Goal: Task Accomplishment & Management: Manage account settings

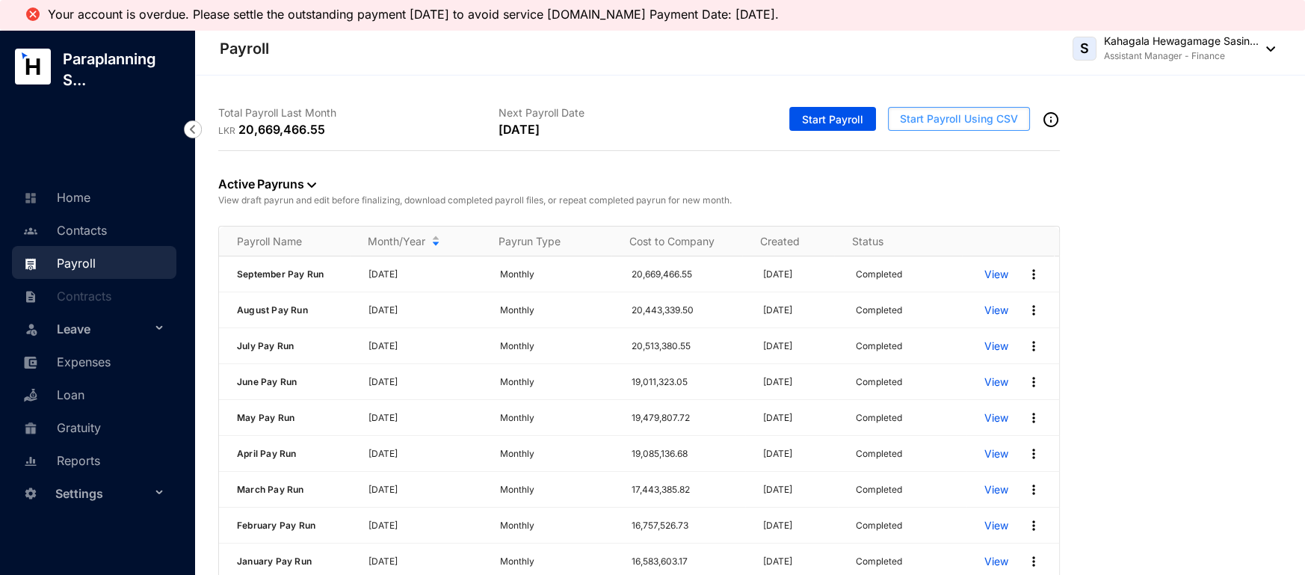
click at [956, 115] on span "Start Payroll Using CSV" at bounding box center [959, 118] width 118 height 15
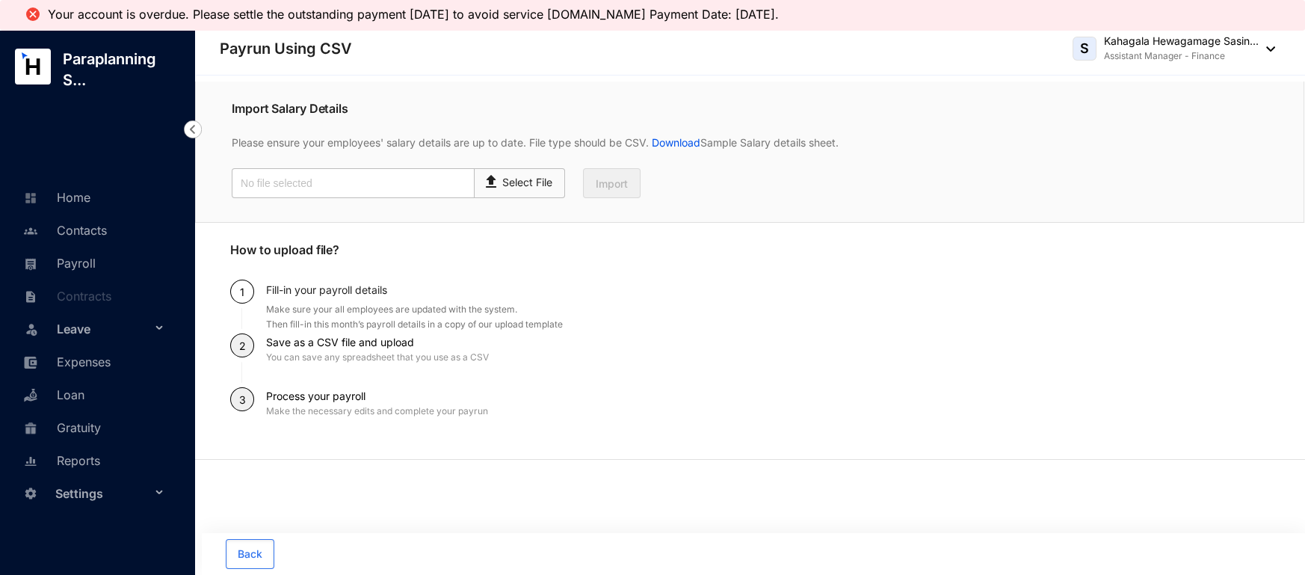
scroll to position [31, 0]
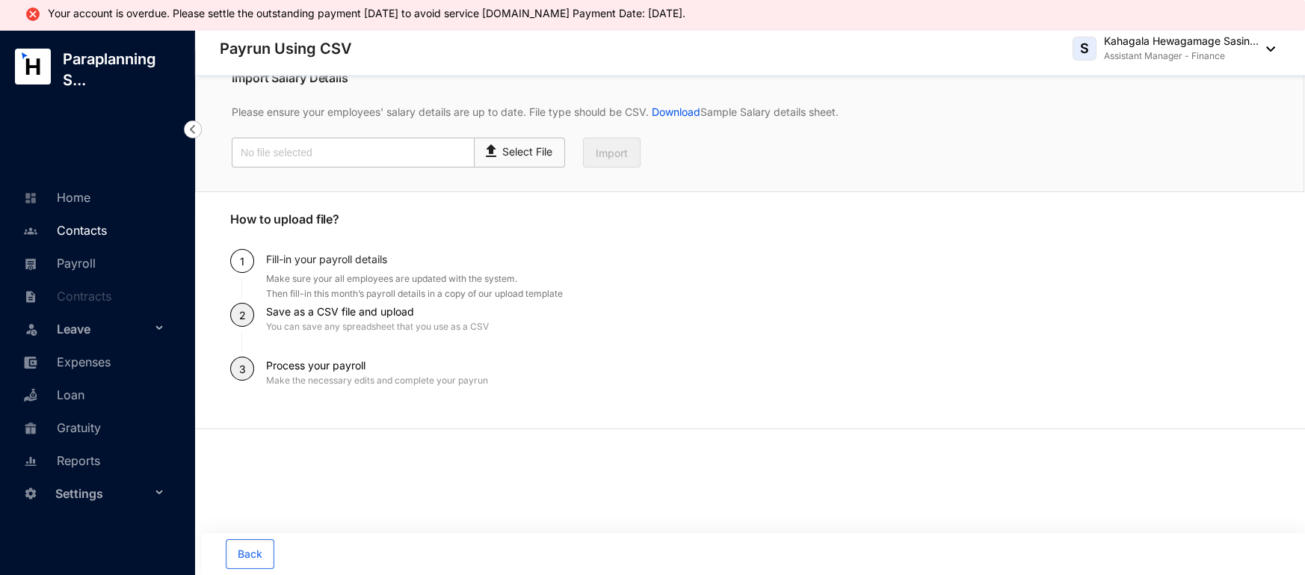
click at [77, 231] on link "Contacts" at bounding box center [62, 230] width 87 height 15
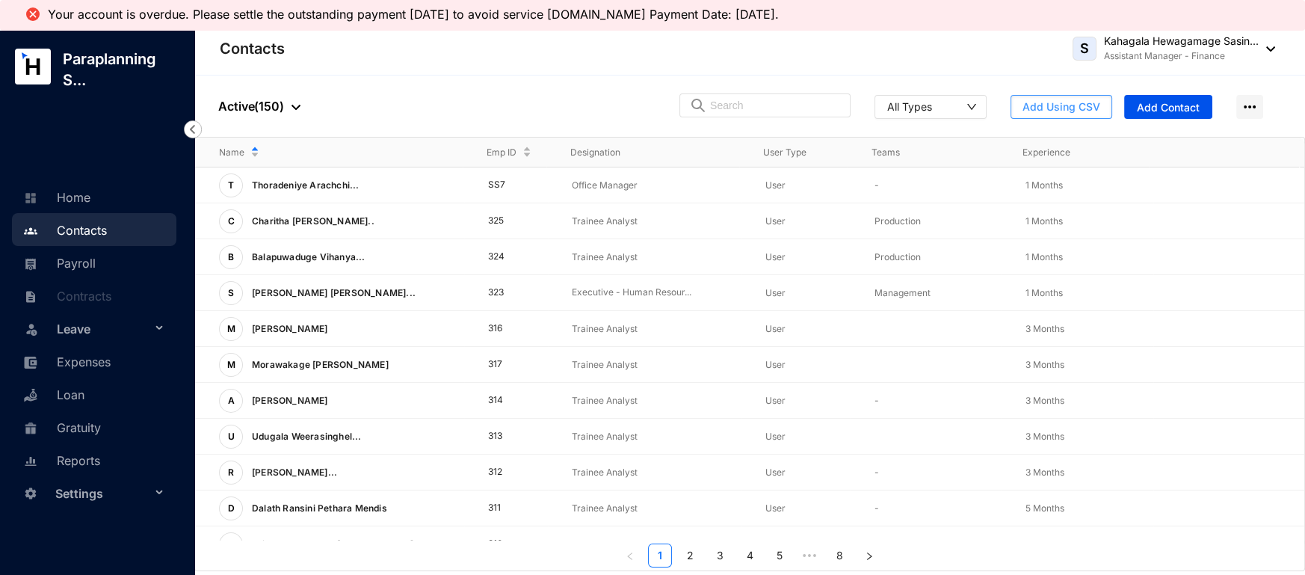
click at [1078, 105] on span "Add Using CSV" at bounding box center [1061, 106] width 78 height 15
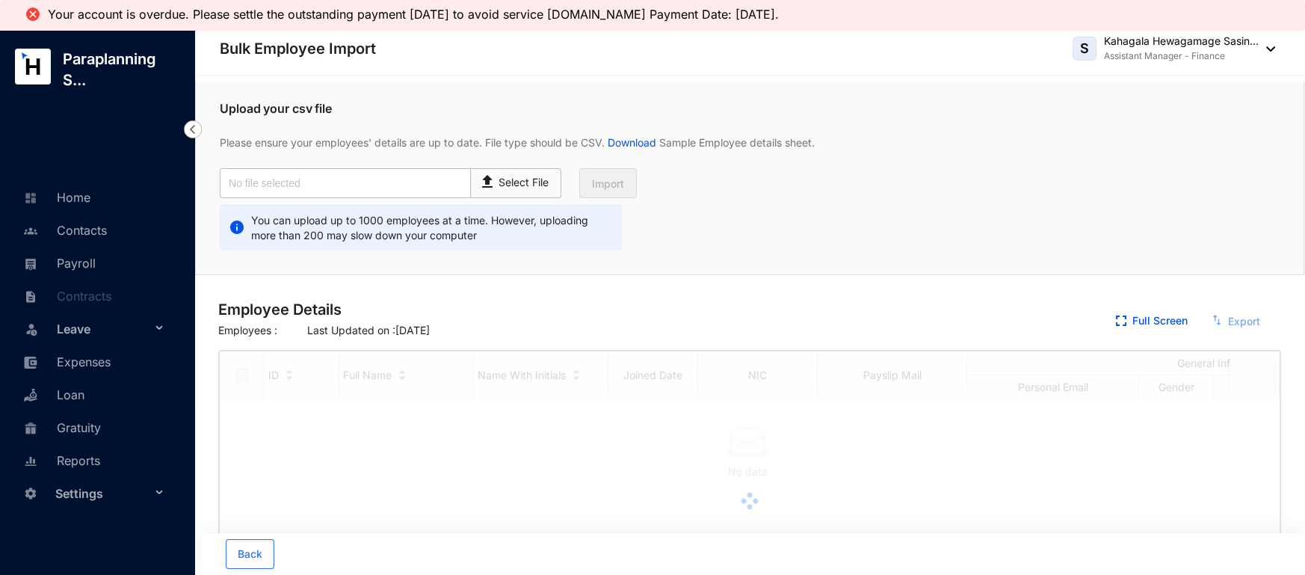
checkbox input "true"
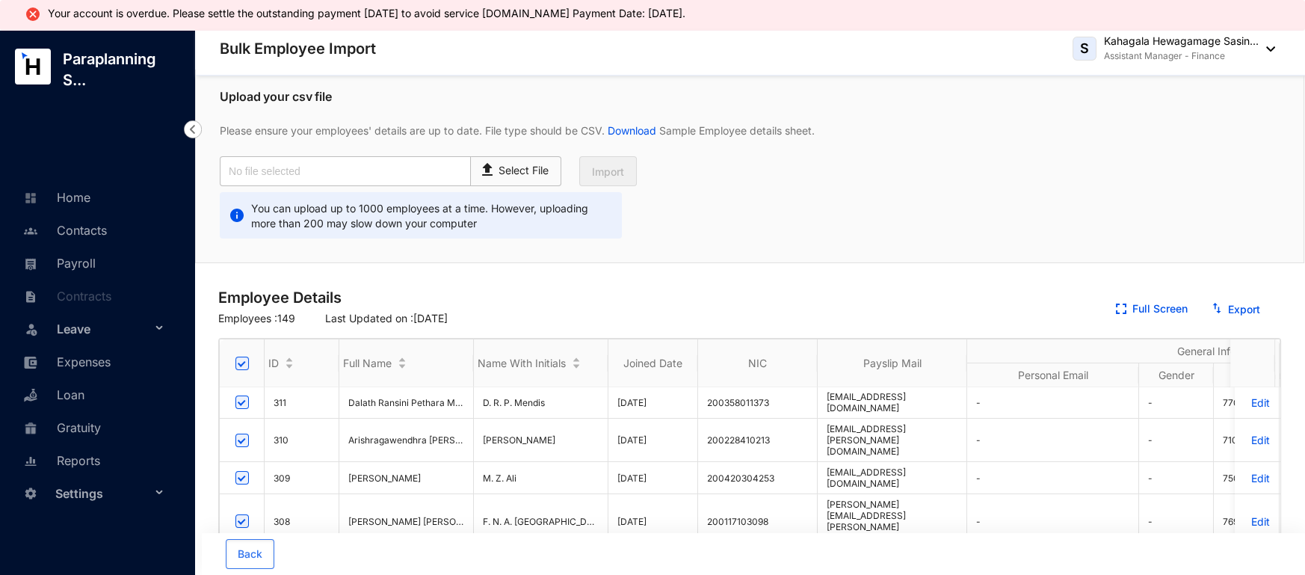
scroll to position [8, 0]
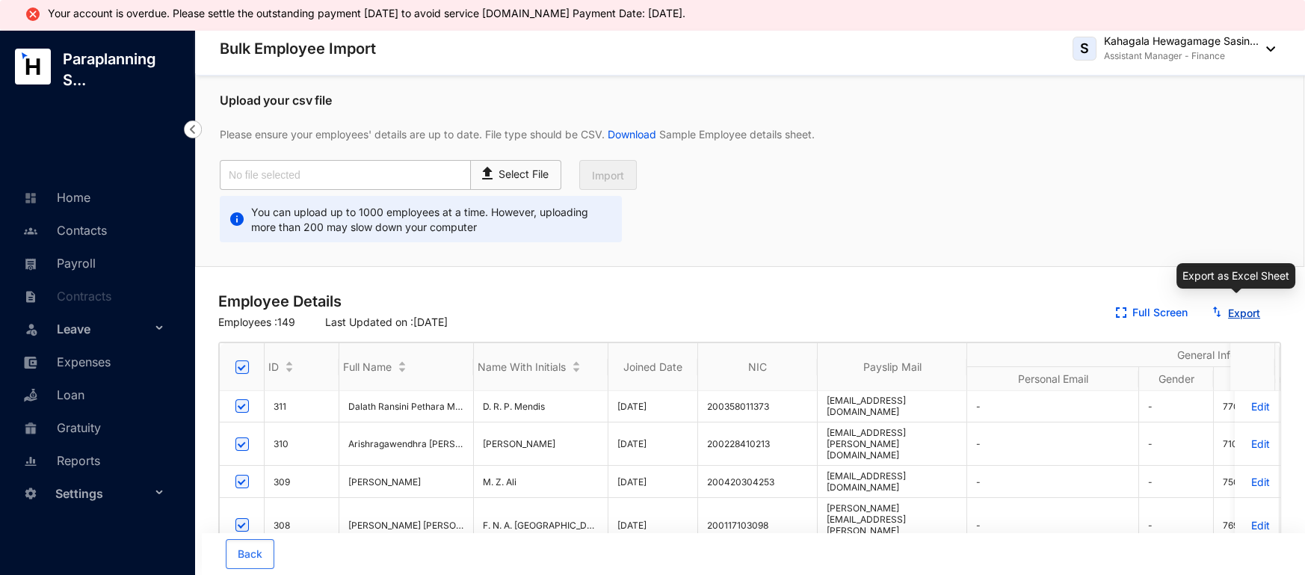
click at [1229, 309] on link "Export" at bounding box center [1244, 312] width 32 height 13
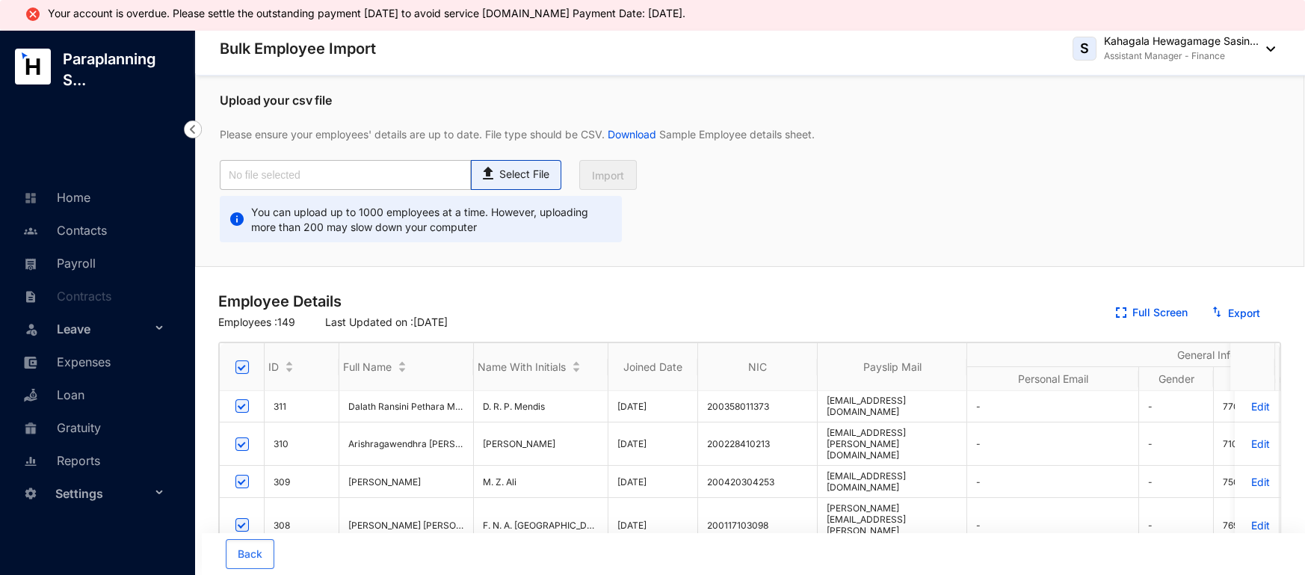
click at [502, 172] on p "Select File" at bounding box center [524, 175] width 50 height 16
click at [0, 0] on input "Select File" at bounding box center [0, 0] width 0 height 0
click at [510, 177] on p "Select File" at bounding box center [524, 175] width 50 height 16
click at [0, 0] on input "Select File" at bounding box center [0, 0] width 0 height 0
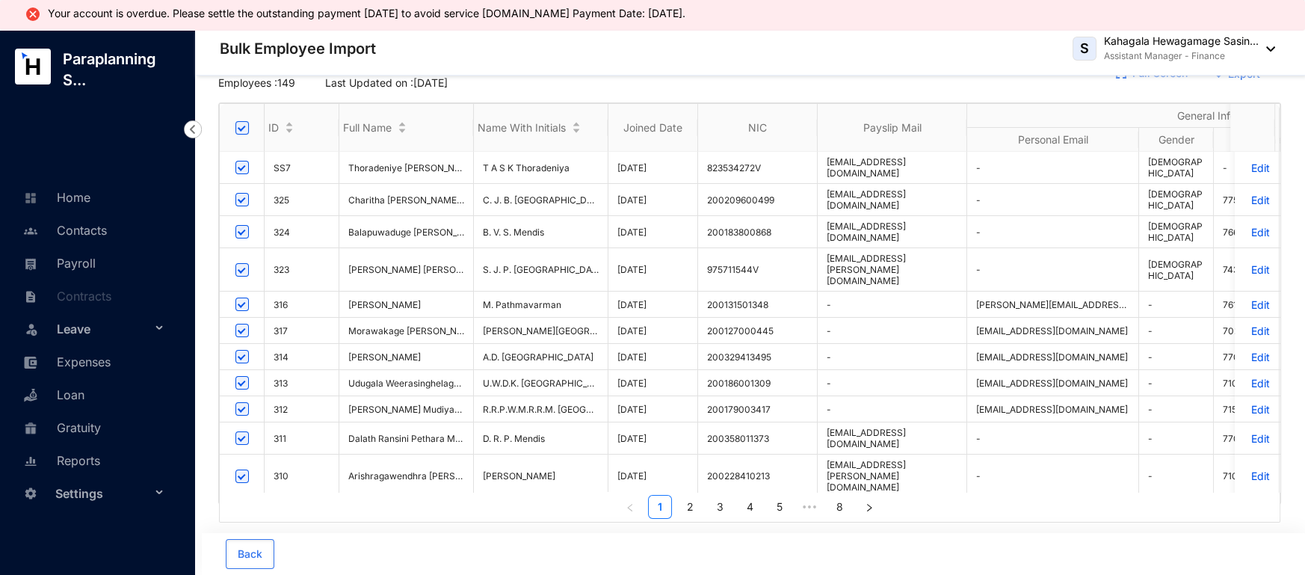
scroll to position [0, 0]
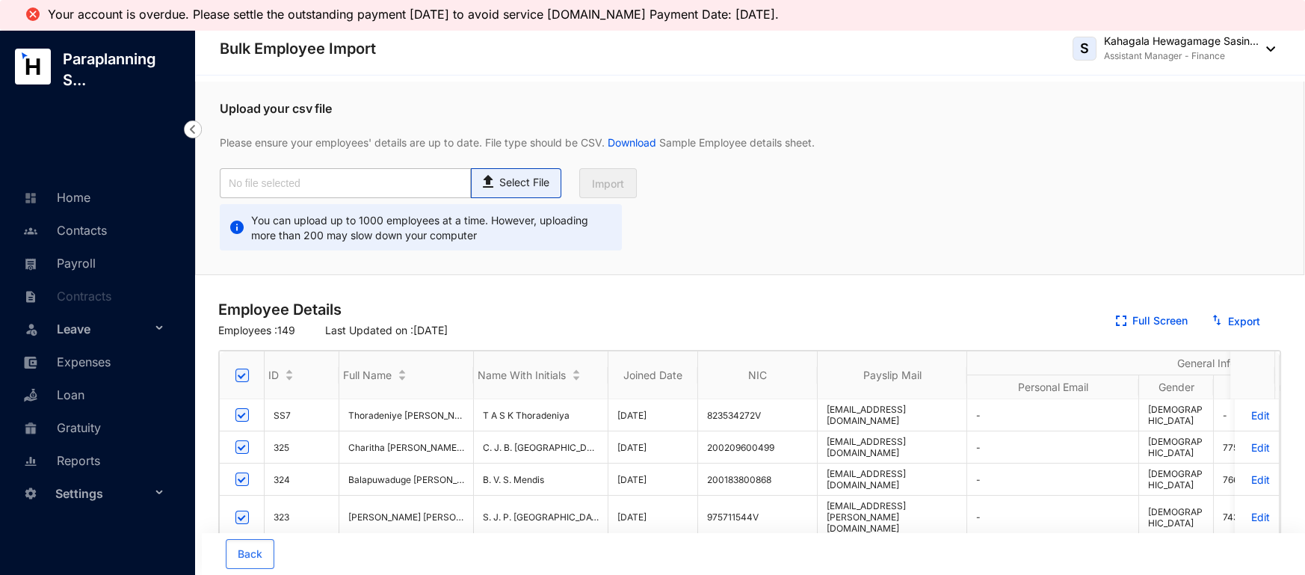
click at [508, 179] on p "Select File" at bounding box center [524, 183] width 50 height 16
click at [0, 0] on input "Select File" at bounding box center [0, 0] width 0 height 0
click at [628, 143] on link "Download" at bounding box center [631, 142] width 55 height 13
click at [507, 189] on p "Select File" at bounding box center [524, 183] width 50 height 16
click at [0, 0] on input "Select File" at bounding box center [0, 0] width 0 height 0
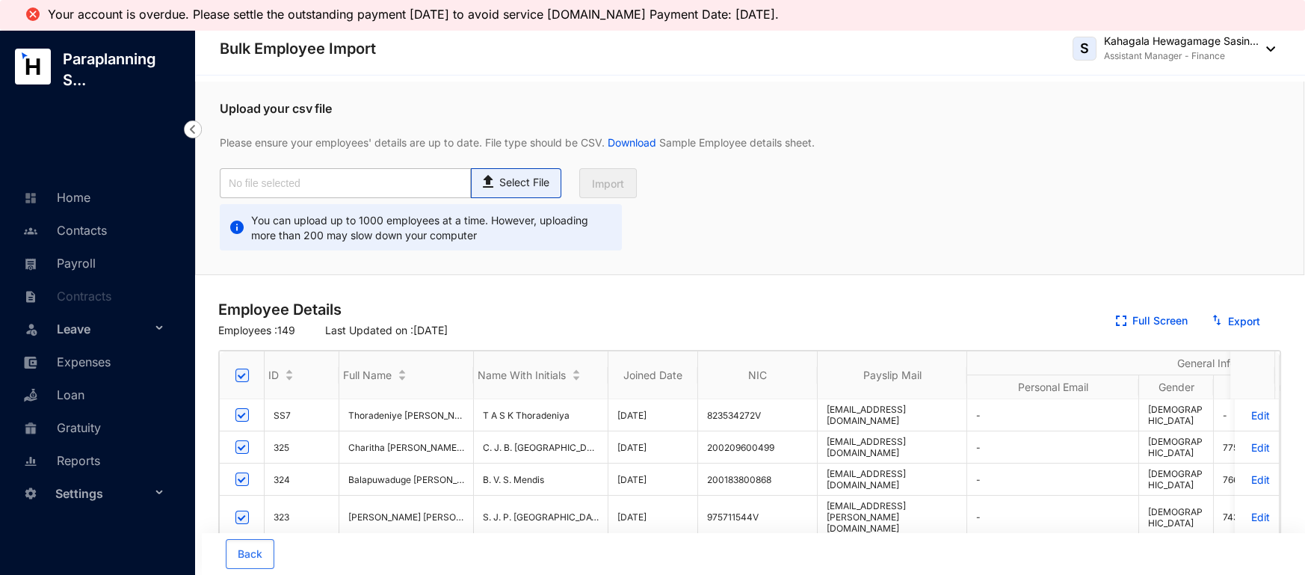
type input "Employee_Data_[DATE].csv"
click at [604, 185] on span "Import" at bounding box center [608, 183] width 32 height 15
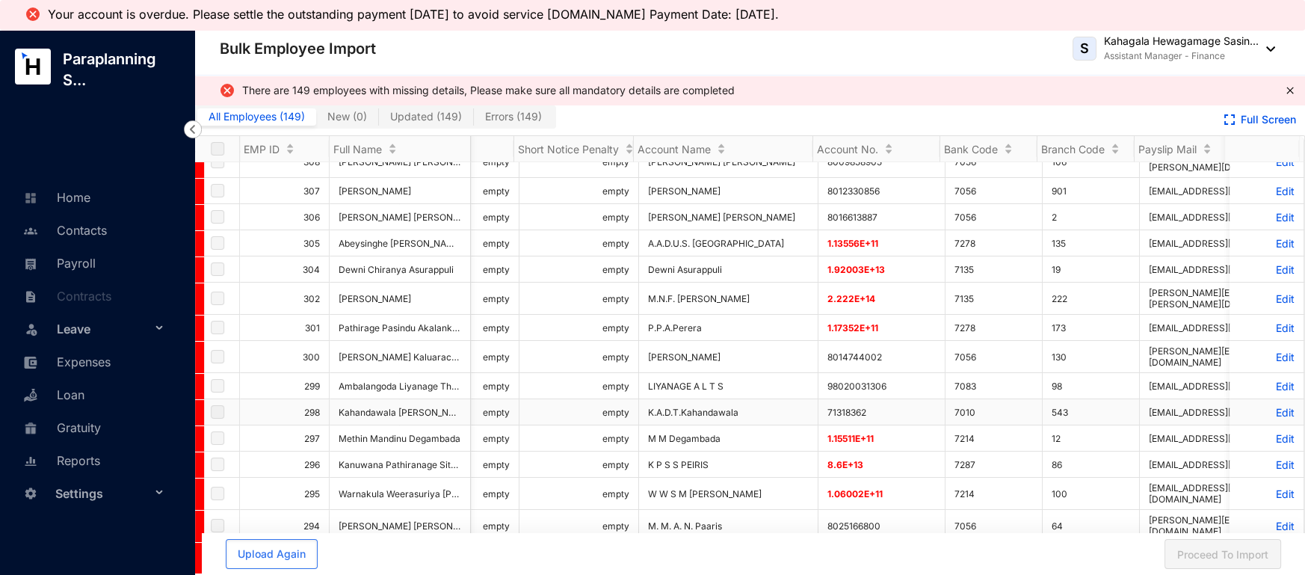
scroll to position [0, 1436]
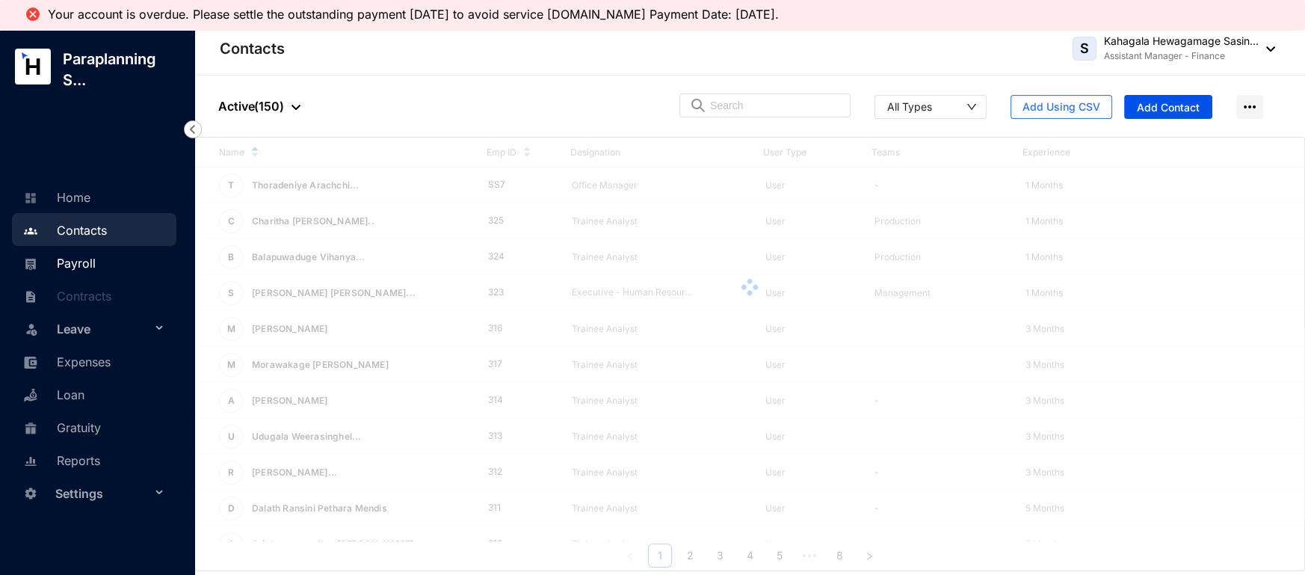
click at [47, 259] on link "Payroll" at bounding box center [57, 263] width 76 height 15
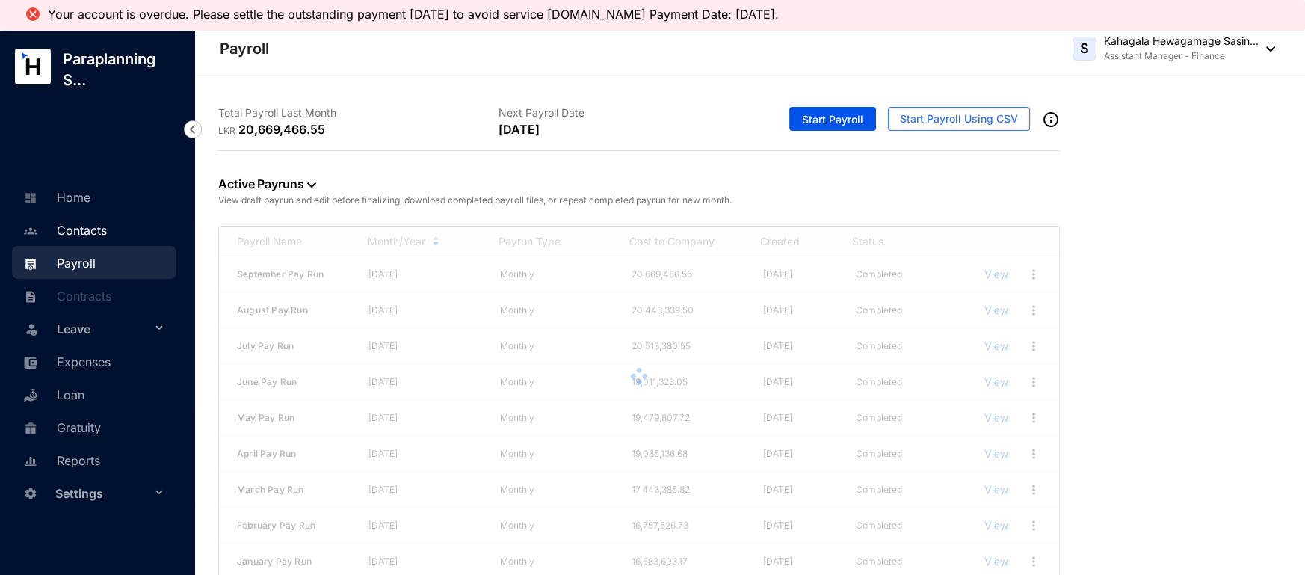
click at [106, 223] on link "Contacts" at bounding box center [62, 230] width 87 height 15
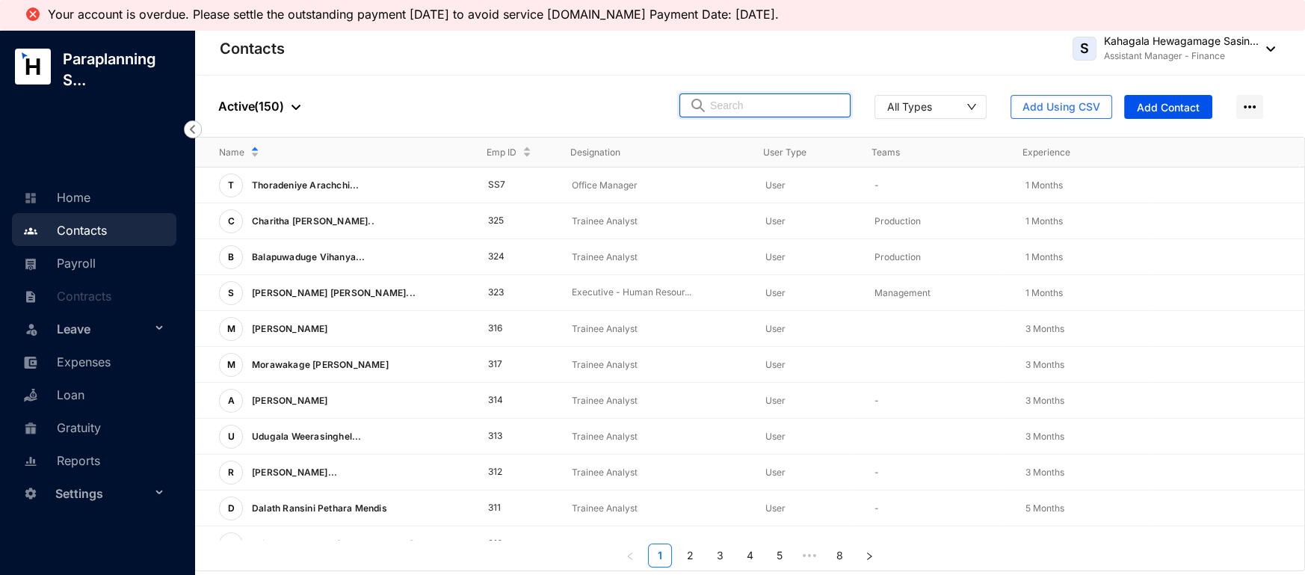
click at [771, 97] on input "text" at bounding box center [775, 105] width 131 height 22
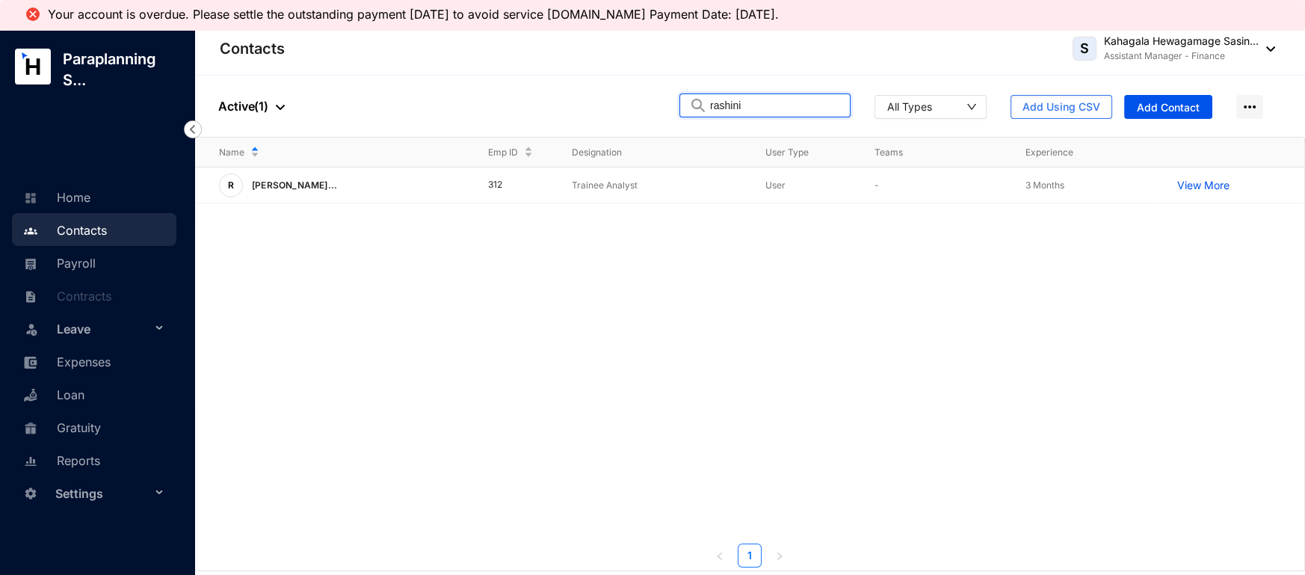
type input "rashini"
click at [386, 188] on div "R [PERSON_NAME]..." at bounding box center [341, 185] width 245 height 24
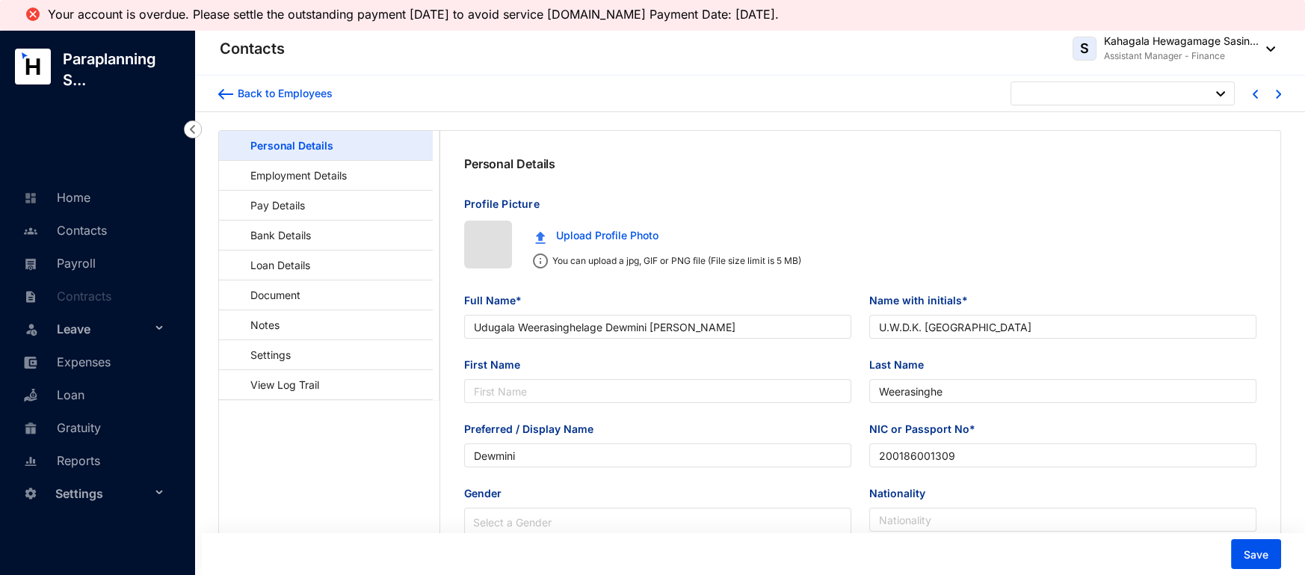
type input "[DATE]"
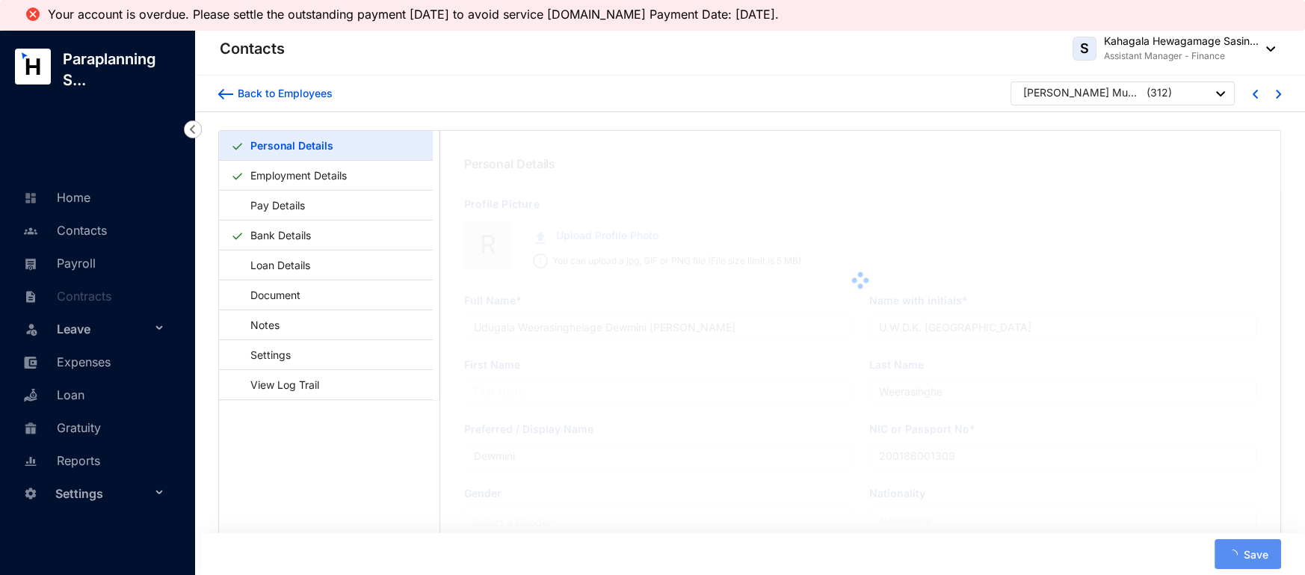
type input "[PERSON_NAME] Mudiyanse Ralahamilage [PERSON_NAME]"
type input "R.R.P.W.M.R.R.M. [GEOGRAPHIC_DATA]"
type input "Galagoda"
type input "Rashini"
type input "200179003417"
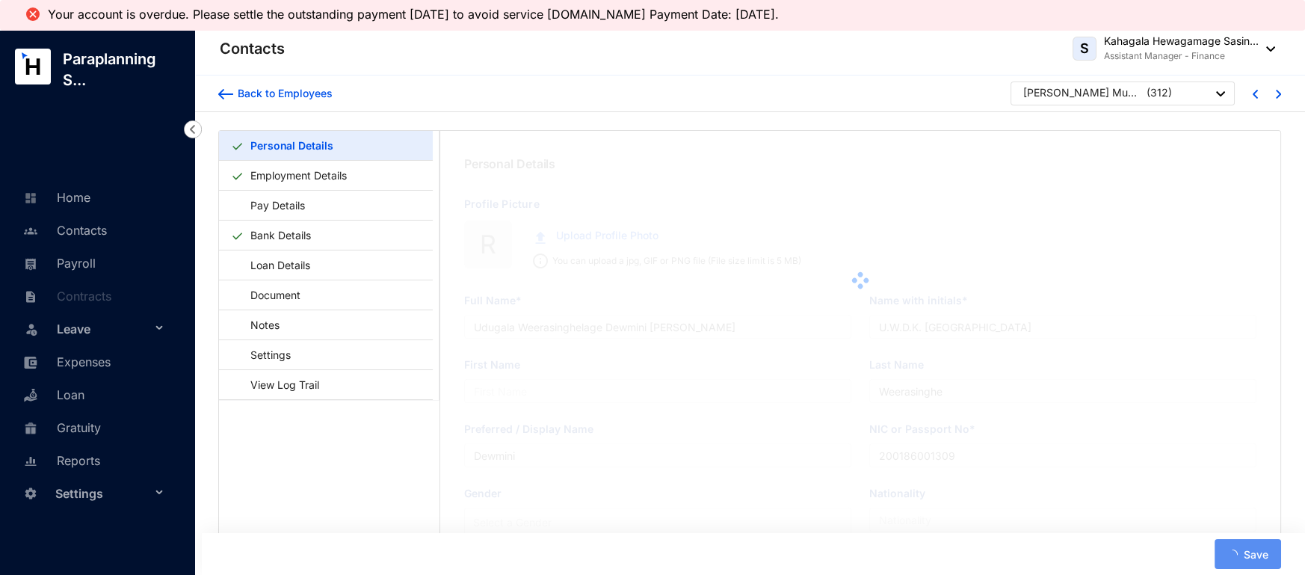
type input "715591515"
type input "[STREET_ADDRESS][PERSON_NAME][PERSON_NAME]"
type input "[DATE]"
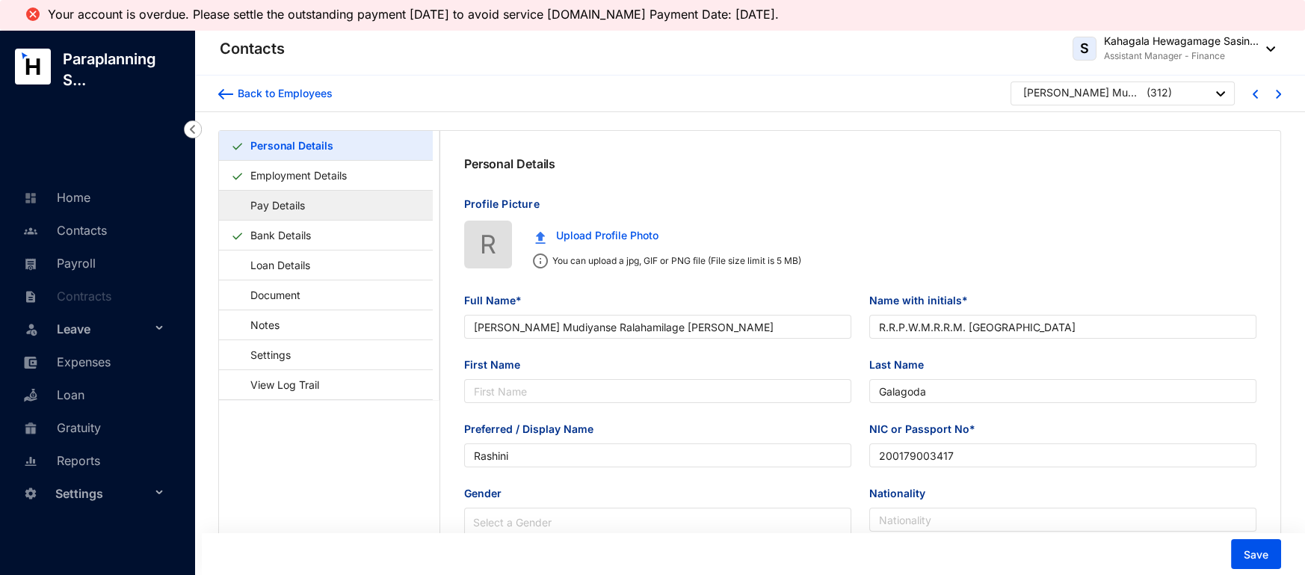
click at [275, 214] on link "Pay Details" at bounding box center [270, 205] width 79 height 31
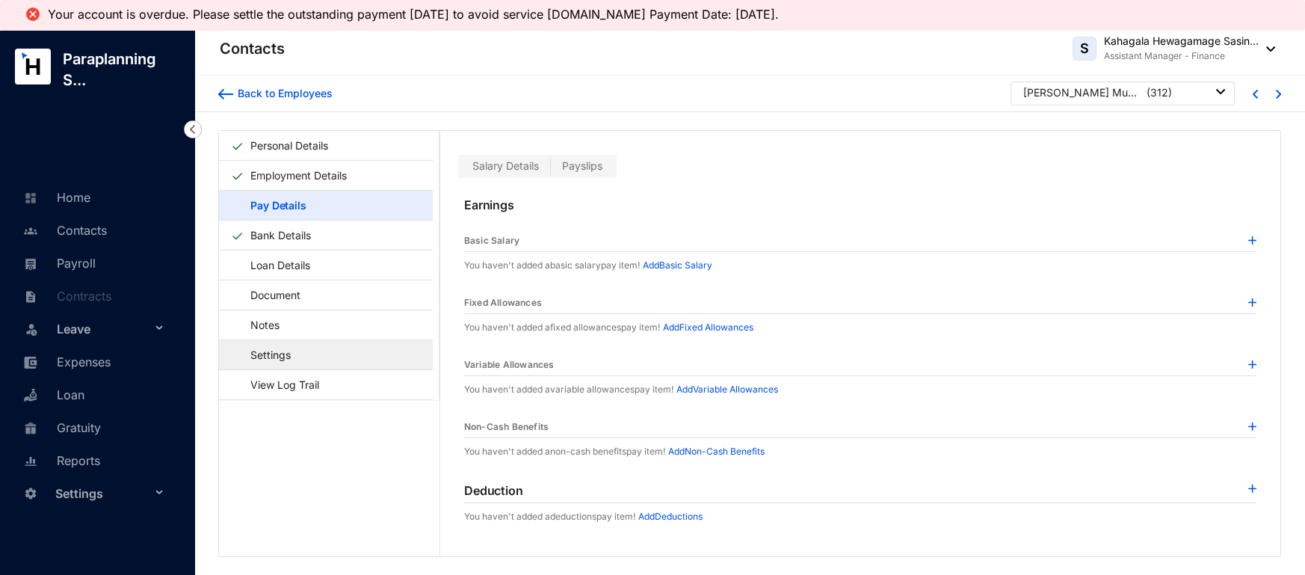
click at [296, 358] on link "Settings" at bounding box center [263, 354] width 65 height 31
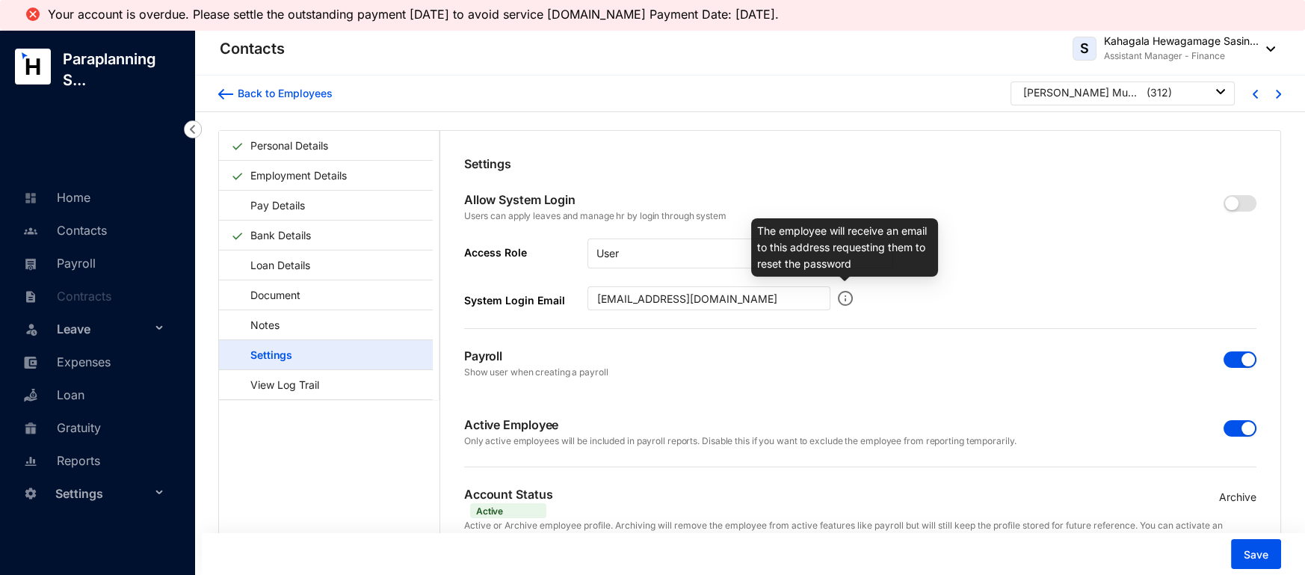
click at [846, 293] on img at bounding box center [845, 298] width 15 height 24
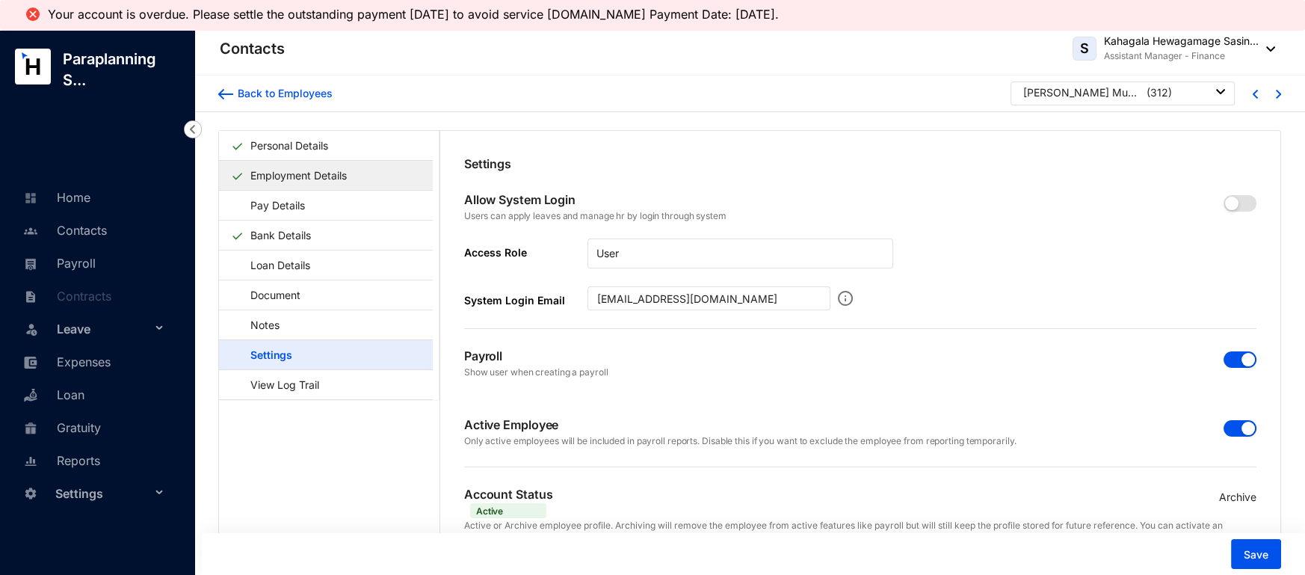
click at [287, 167] on link "Employment Details" at bounding box center [298, 175] width 108 height 31
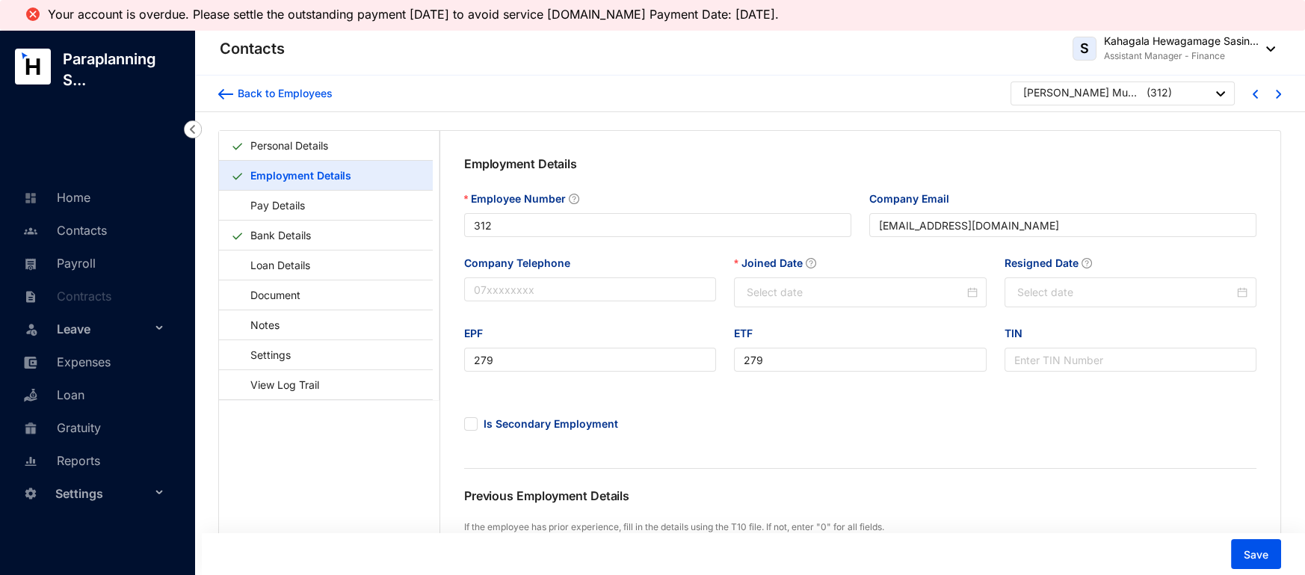
type input "[DATE]"
click at [214, 84] on div "Back to Employees [PERSON_NAME] Wasala Mudiyanse Ralahamilage Rashini Madhuka G…" at bounding box center [749, 93] width 1110 height 37
click at [229, 93] on img at bounding box center [225, 94] width 15 height 10
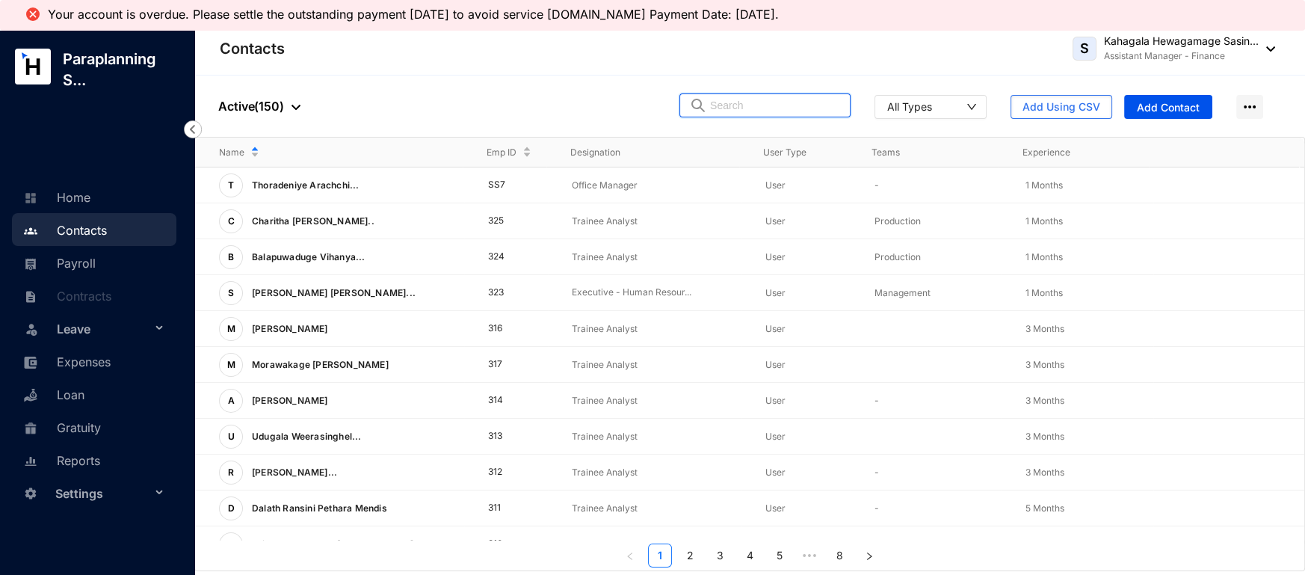
click at [743, 113] on input "text" at bounding box center [775, 105] width 131 height 22
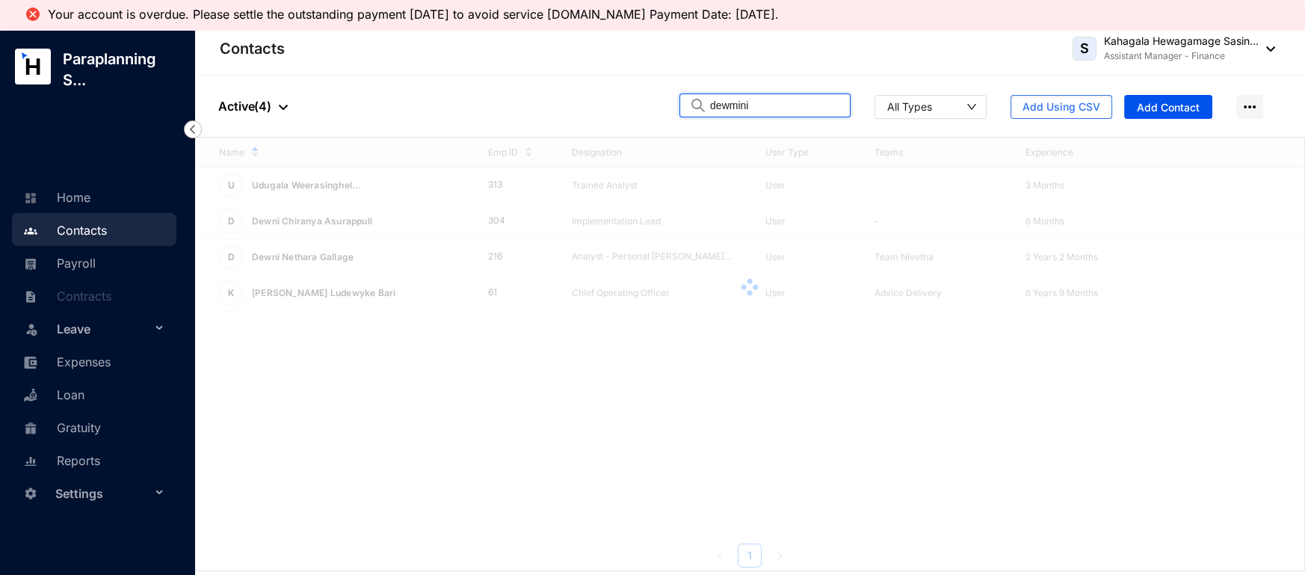
type input "dewmini"
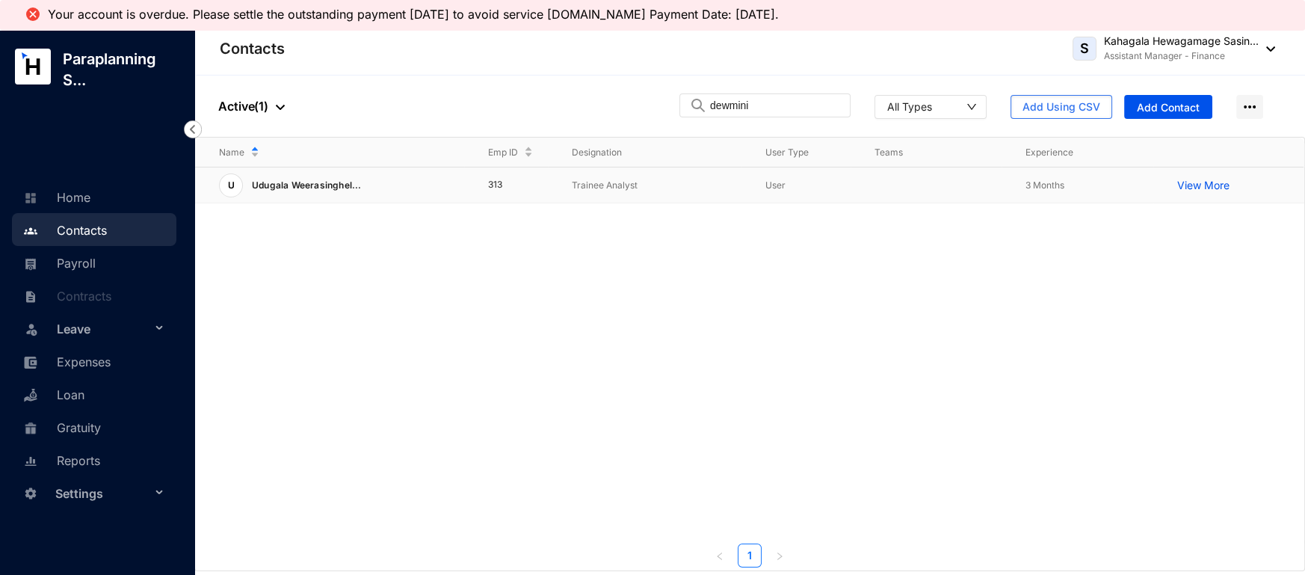
click at [312, 188] on div "Name Emp ID Designation User Type Teams Experience U Udugala Weerasinghel... 31…" at bounding box center [749, 352] width 1109 height 430
click at [364, 183] on div "U Udugala Weerasinghel..." at bounding box center [341, 185] width 245 height 24
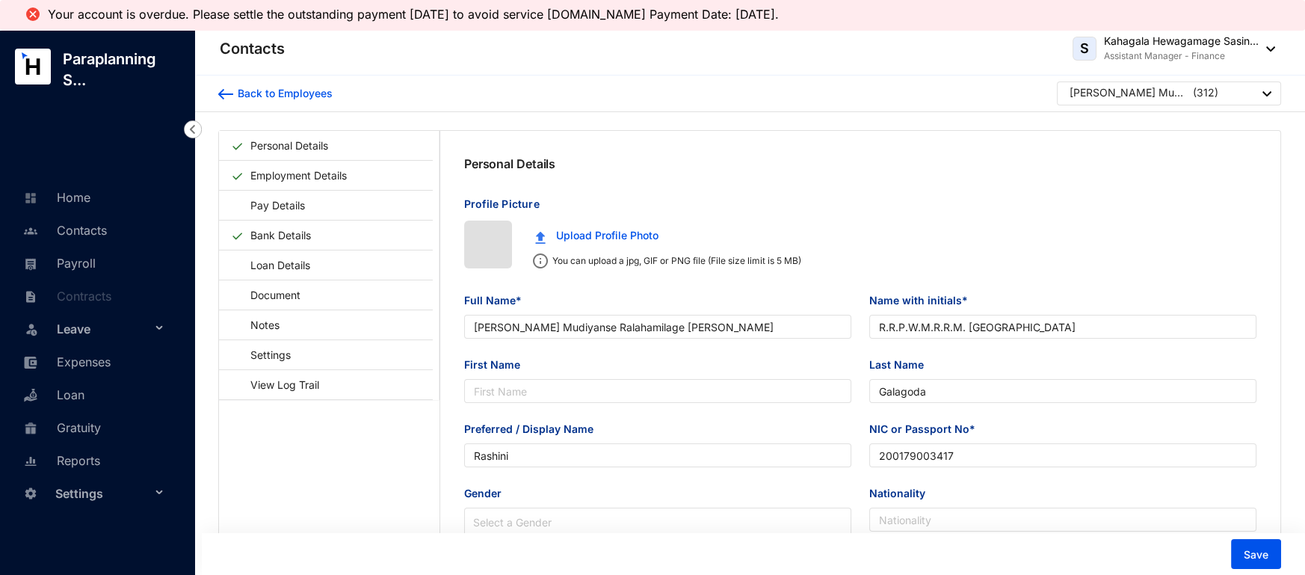
type input "[DATE]"
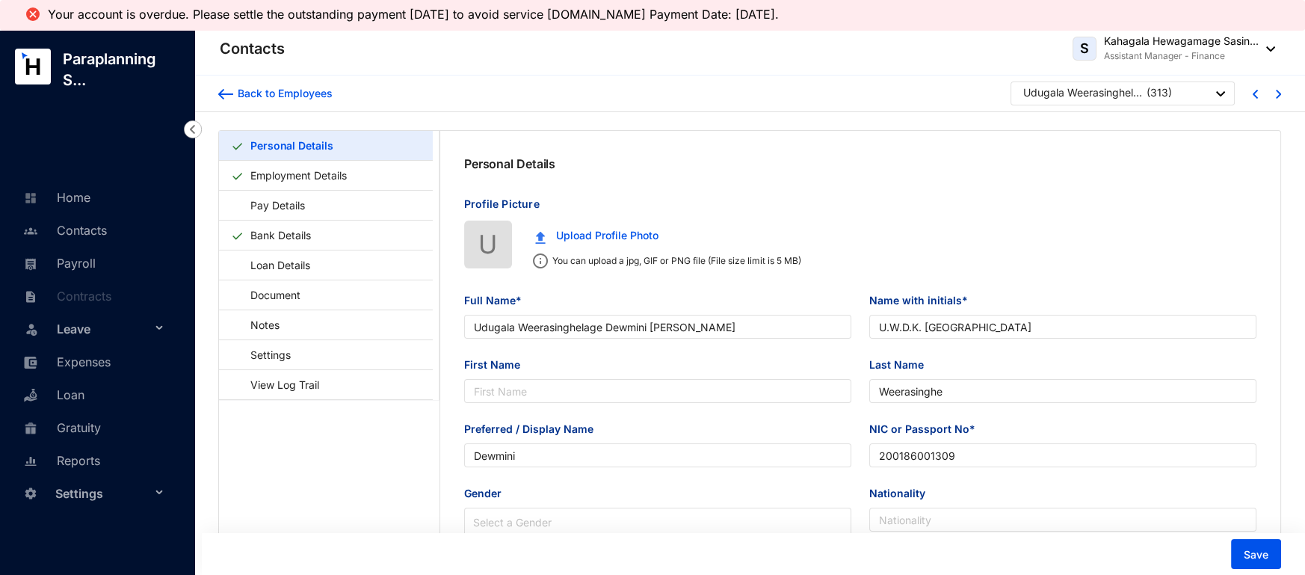
type input "Udugala Weerasinghelage Dewmini [PERSON_NAME]"
type input "U.W.D.K. [GEOGRAPHIC_DATA]"
type input "Weerasinghe"
type input "Dewmini"
type input "200186001309"
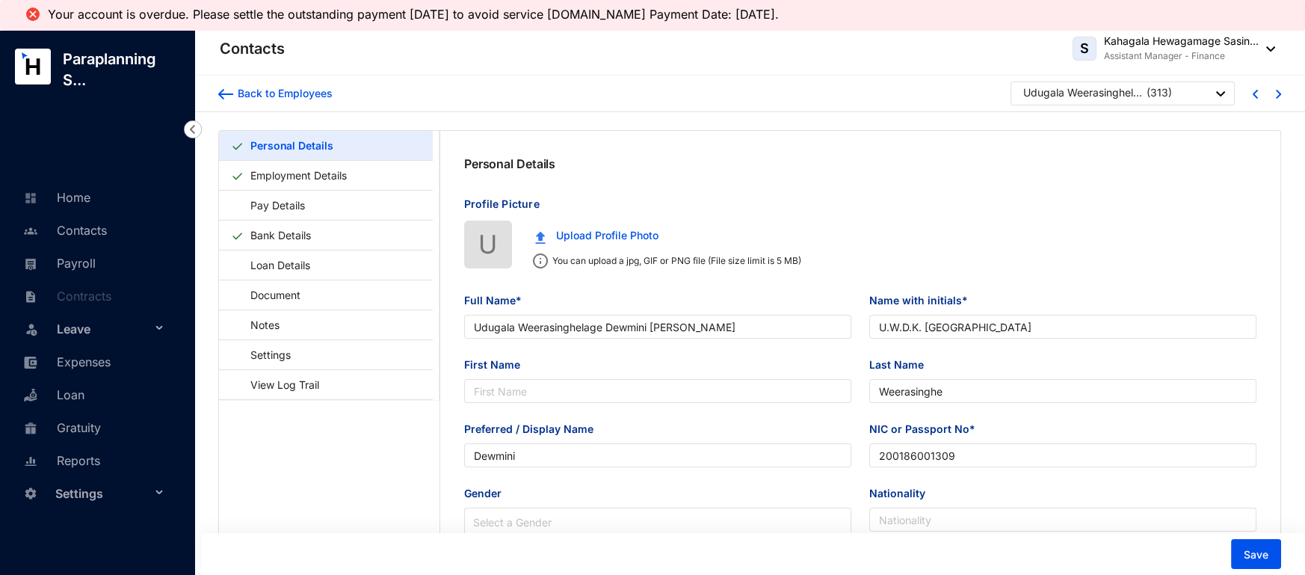
type input "710552874"
type input "F 22, Police Quarters, Thimbirigasyaya, [GEOGRAPHIC_DATA] 05"
type input "[DATE]"
click at [271, 177] on link "Employment Details" at bounding box center [298, 175] width 108 height 31
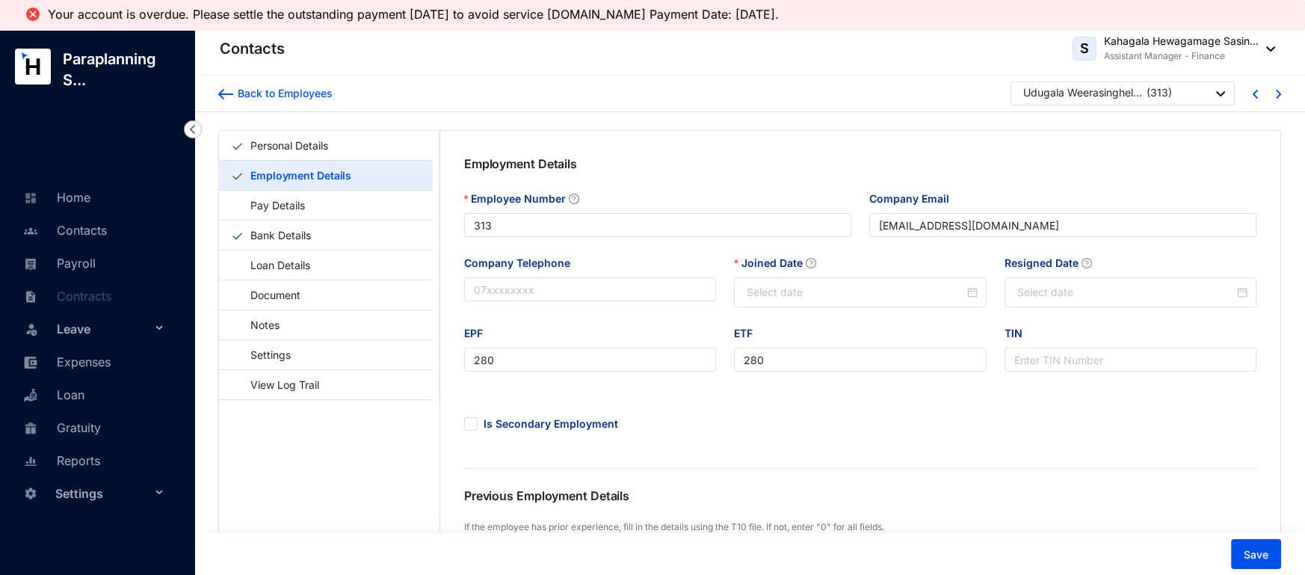
type input "[DATE]"
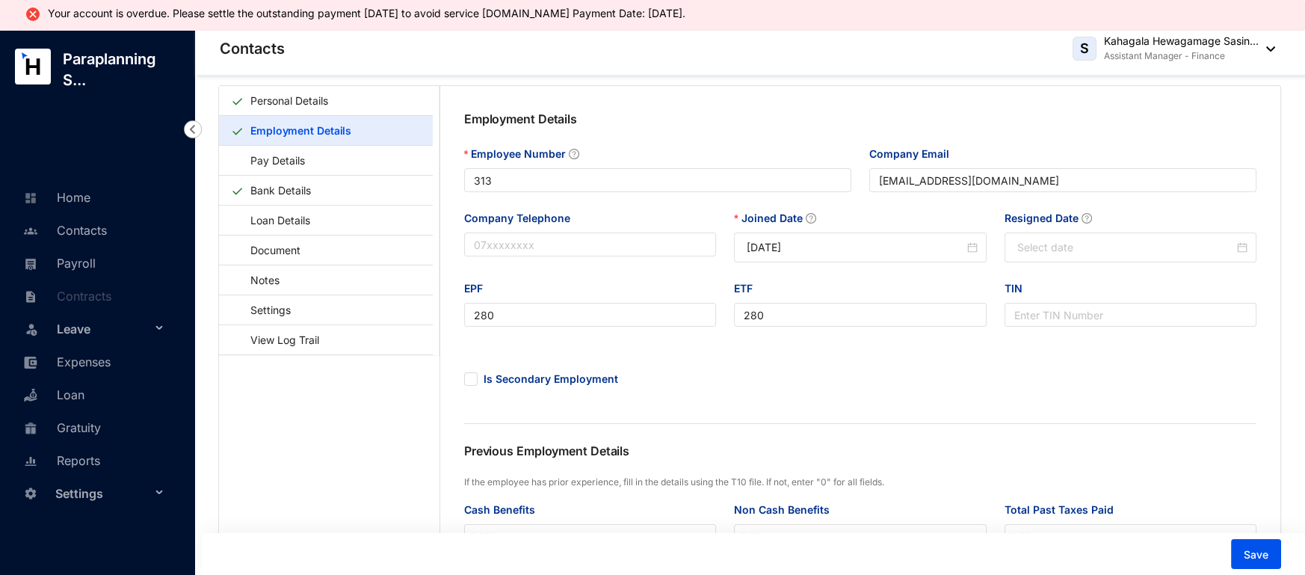
scroll to position [13, 0]
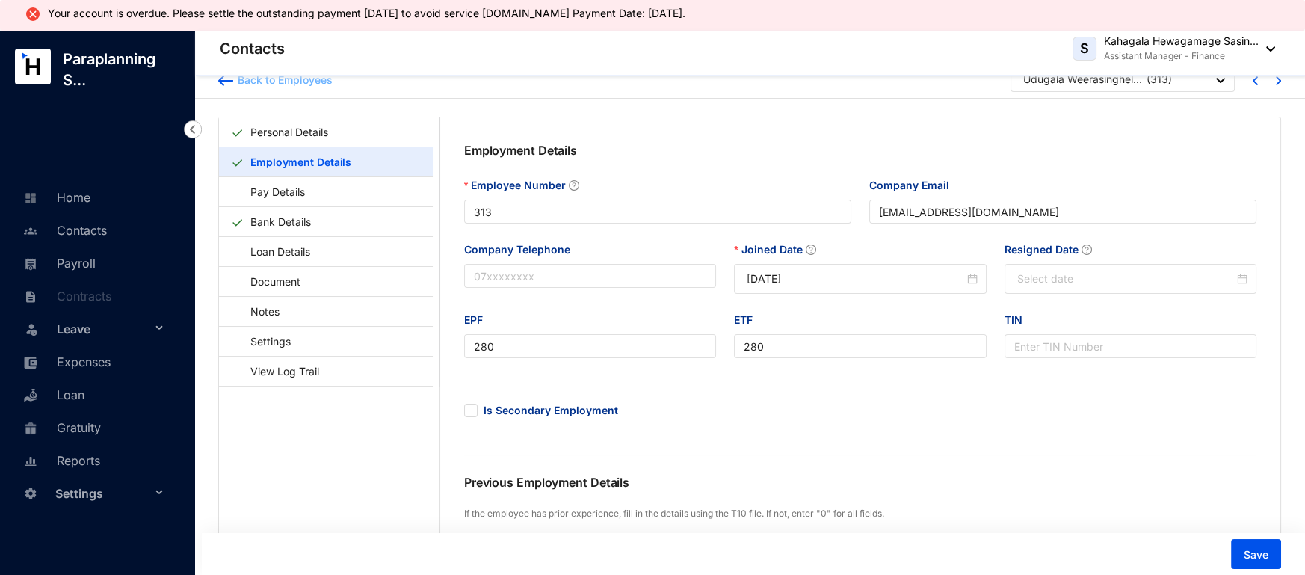
click at [226, 83] on img at bounding box center [225, 80] width 15 height 10
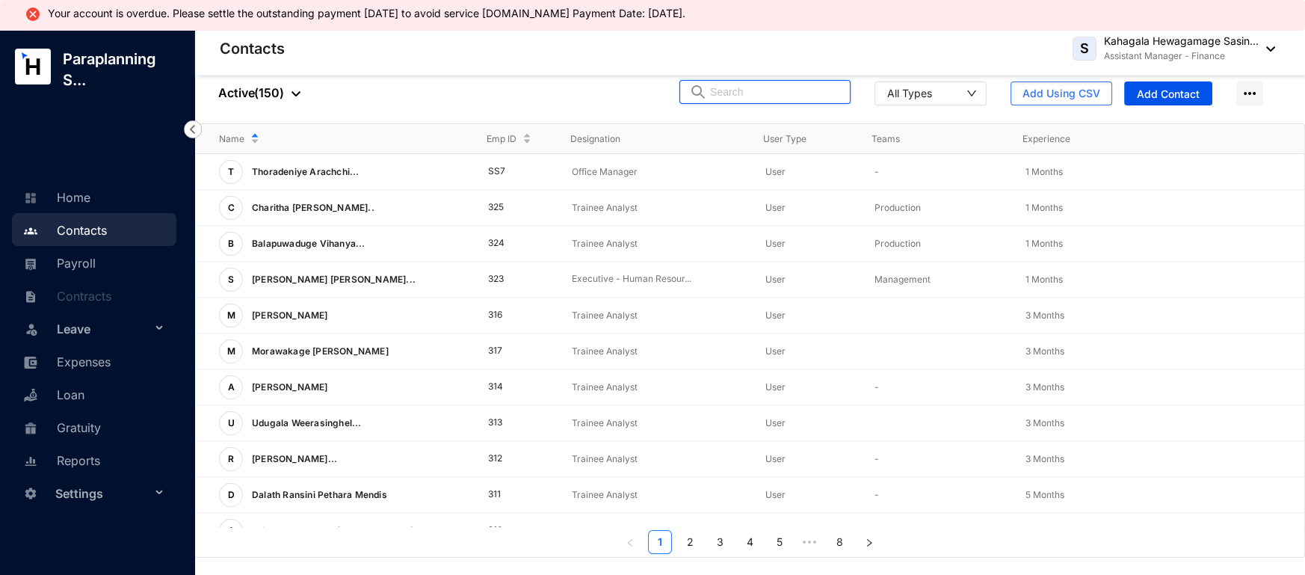
click at [770, 91] on input "text" at bounding box center [775, 92] width 131 height 22
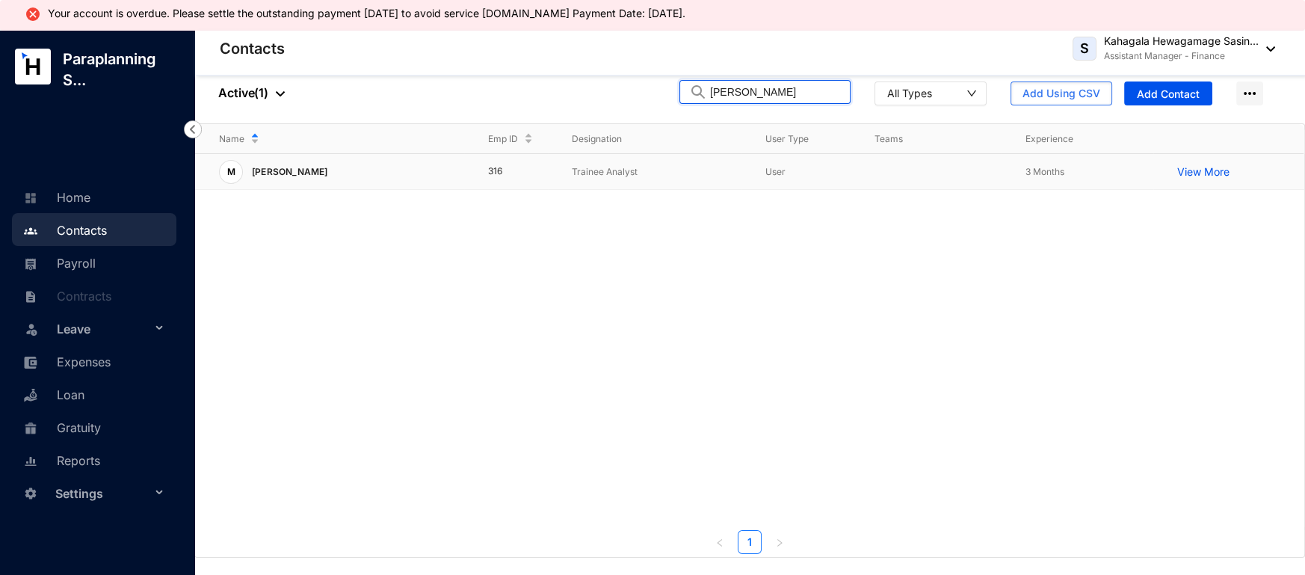
type input "[PERSON_NAME]"
click at [393, 160] on div "M [PERSON_NAME]" at bounding box center [341, 172] width 245 height 24
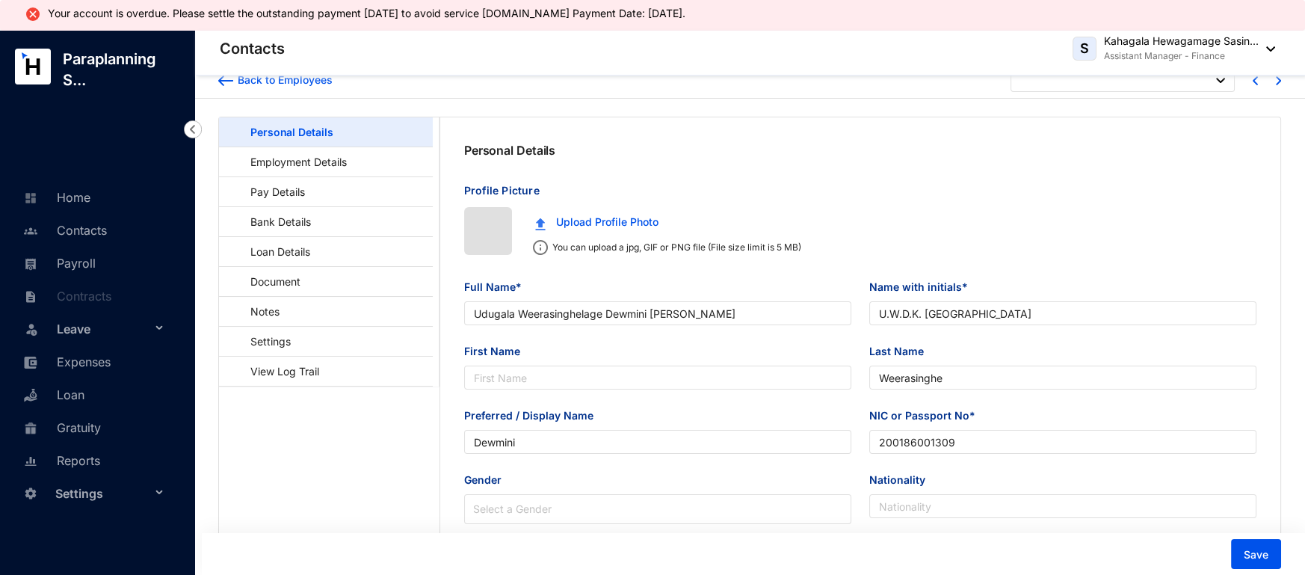
type input "[DATE]"
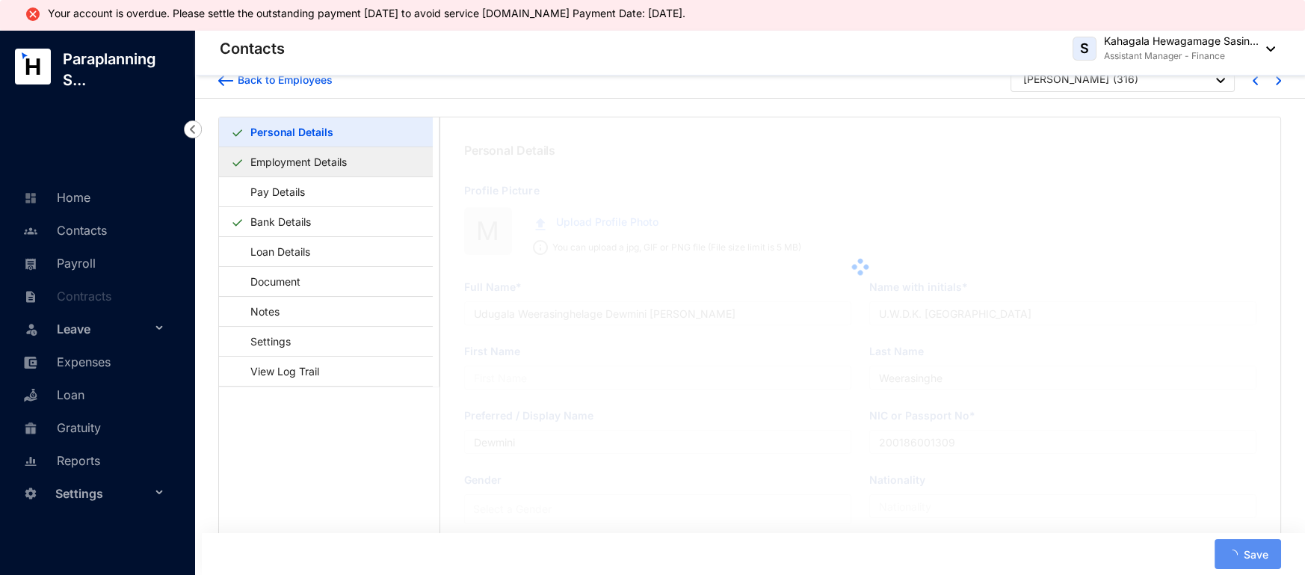
type input "[PERSON_NAME]"
type input "M. Pathmavarman"
type input "Pathmavarman"
type input "[PERSON_NAME]"
type input "200131501348"
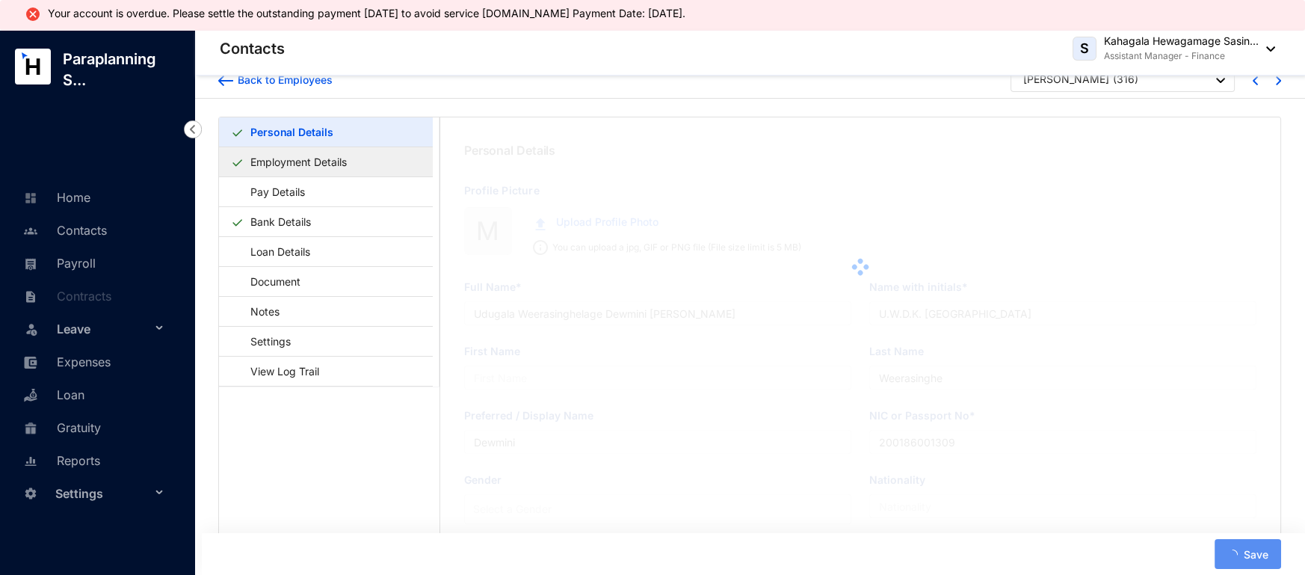
type input "761600221"
type input "[STREET_ADDRESS]"
type input "[DATE]"
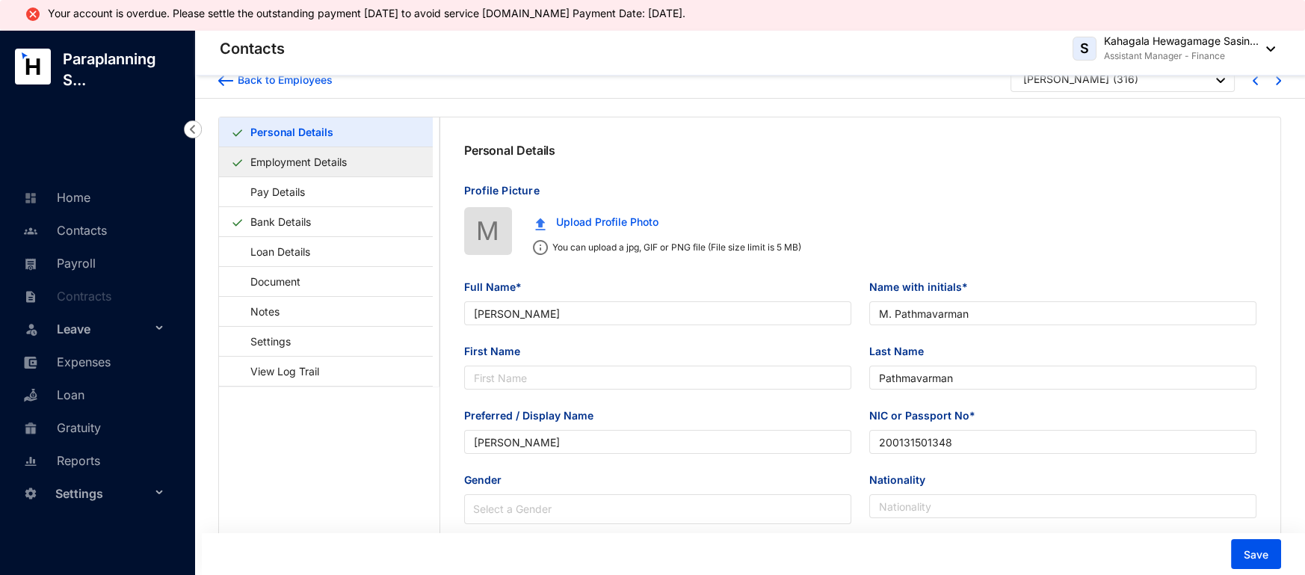
click at [316, 160] on link "Employment Details" at bounding box center [298, 161] width 108 height 31
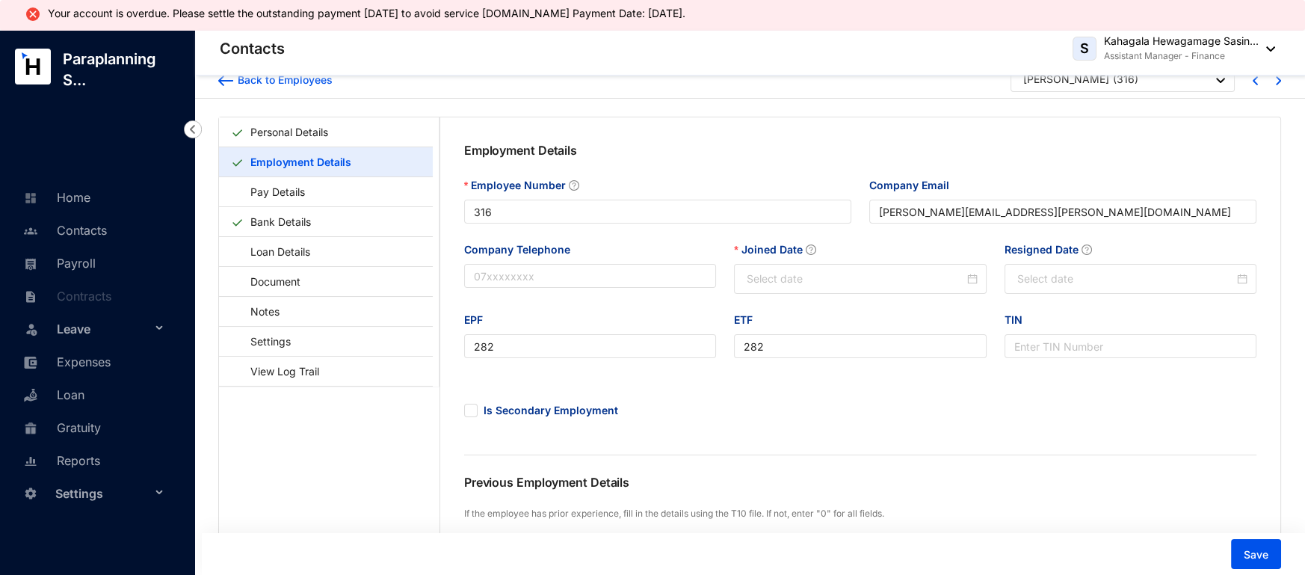
type input "[DATE]"
click at [272, 130] on link "Personal Details" at bounding box center [289, 132] width 90 height 31
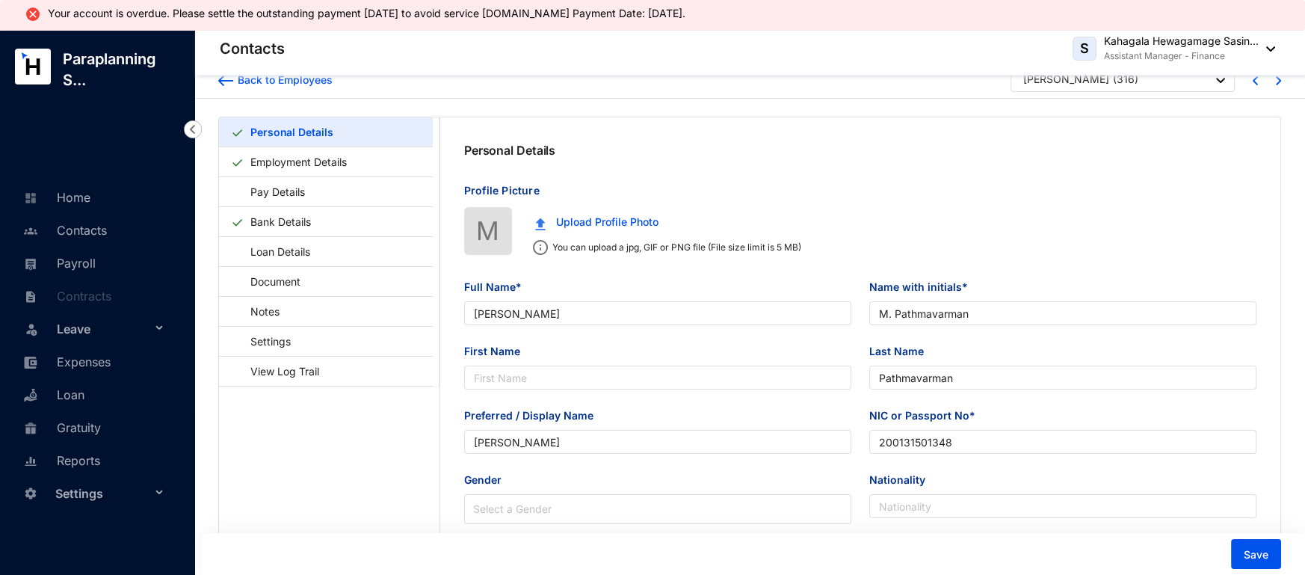
type input "[DATE]"
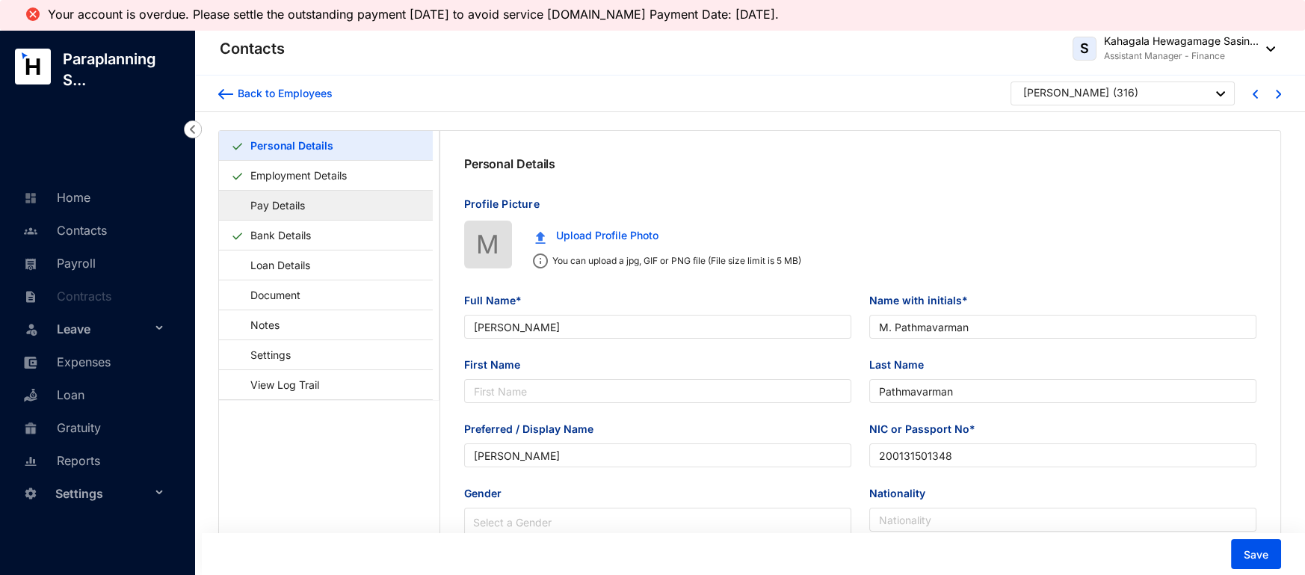
click at [270, 208] on link "Pay Details" at bounding box center [270, 205] width 79 height 31
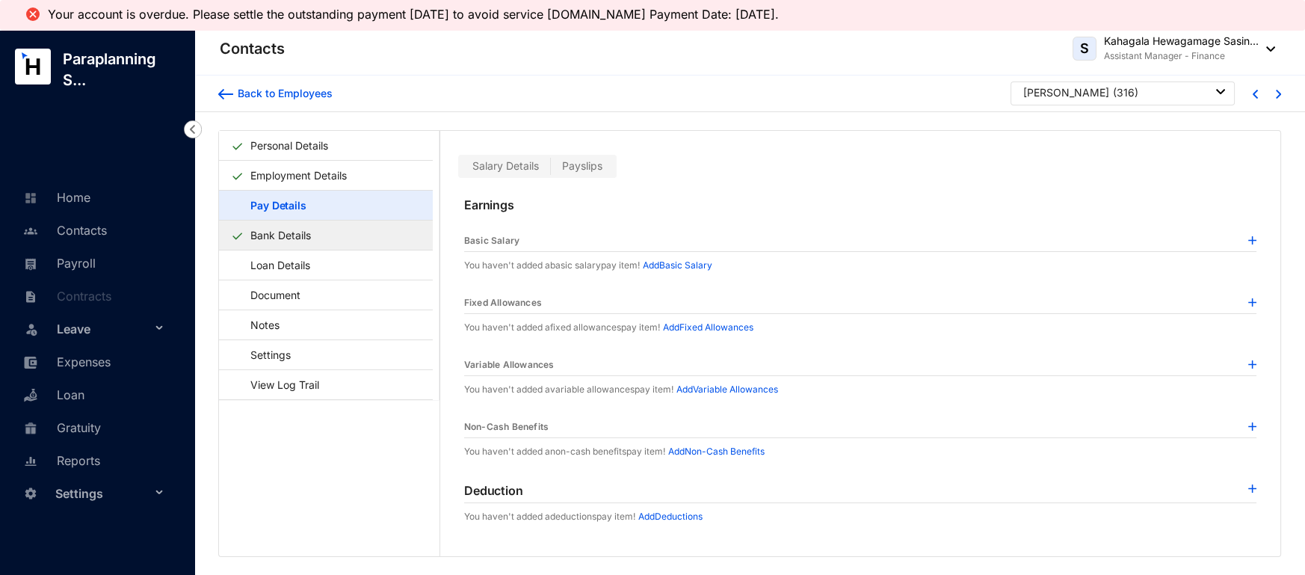
click at [277, 240] on link "Bank Details" at bounding box center [280, 235] width 72 height 31
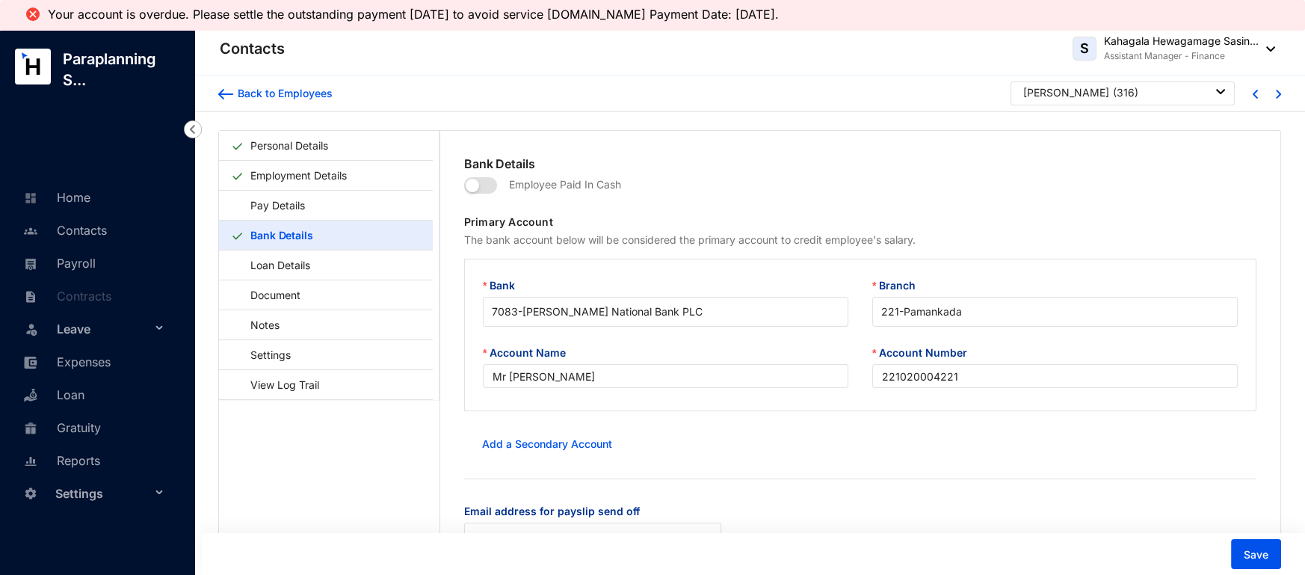
scroll to position [37, 0]
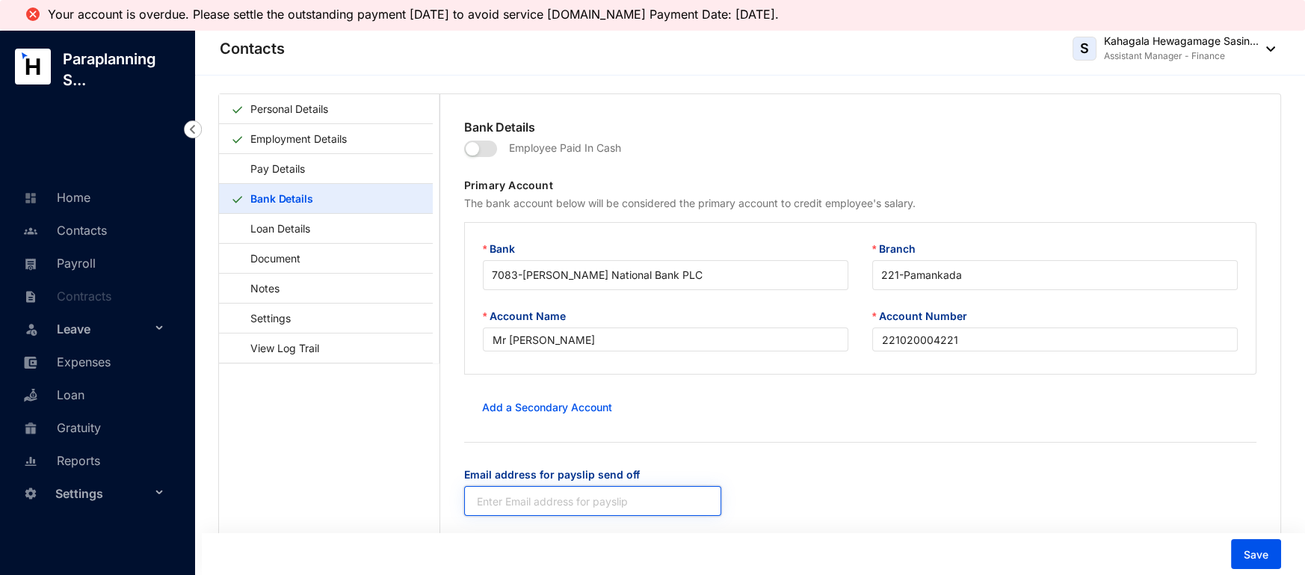
click at [569, 516] on input "Email address for payslip send off" at bounding box center [592, 501] width 257 height 30
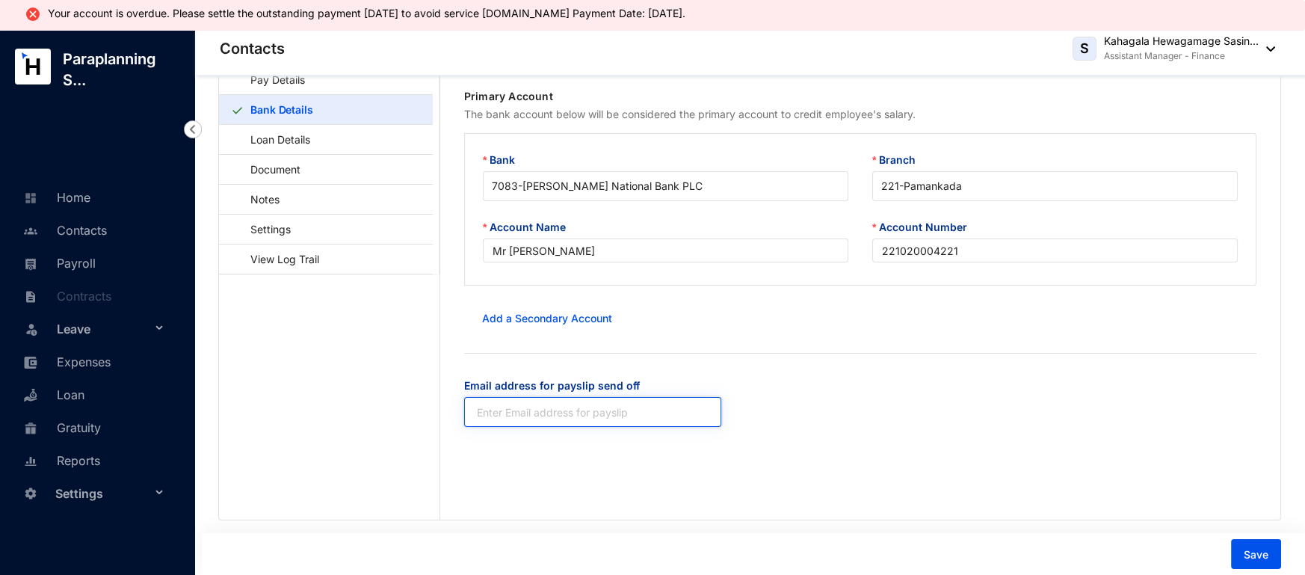
paste input "[PERSON_NAME][EMAIL_ADDRESS][PERSON_NAME][DOMAIN_NAME]"
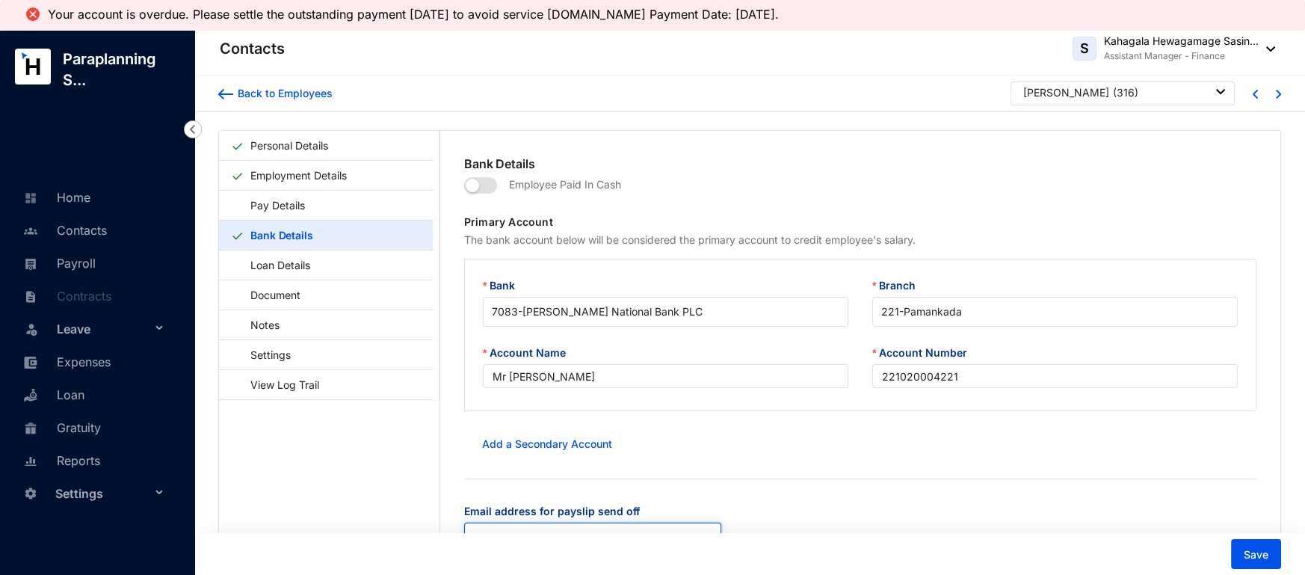
scroll to position [37, 0]
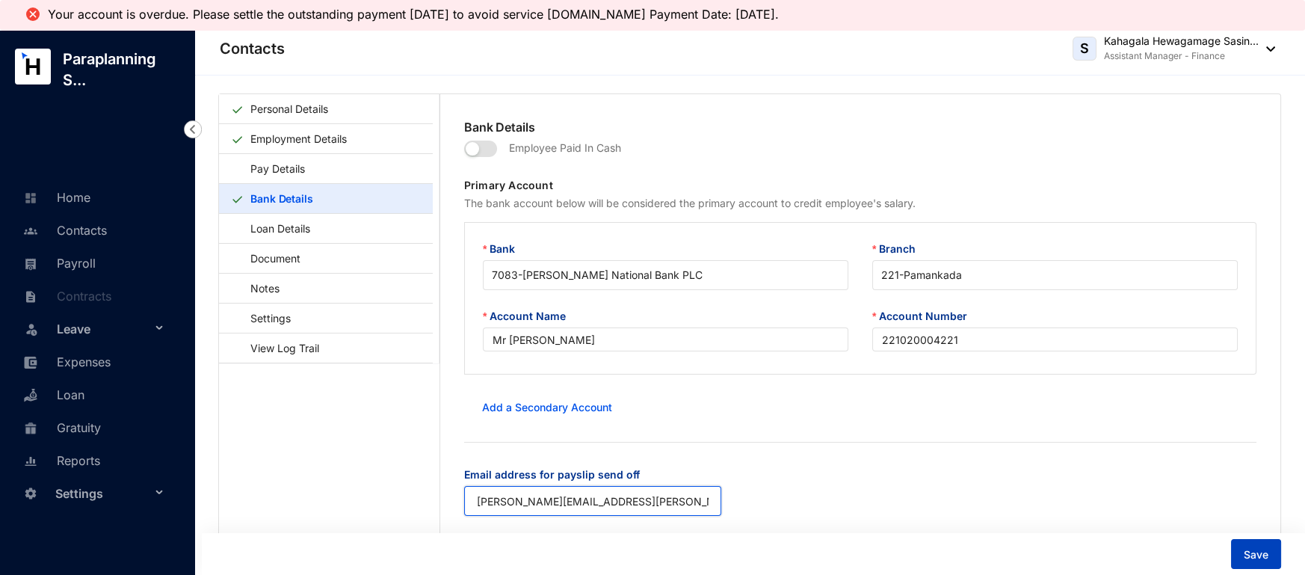
type input "[PERSON_NAME][EMAIL_ADDRESS][PERSON_NAME][DOMAIN_NAME]"
click at [1248, 558] on span "Save" at bounding box center [1255, 554] width 25 height 15
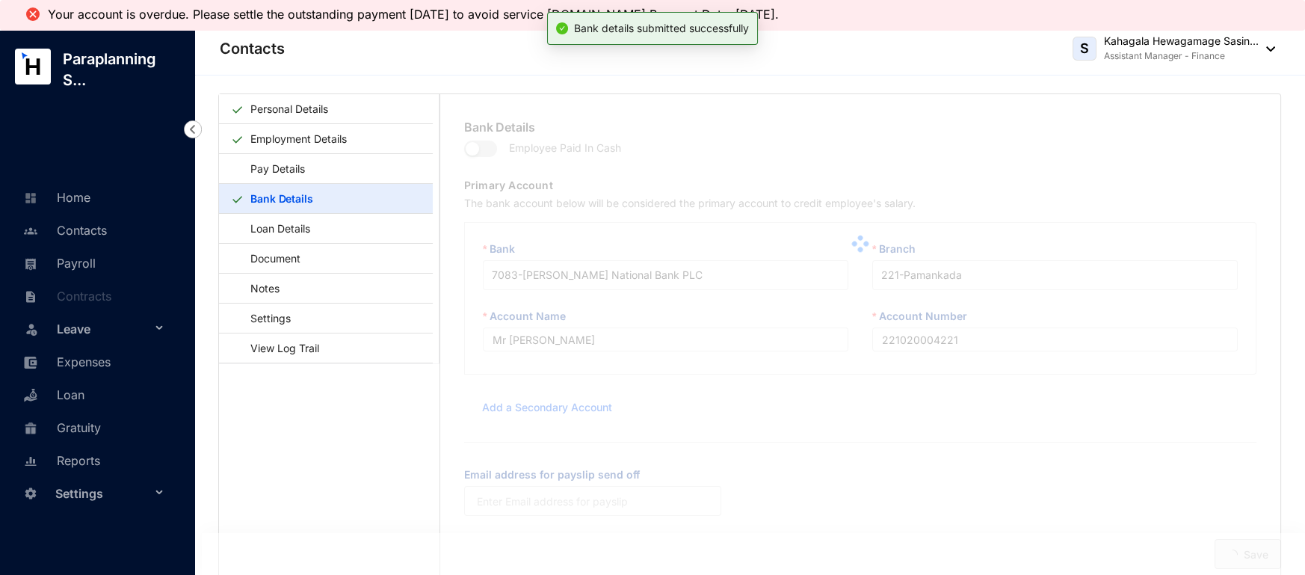
type input "[PERSON_NAME][EMAIL_ADDRESS][PERSON_NAME][DOMAIN_NAME]"
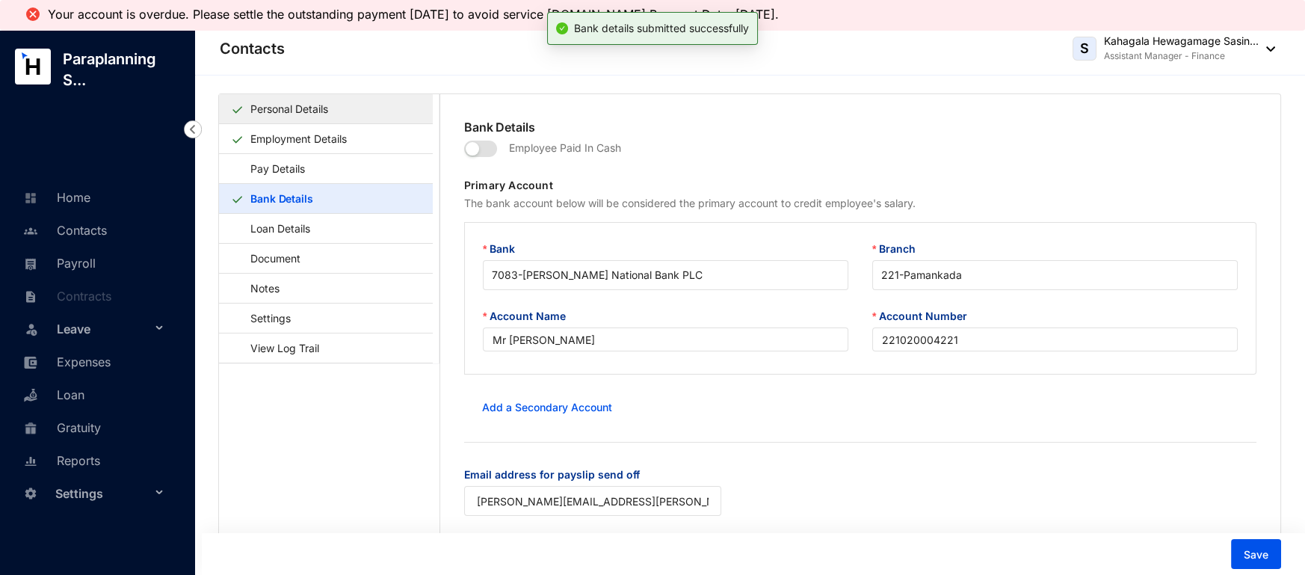
click at [316, 116] on link "Personal Details" at bounding box center [289, 108] width 90 height 31
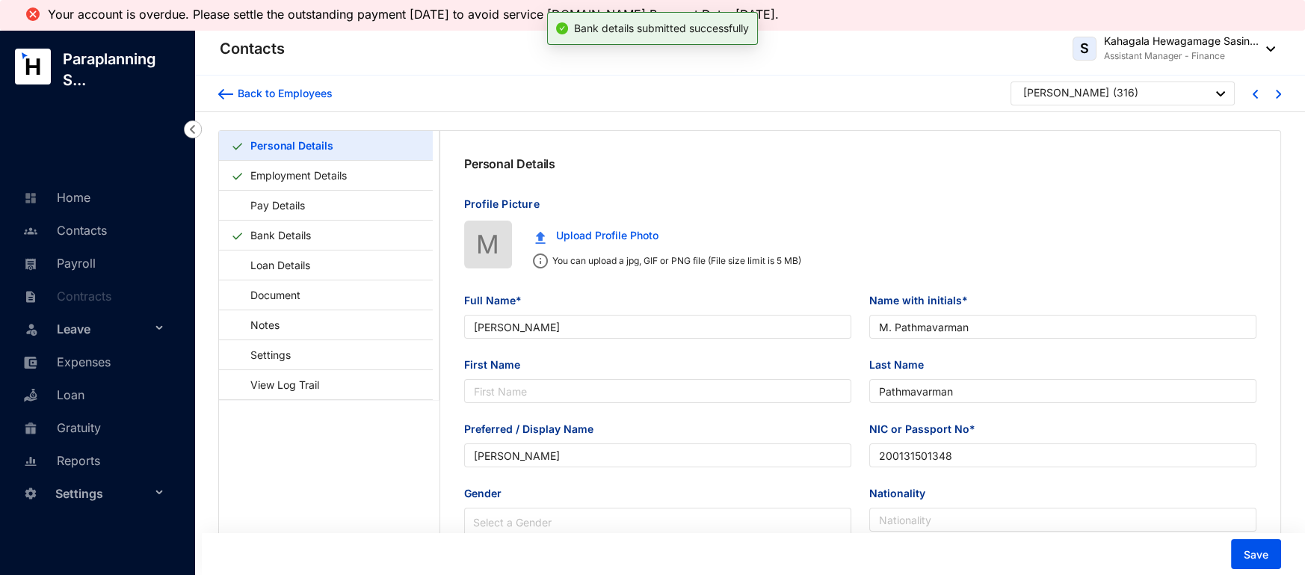
type input "[DATE]"
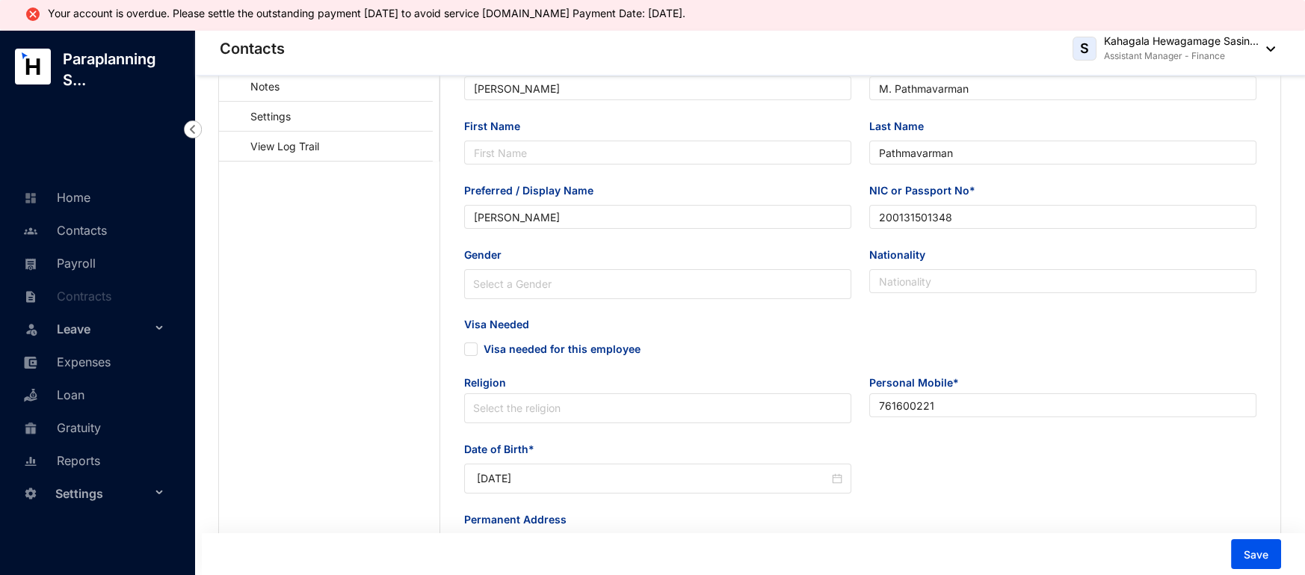
scroll to position [247, 0]
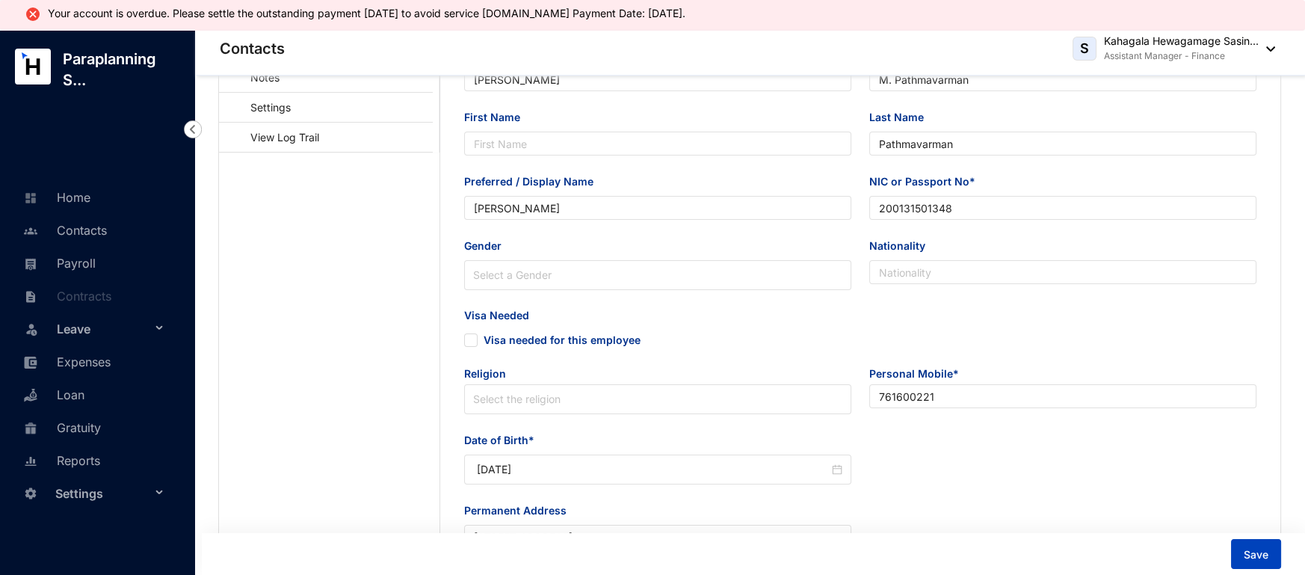
click at [1237, 554] on button "Save" at bounding box center [1256, 554] width 50 height 30
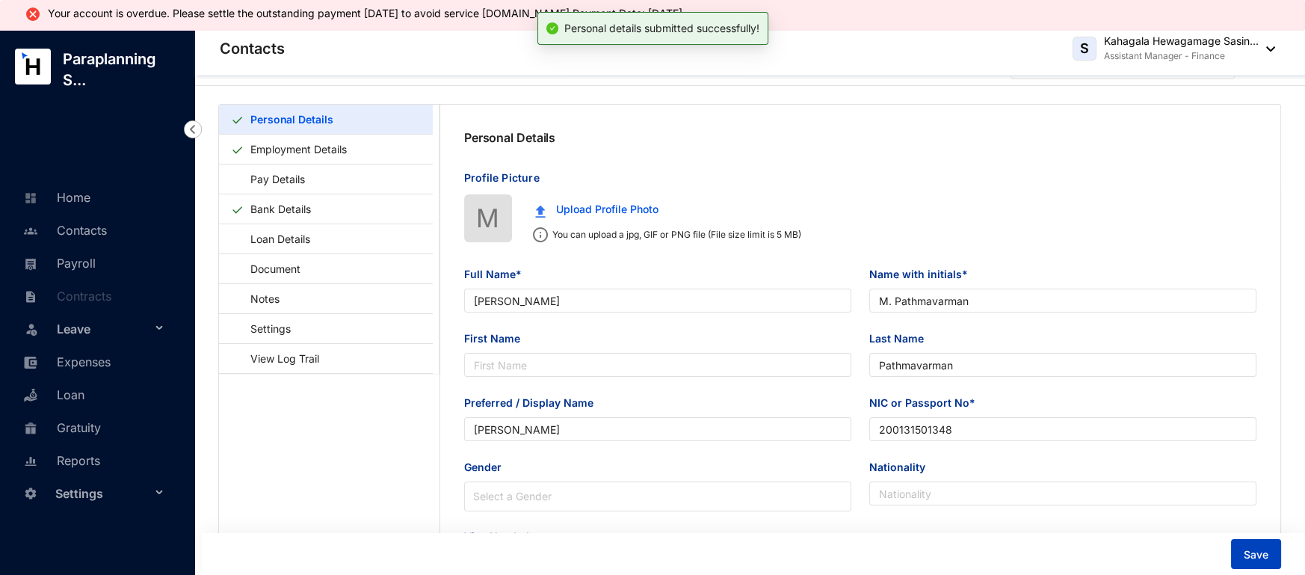
scroll to position [0, 0]
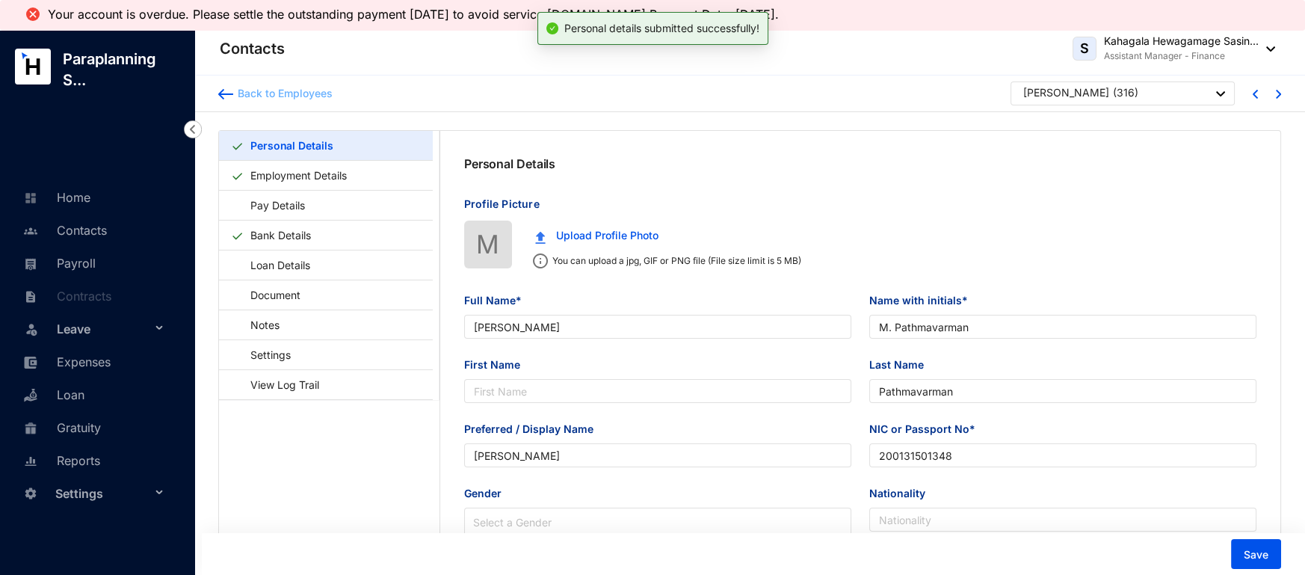
click at [218, 92] on img at bounding box center [225, 94] width 15 height 10
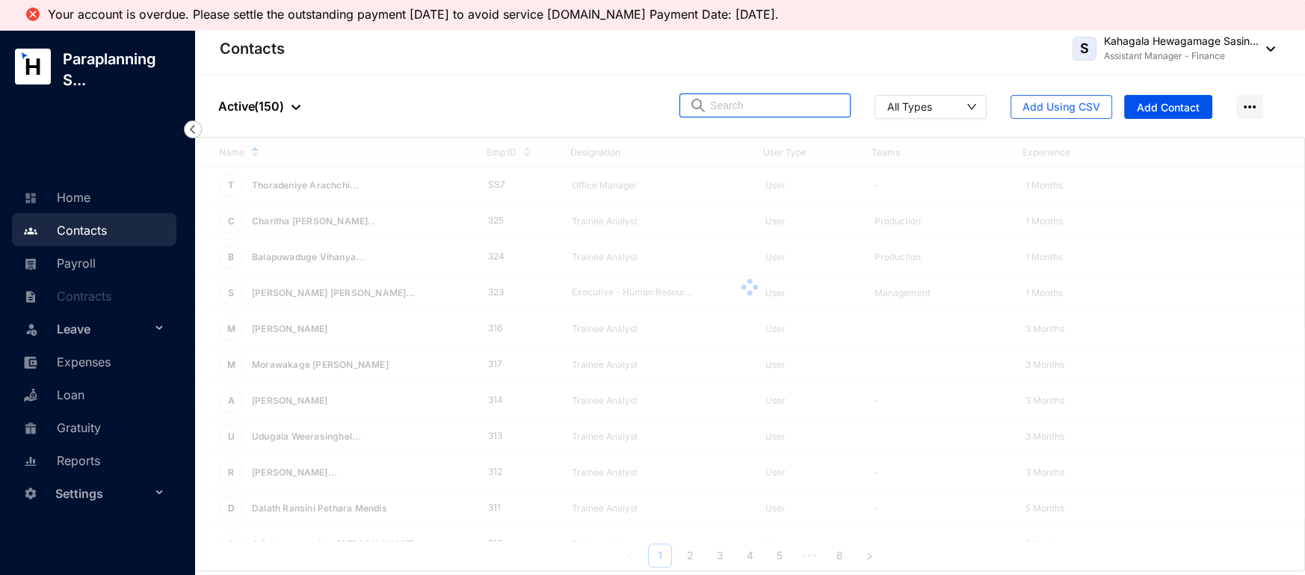
click at [750, 99] on input "text" at bounding box center [775, 105] width 131 height 22
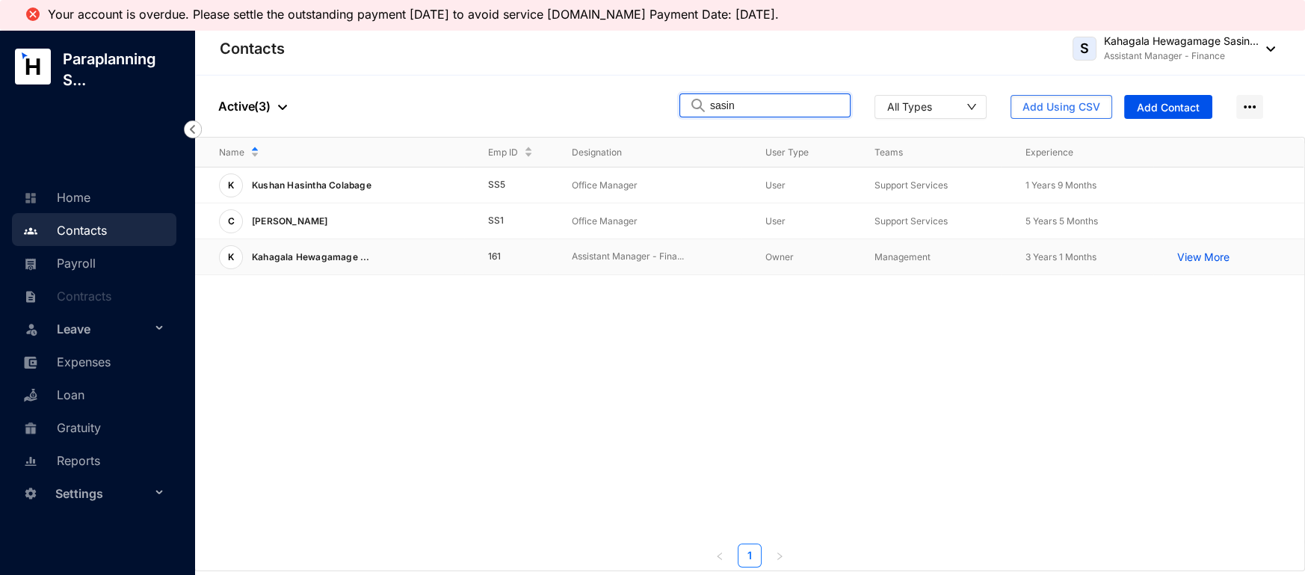
type input "sasin"
click at [342, 262] on p "Kahagala Hewagamage ..." at bounding box center [306, 257] width 127 height 24
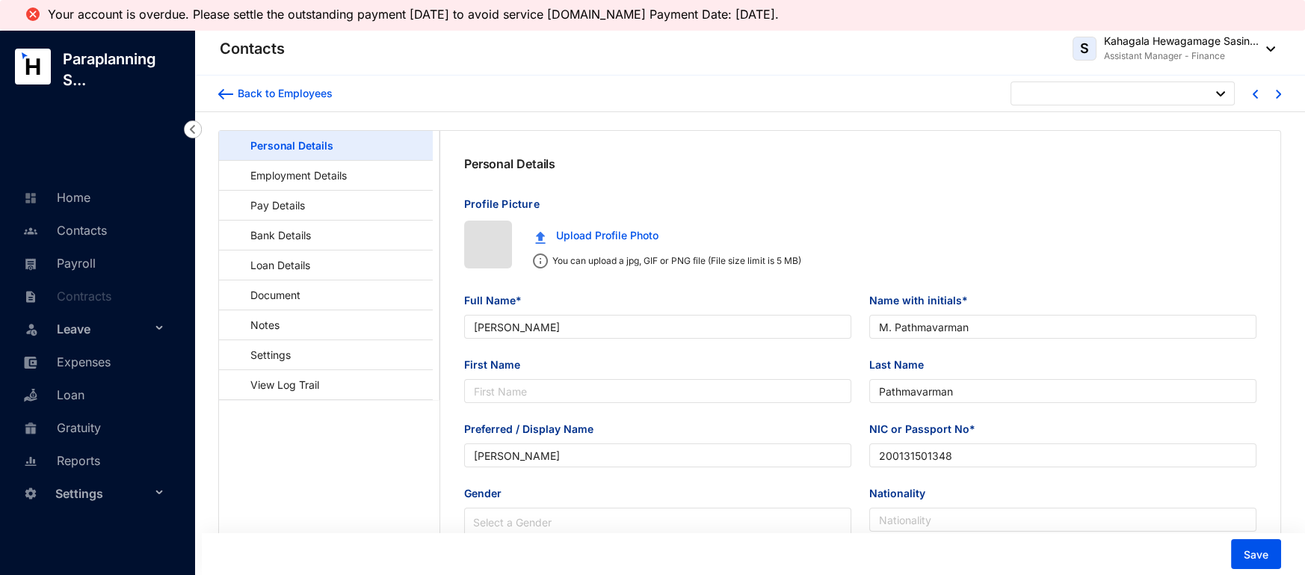
type input "[DATE]"
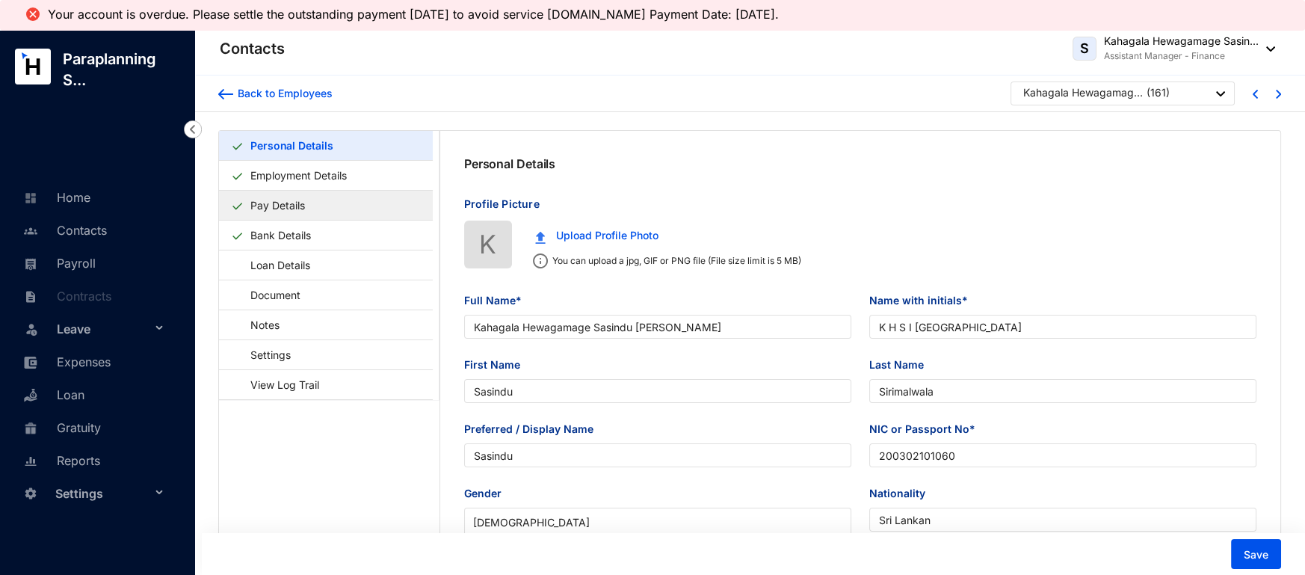
type input "Kahagala Hewagamage Sasindu [PERSON_NAME]"
type input "K H S I [GEOGRAPHIC_DATA]"
type input "Sasindu"
type input "Sirimalwala"
type input "Sasindu"
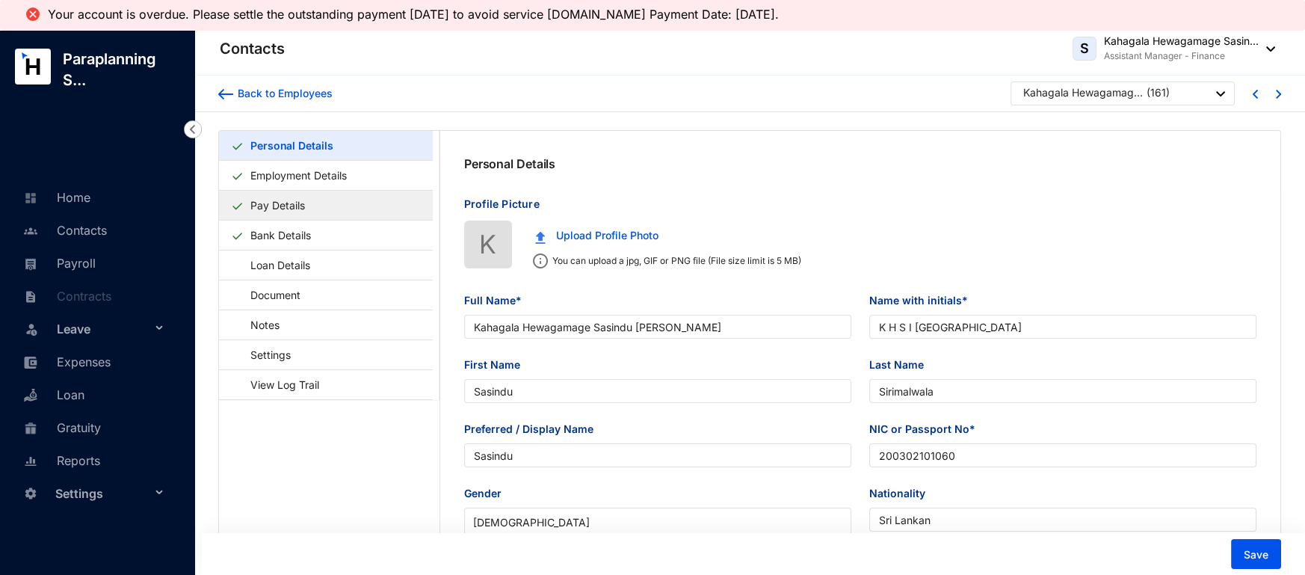
type input "200302101060"
type input "Sri Lankan"
type input "0740288215"
type input "165/c, [PERSON_NAME], [PERSON_NAME] , [GEOGRAPHIC_DATA]"
type input "[PERSON_NAME]"
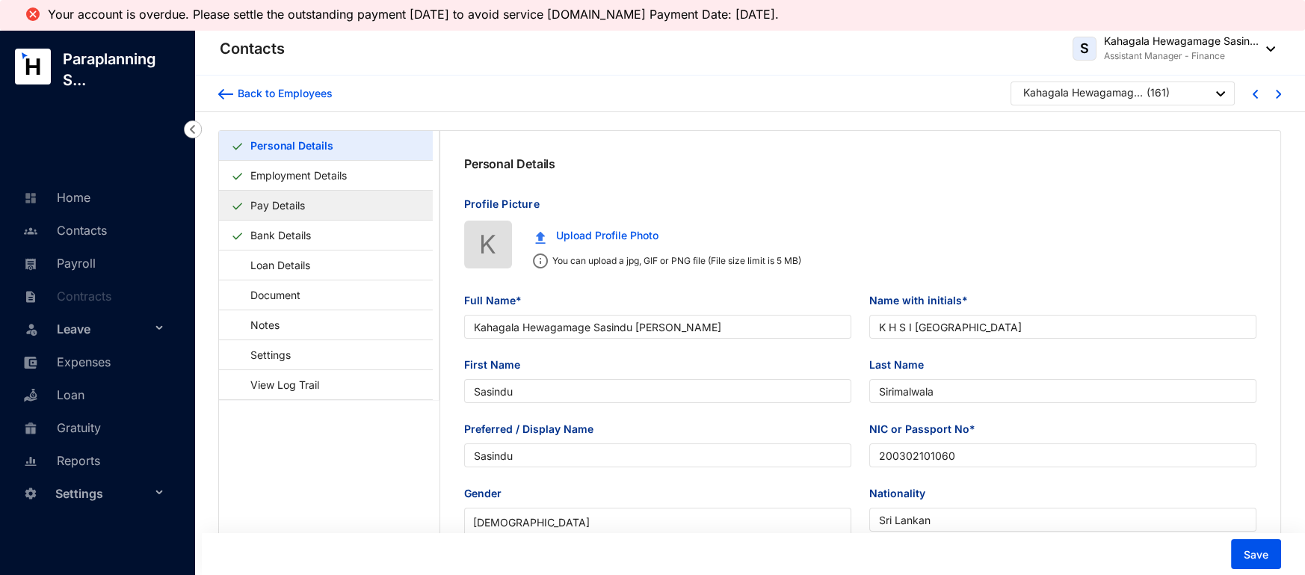
type input "Mother"
type input "0714449528"
type input "[DATE]"
click at [283, 208] on link "Pay Details" at bounding box center [277, 205] width 67 height 31
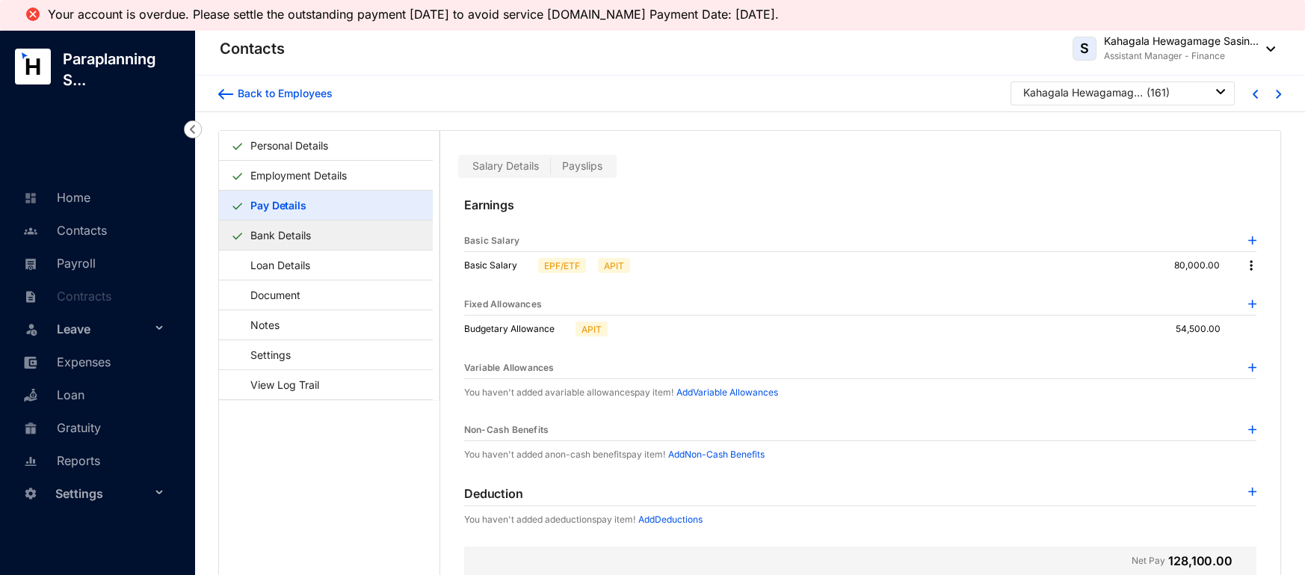
click at [317, 240] on link "Bank Details" at bounding box center [280, 235] width 72 height 31
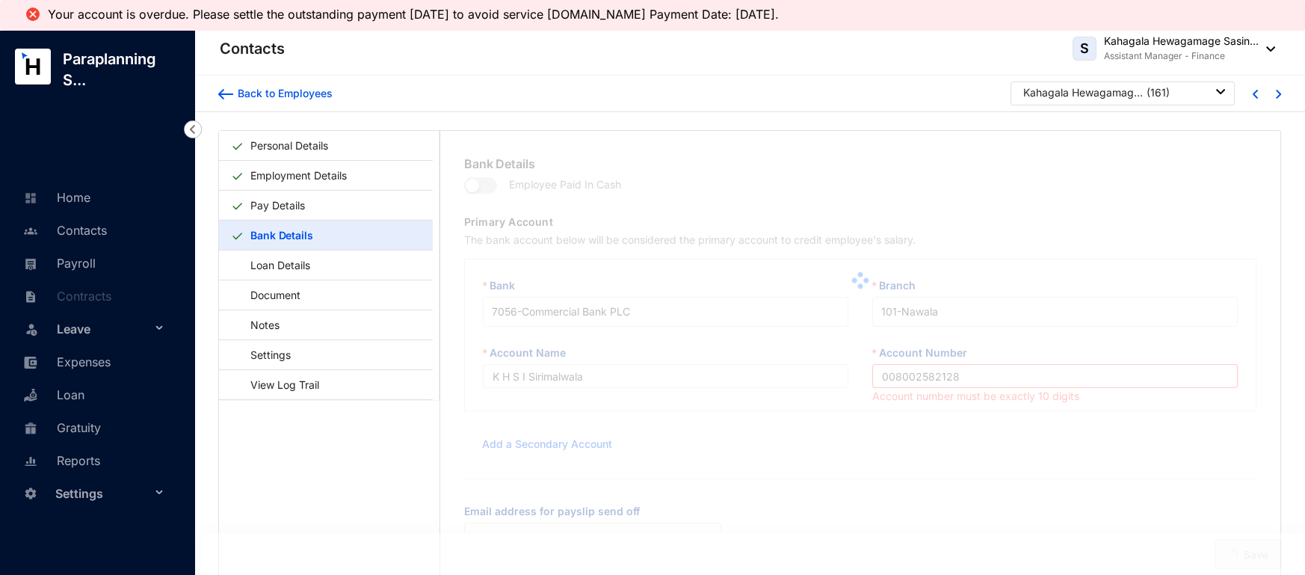
scroll to position [37, 0]
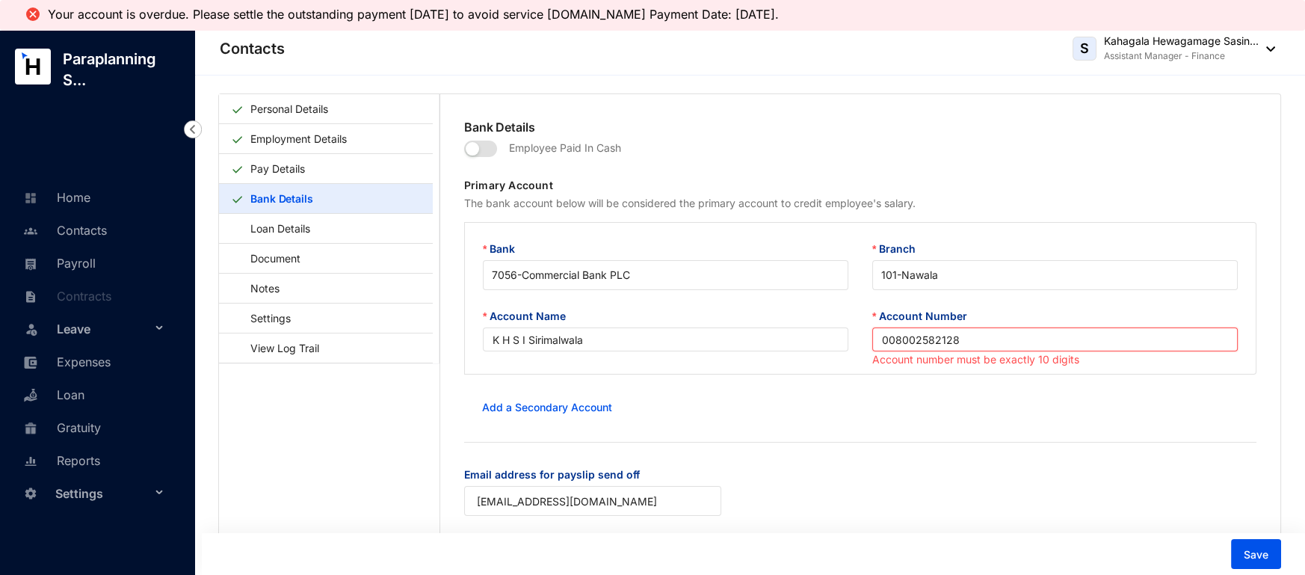
click at [888, 342] on input "008002582128" at bounding box center [1054, 339] width 365 height 24
click at [900, 394] on div "Add a Secondary Account" at bounding box center [860, 407] width 792 height 30
click at [1237, 542] on button "Save" at bounding box center [1256, 554] width 50 height 30
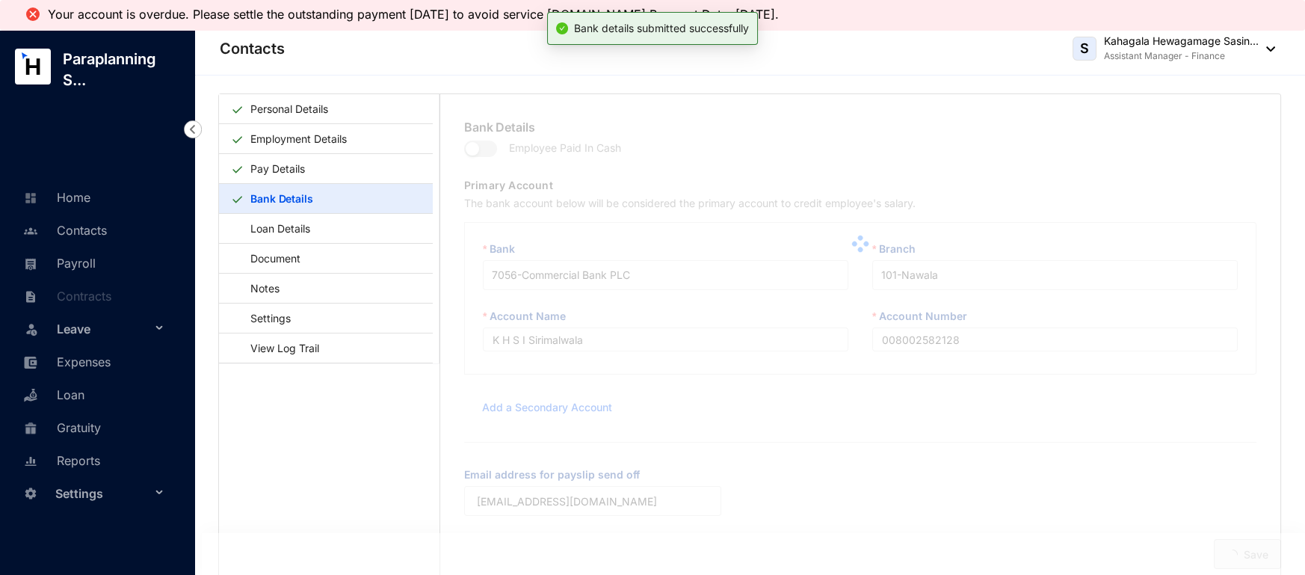
click at [1237, 549] on div "Bank Details Employee Paid In Cash Primary Account The bank account below will …" at bounding box center [860, 351] width 840 height 514
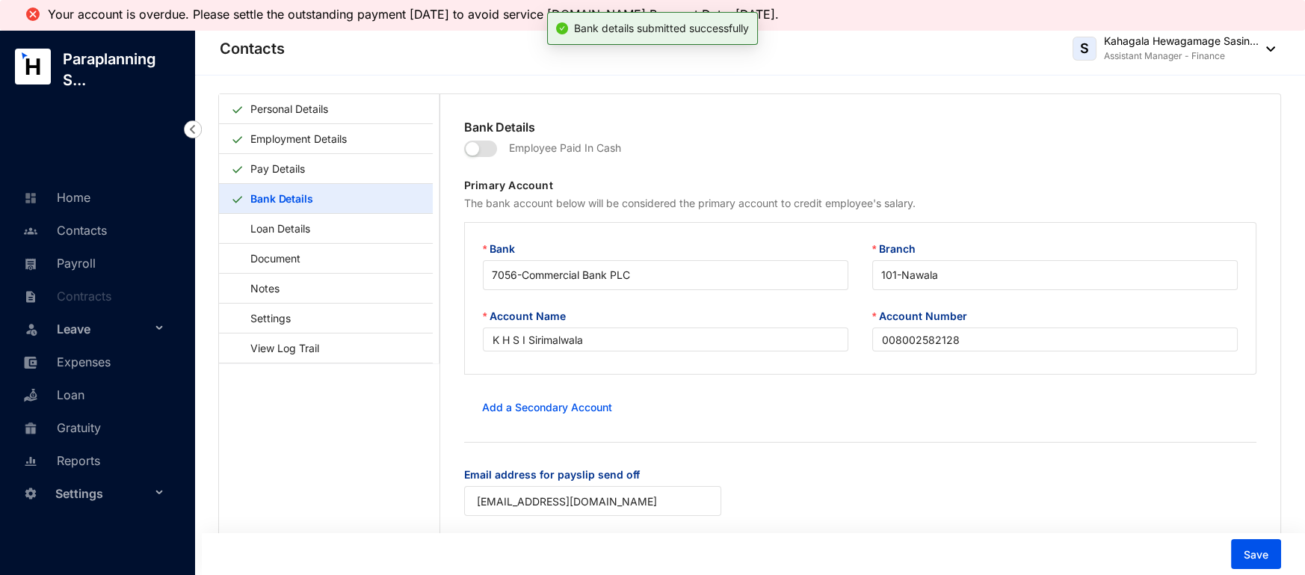
type input "8002582128"
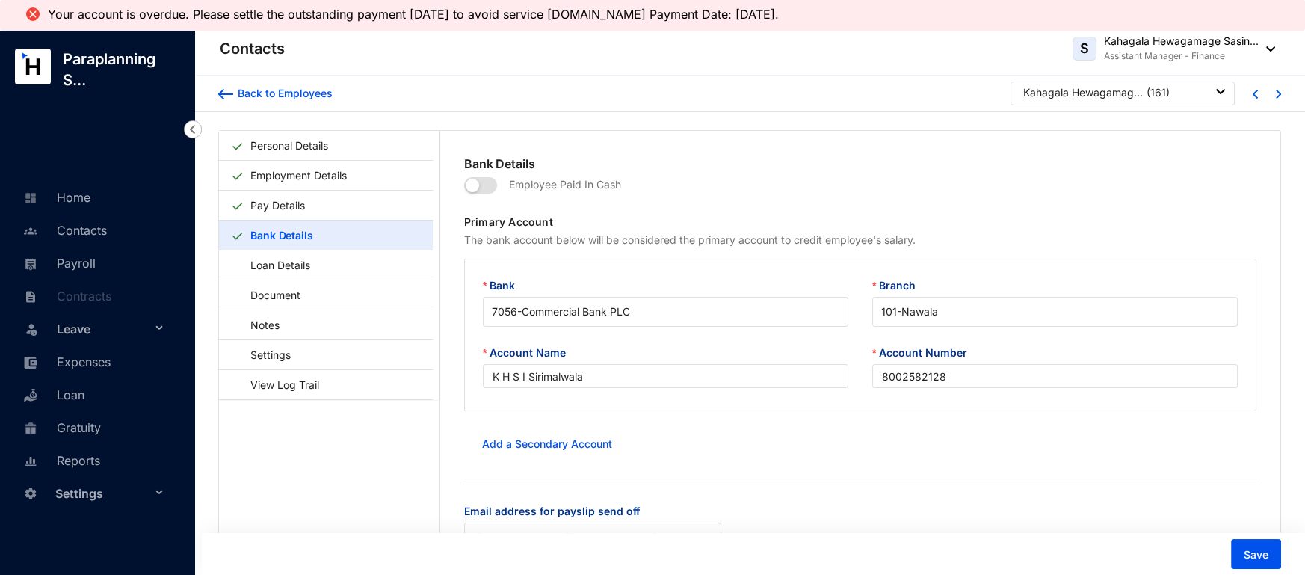
click at [228, 84] on div "Back to Employees" at bounding box center [275, 90] width 114 height 19
click at [223, 97] on img at bounding box center [225, 94] width 15 height 10
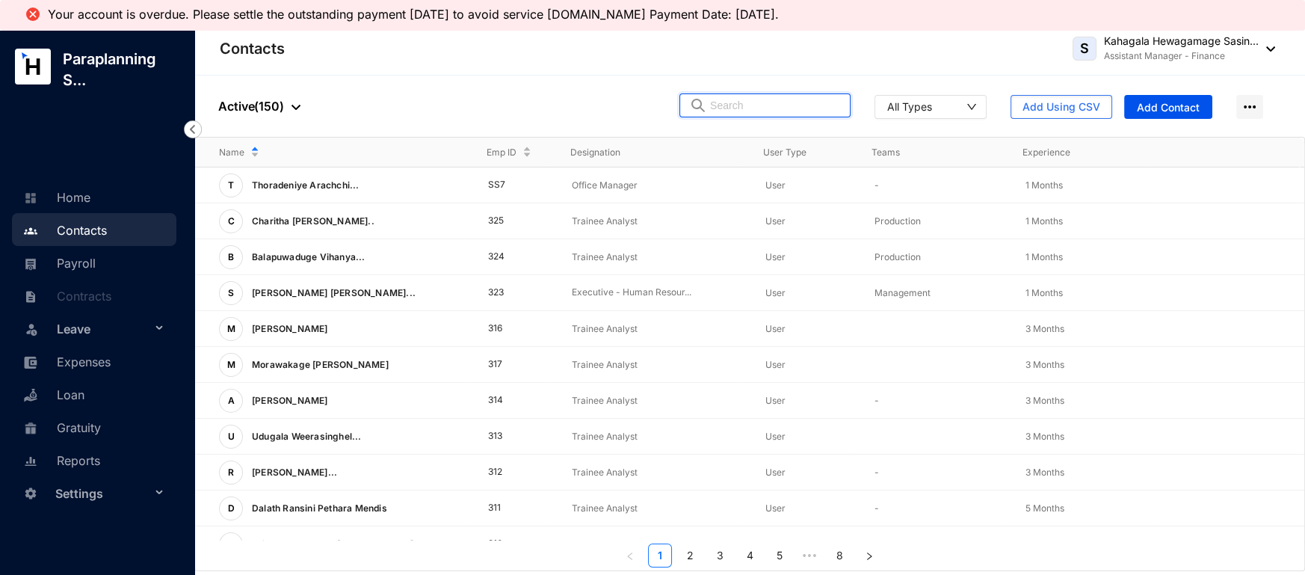
click at [787, 108] on input "text" at bounding box center [775, 105] width 131 height 22
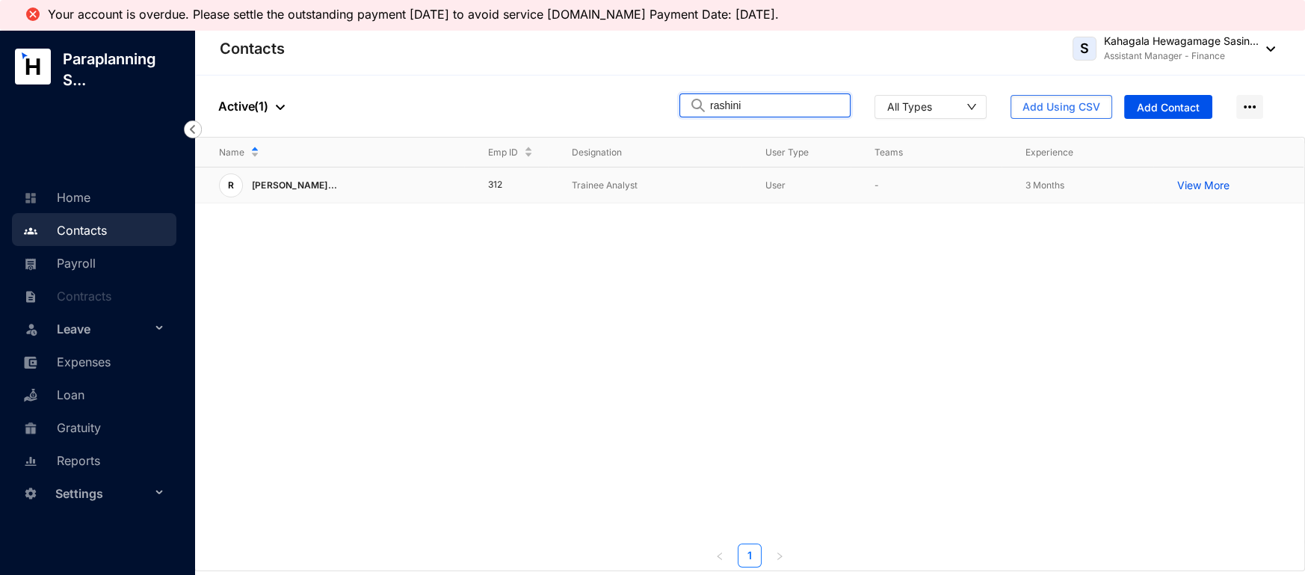
type input "rashini"
click at [431, 170] on td "R [PERSON_NAME]..." at bounding box center [329, 185] width 269 height 36
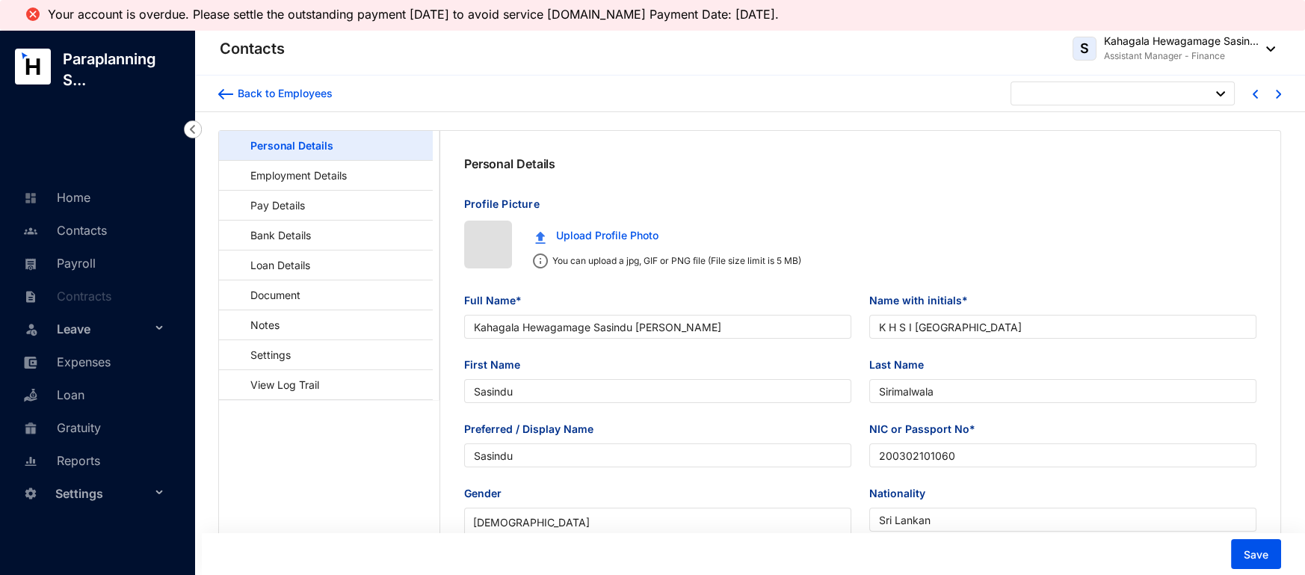
type input "[DATE]"
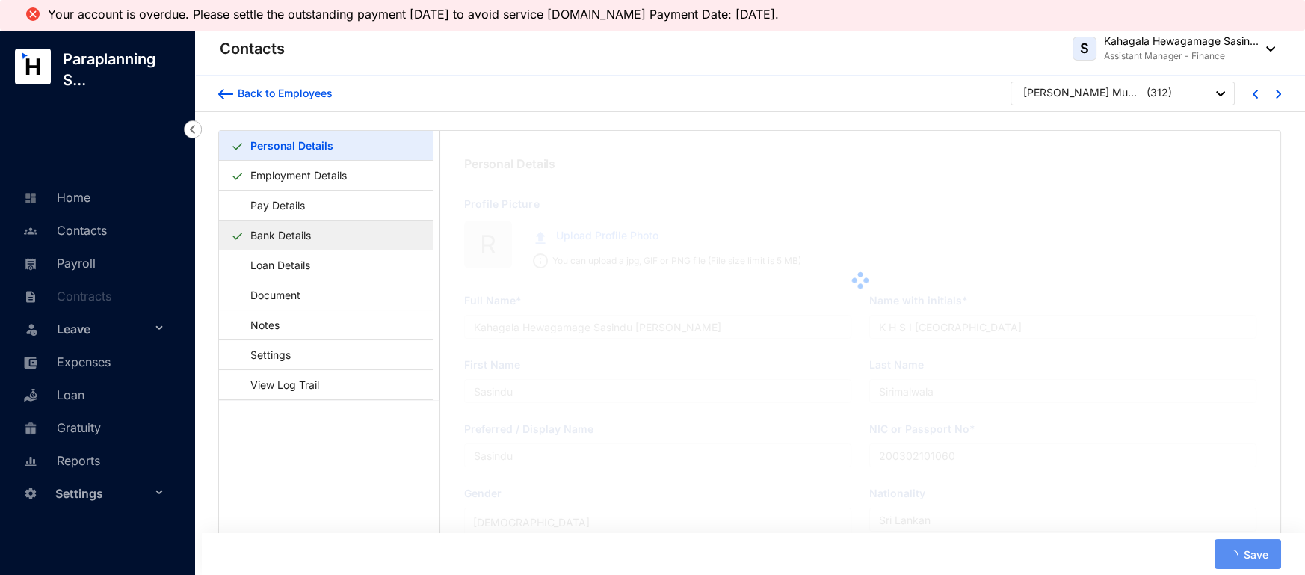
type input "[PERSON_NAME] Mudiyanse Ralahamilage [PERSON_NAME]"
type input "R.R.P.W.M.R.R.M. [GEOGRAPHIC_DATA]"
type input "Galagoda"
type input "Rashini"
type input "200179003417"
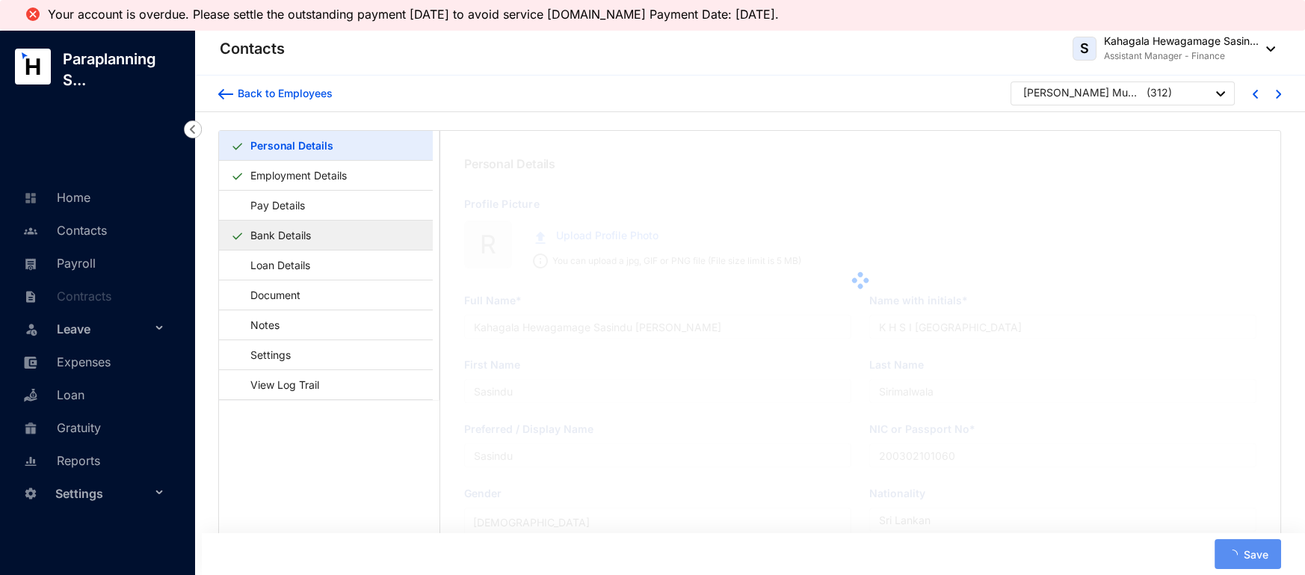
type input "715591515"
type input "[STREET_ADDRESS][PERSON_NAME][PERSON_NAME]"
type input "[DATE]"
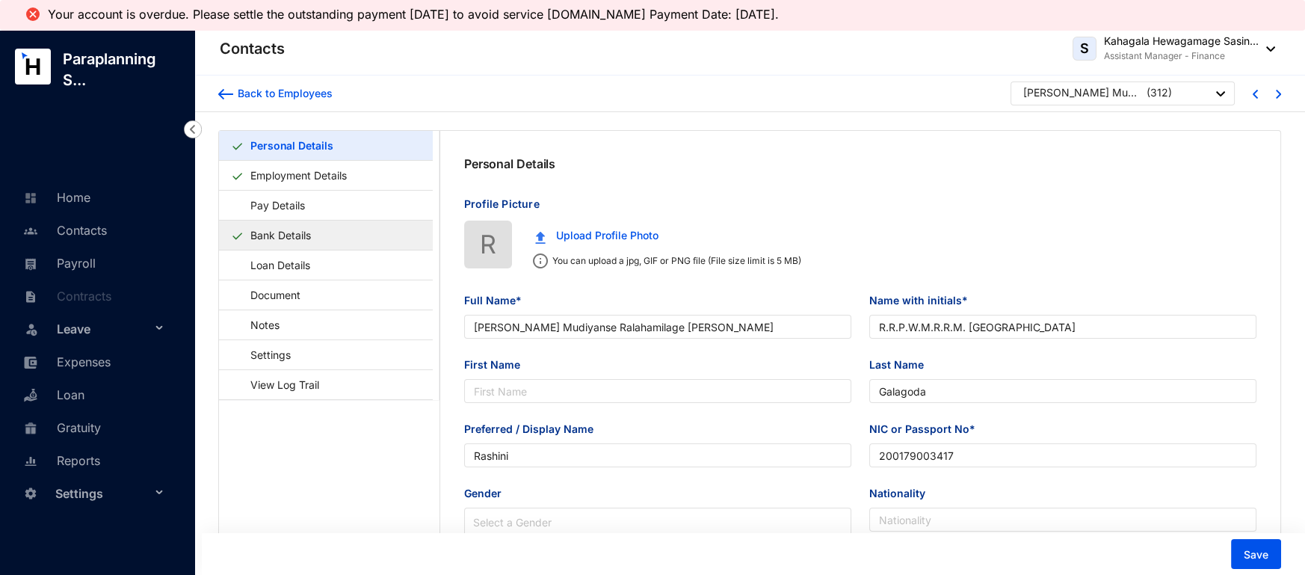
click at [308, 238] on link "Bank Details" at bounding box center [280, 235] width 72 height 31
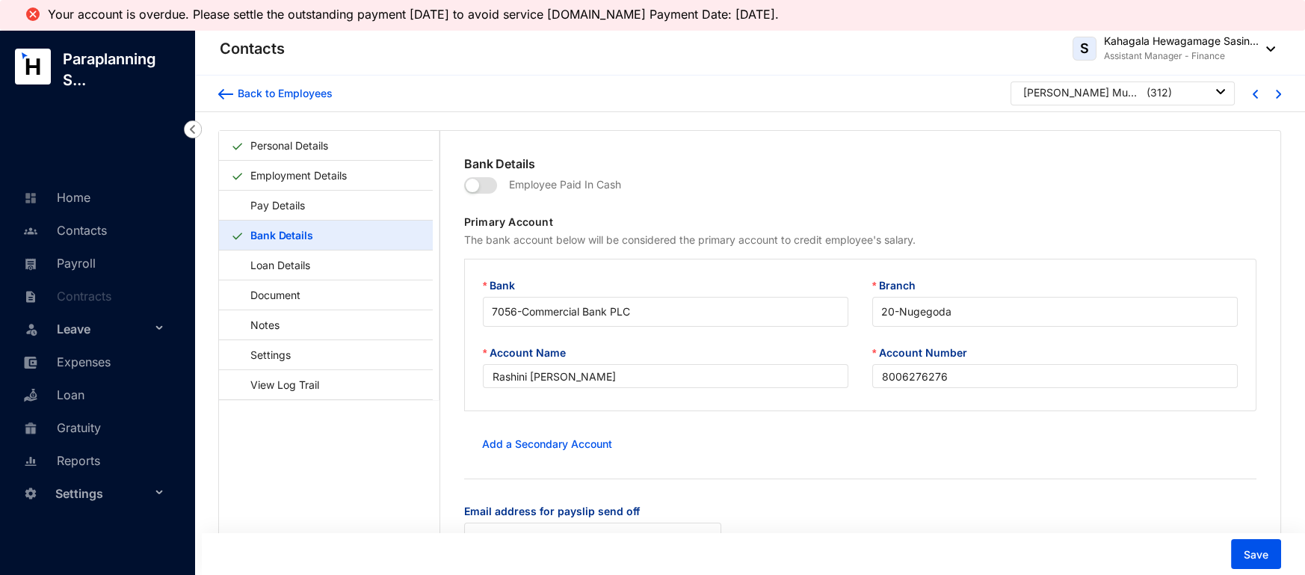
scroll to position [37, 0]
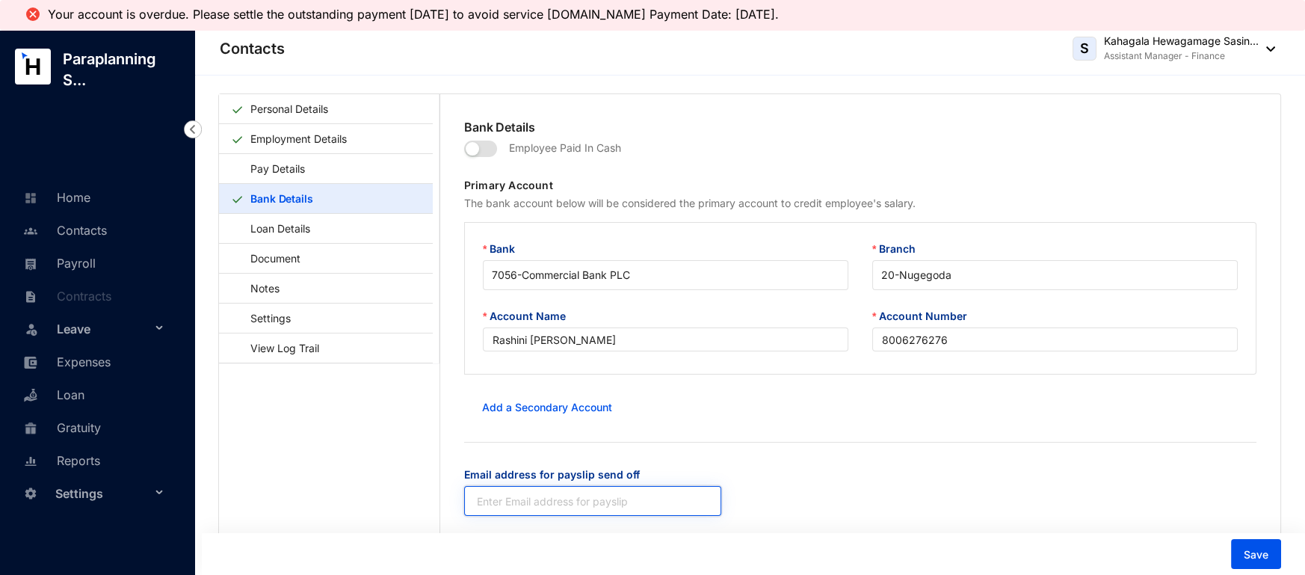
click at [618, 495] on input "Email address for payslip send off" at bounding box center [592, 501] width 257 height 30
paste input "[EMAIL_ADDRESS][DOMAIN_NAME]"
type input "[EMAIL_ADDRESS][DOMAIN_NAME]"
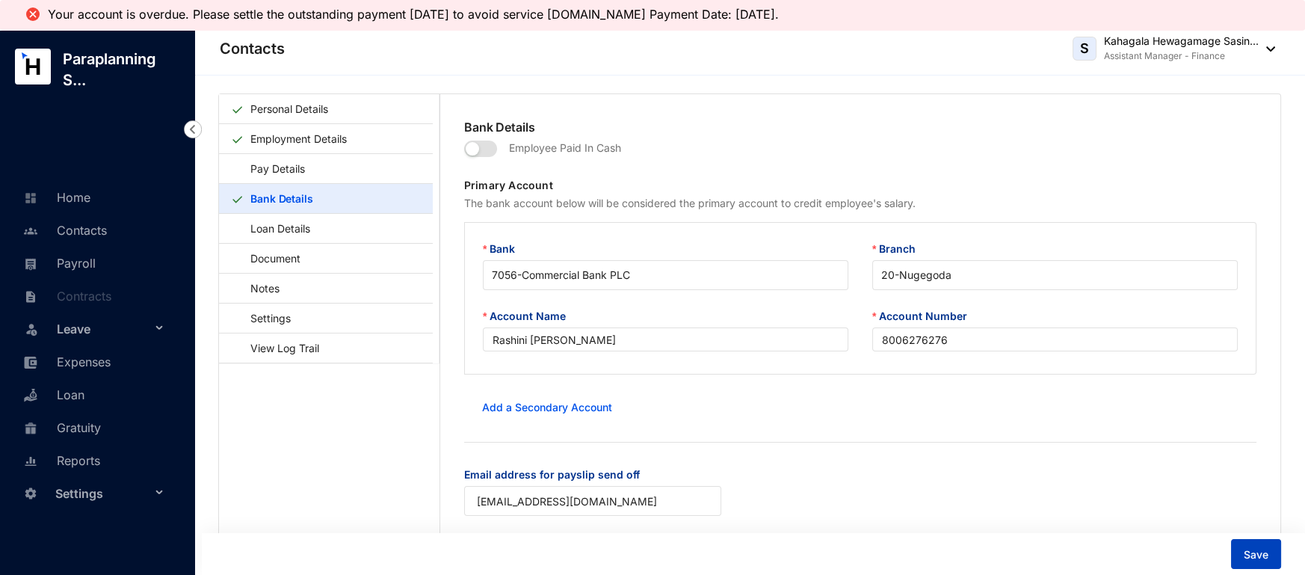
click at [1252, 549] on span "Save" at bounding box center [1255, 554] width 25 height 15
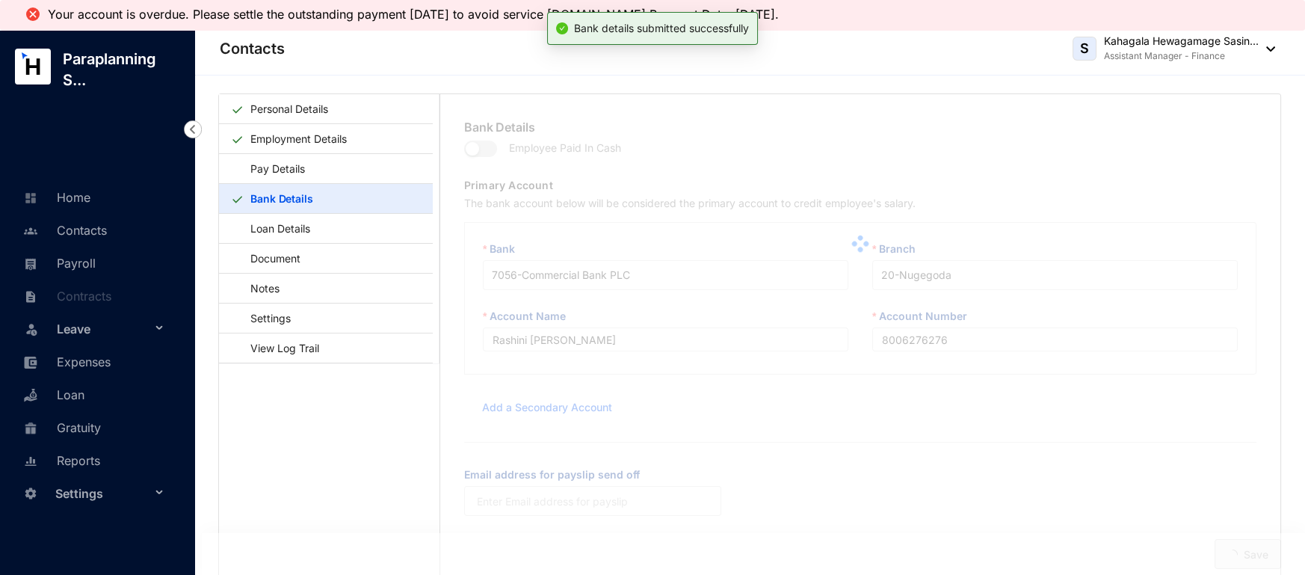
type input "[EMAIL_ADDRESS][DOMAIN_NAME]"
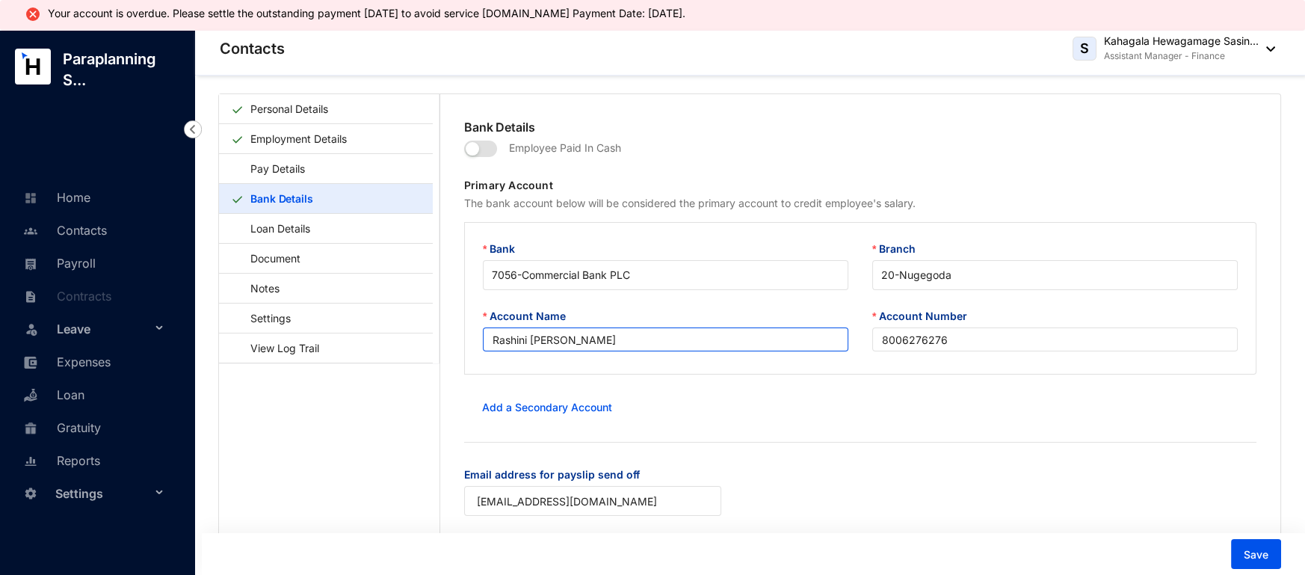
scroll to position [89, 0]
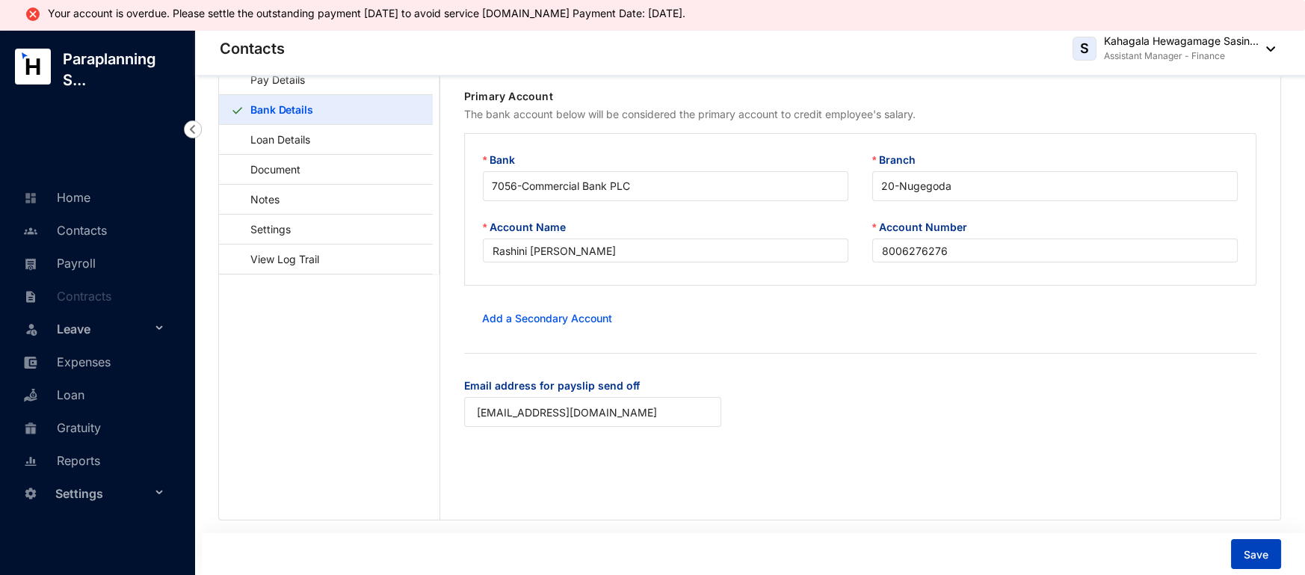
click at [1248, 554] on span "Save" at bounding box center [1255, 554] width 25 height 15
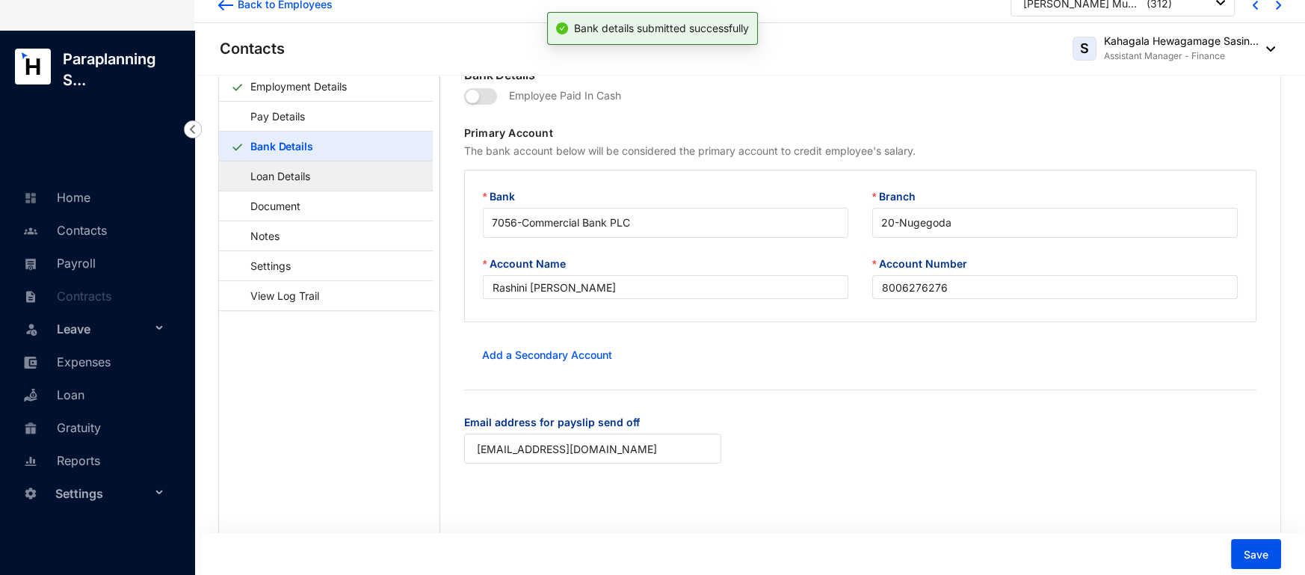
scroll to position [0, 0]
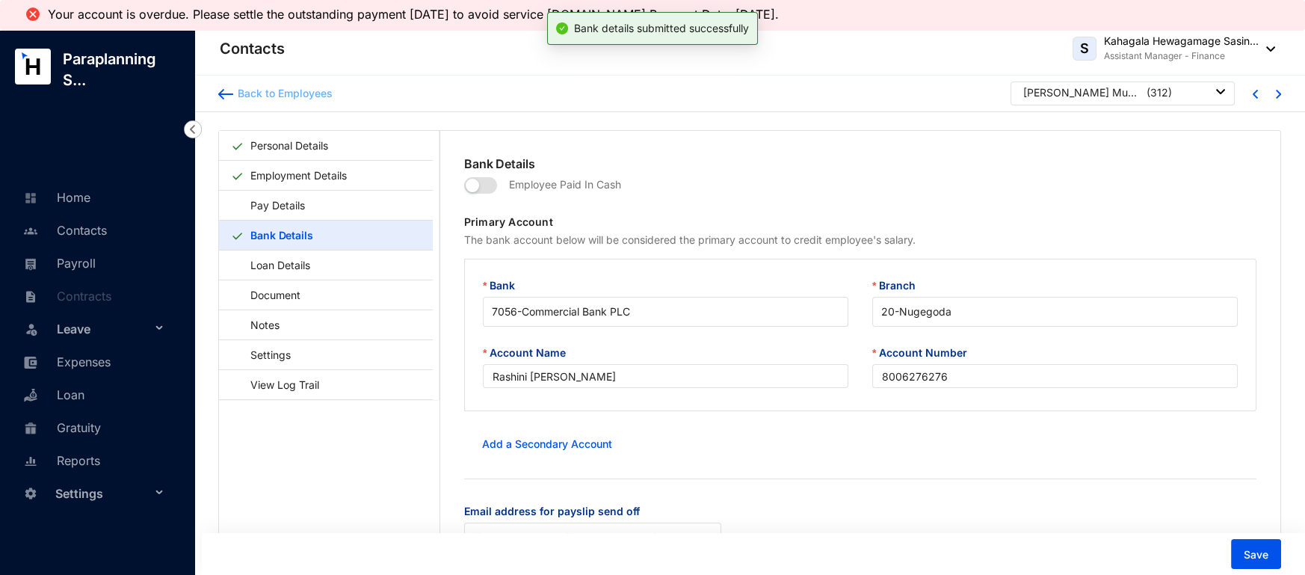
click at [232, 95] on img at bounding box center [225, 94] width 15 height 10
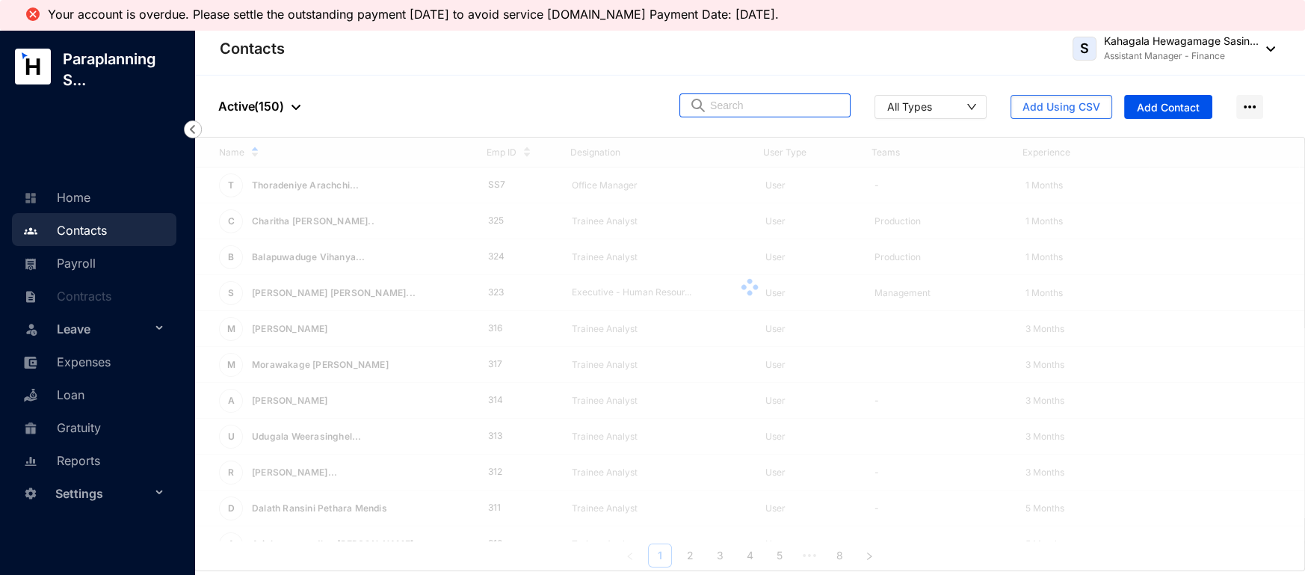
click at [740, 93] on span at bounding box center [764, 105] width 171 height 24
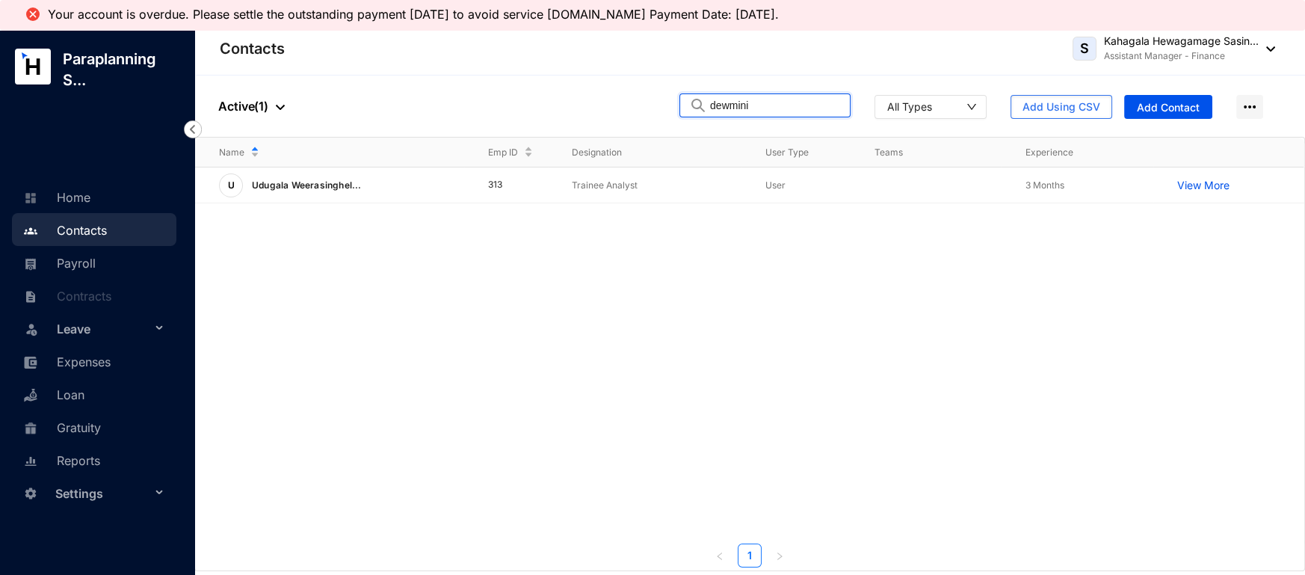
type input "dewmini"
click at [331, 189] on span "Udugala Weerasinghel..." at bounding box center [307, 184] width 110 height 11
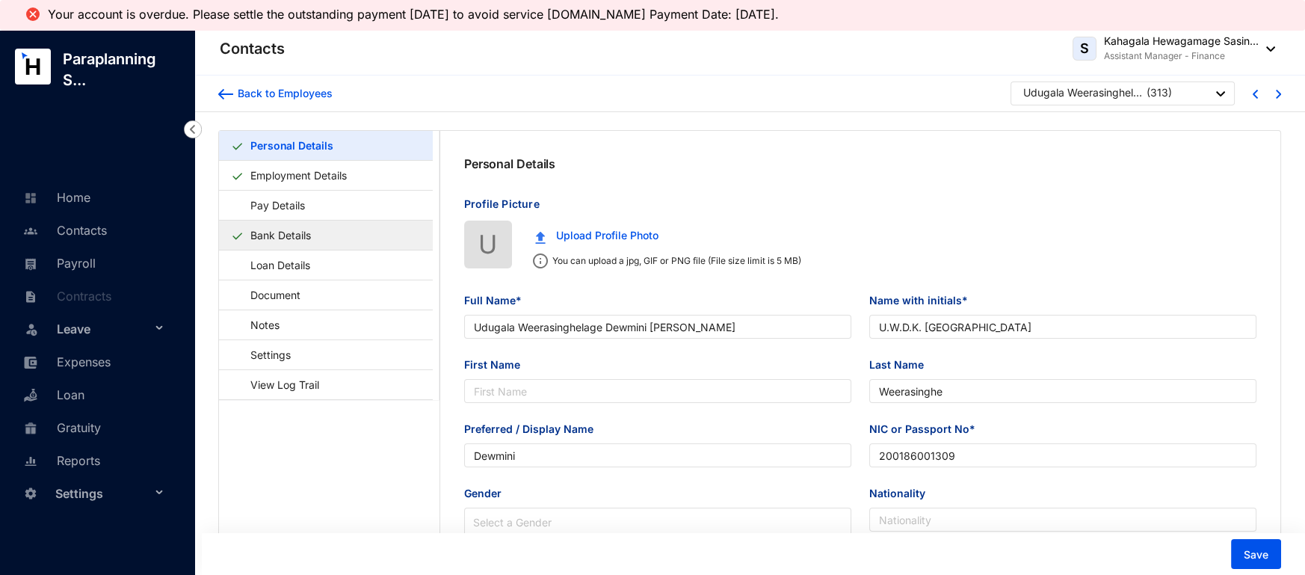
type input "Udugala Weerasinghelage Dewmini [PERSON_NAME]"
type input "U.W.D.K. [GEOGRAPHIC_DATA]"
type input "Weerasinghe"
type input "Dewmini"
type input "200186001309"
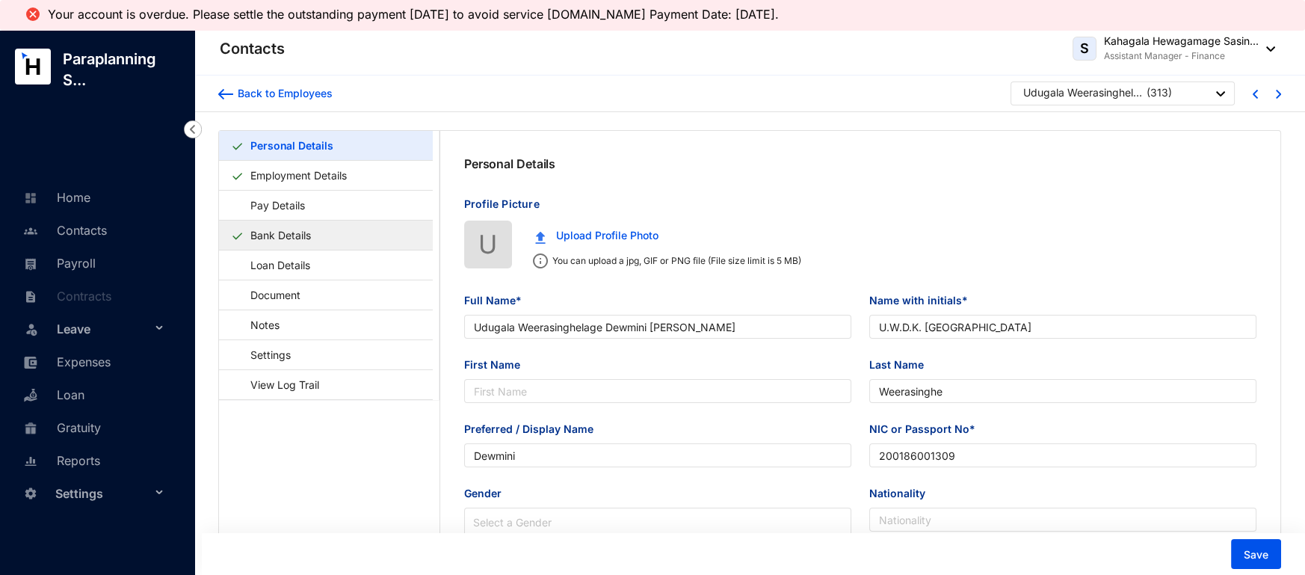
type input "710552874"
type input "F 22, Police Quarters, Thimbirigasyaya, [GEOGRAPHIC_DATA] 05"
type input "[DATE]"
click at [296, 236] on link "Bank Details" at bounding box center [280, 235] width 72 height 31
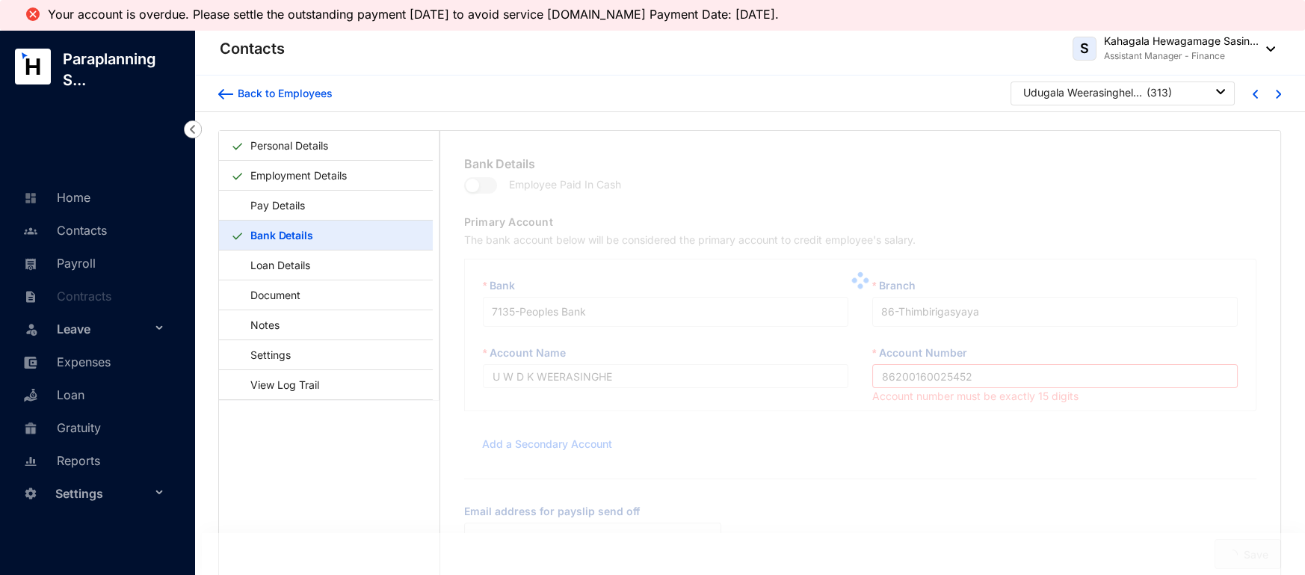
scroll to position [37, 0]
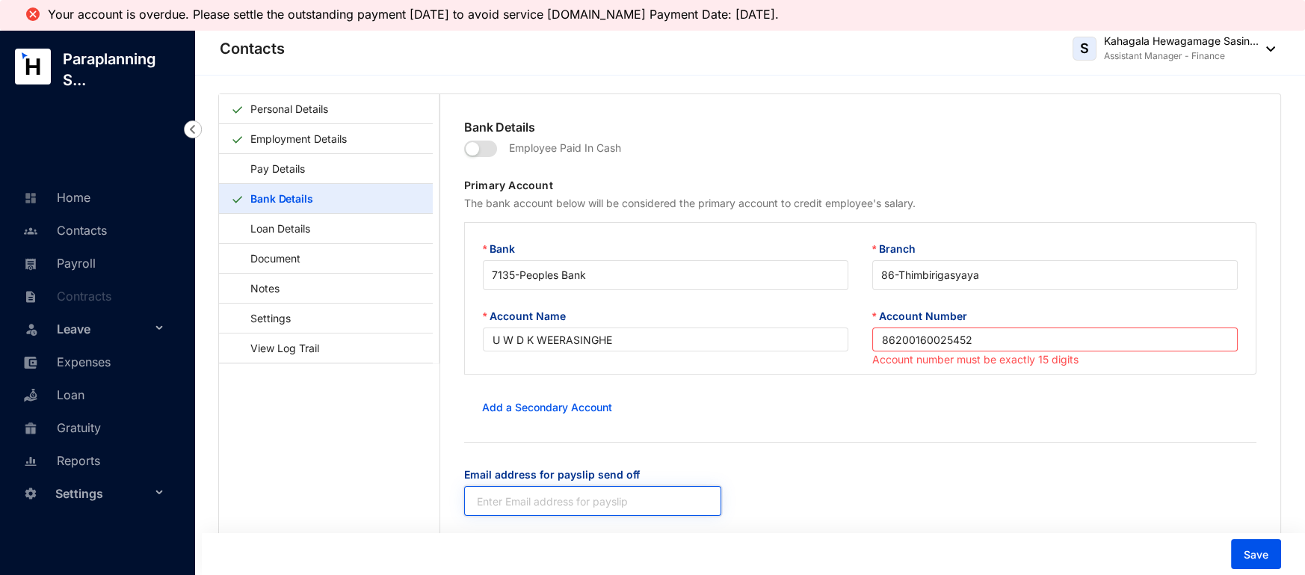
click at [546, 498] on input "Email address for payslip send off" at bounding box center [592, 501] width 257 height 30
paste input "[EMAIL_ADDRESS][DOMAIN_NAME]"
type input "[EMAIL_ADDRESS][DOMAIN_NAME]"
click at [899, 513] on div "Email address for payslip send off [EMAIL_ADDRESS][DOMAIN_NAME]" at bounding box center [860, 499] width 816 height 67
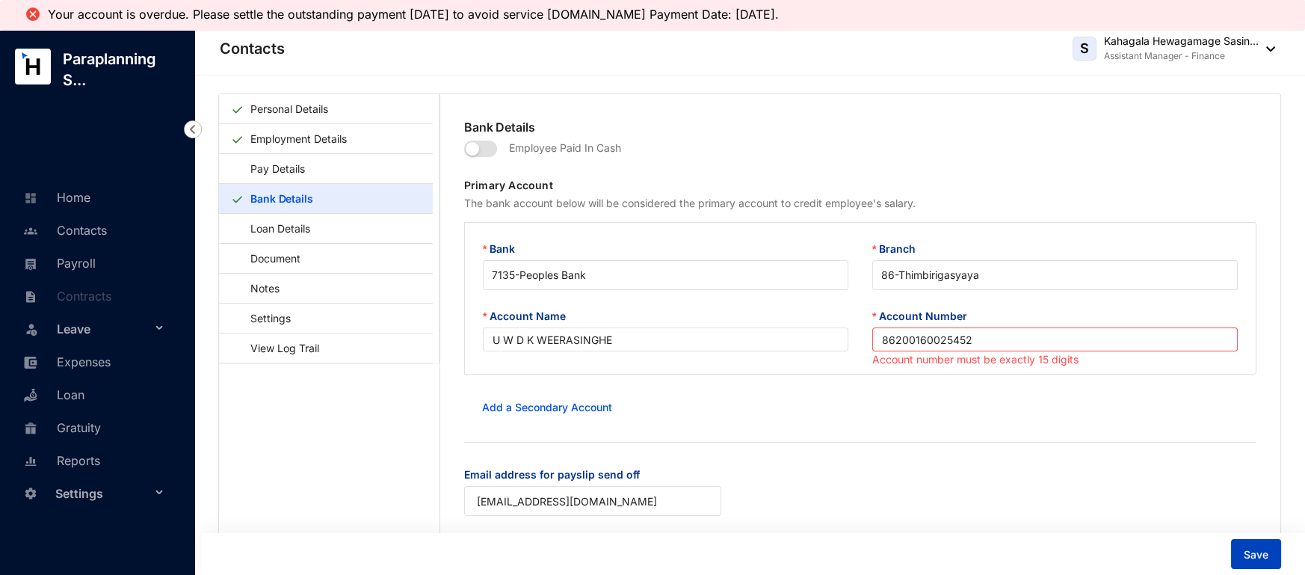
click at [1253, 549] on span "Save" at bounding box center [1255, 554] width 25 height 15
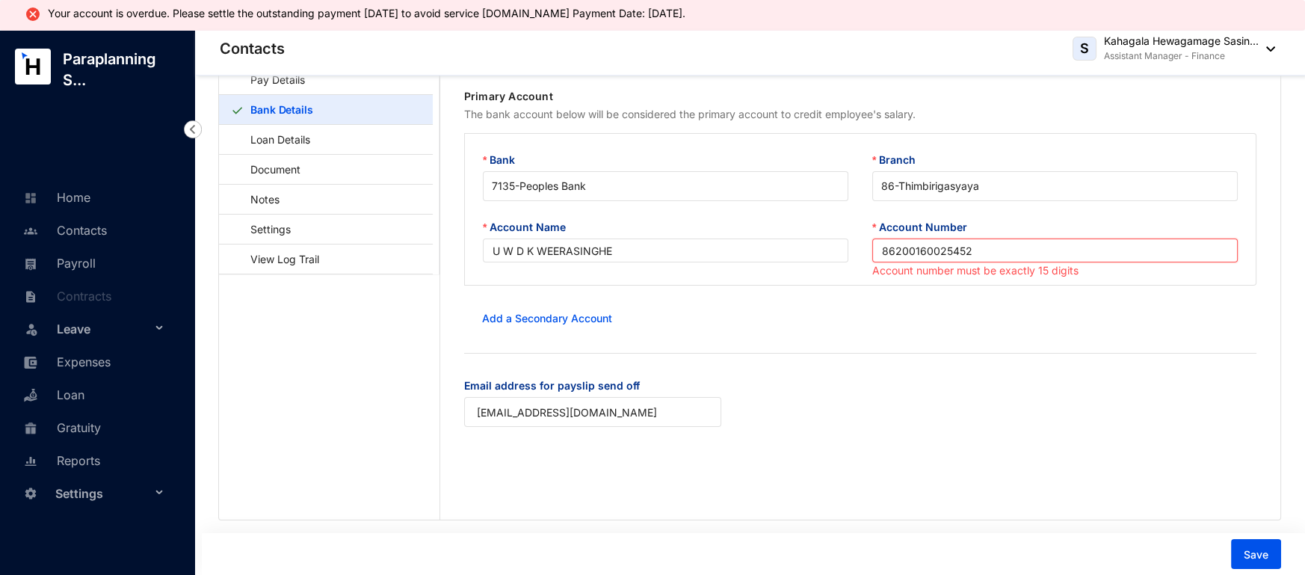
click at [948, 252] on input "86200160025452" at bounding box center [1054, 250] width 365 height 24
click at [1155, 417] on div "Email address for payslip send off [EMAIL_ADDRESS][DOMAIN_NAME]" at bounding box center [860, 410] width 816 height 67
click at [1254, 559] on span "Save" at bounding box center [1255, 554] width 25 height 15
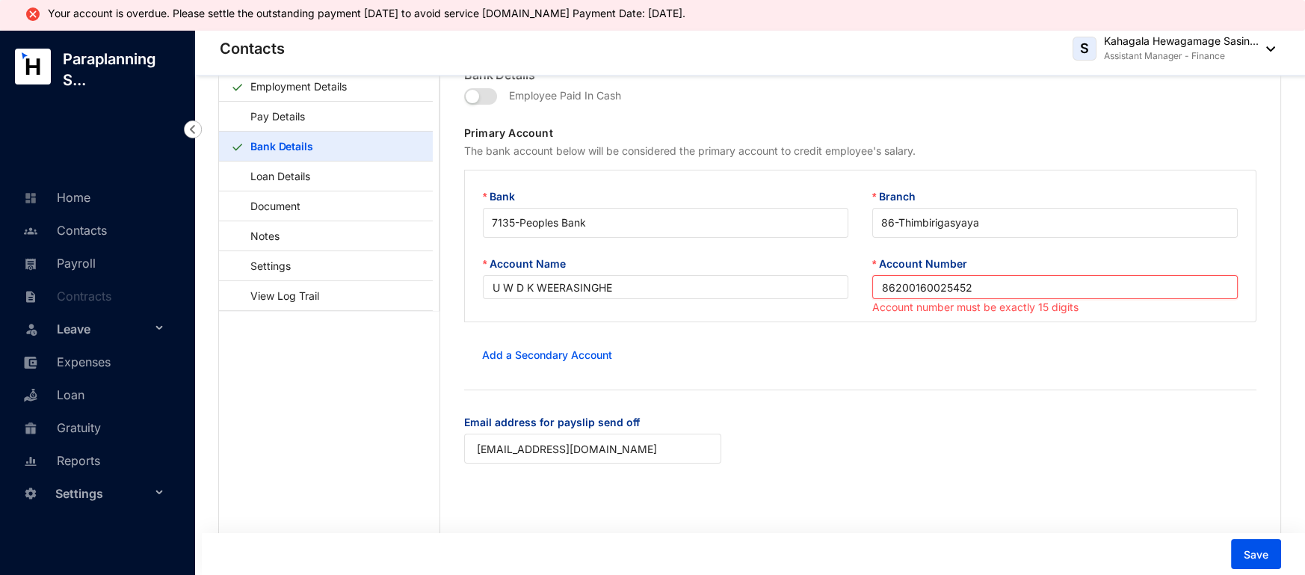
click at [972, 288] on input "86200160025452" at bounding box center [1054, 287] width 365 height 24
click at [897, 288] on input "86200160025452" at bounding box center [1054, 287] width 365 height 24
click at [1163, 445] on div "Email address for payslip send off [EMAIL_ADDRESS][DOMAIN_NAME]" at bounding box center [860, 447] width 816 height 67
click at [1151, 381] on form "Employee Paid In Cash Primary Account The bank account below will be considered…" at bounding box center [860, 283] width 792 height 398
click at [873, 287] on input "00160025452" at bounding box center [1054, 287] width 365 height 24
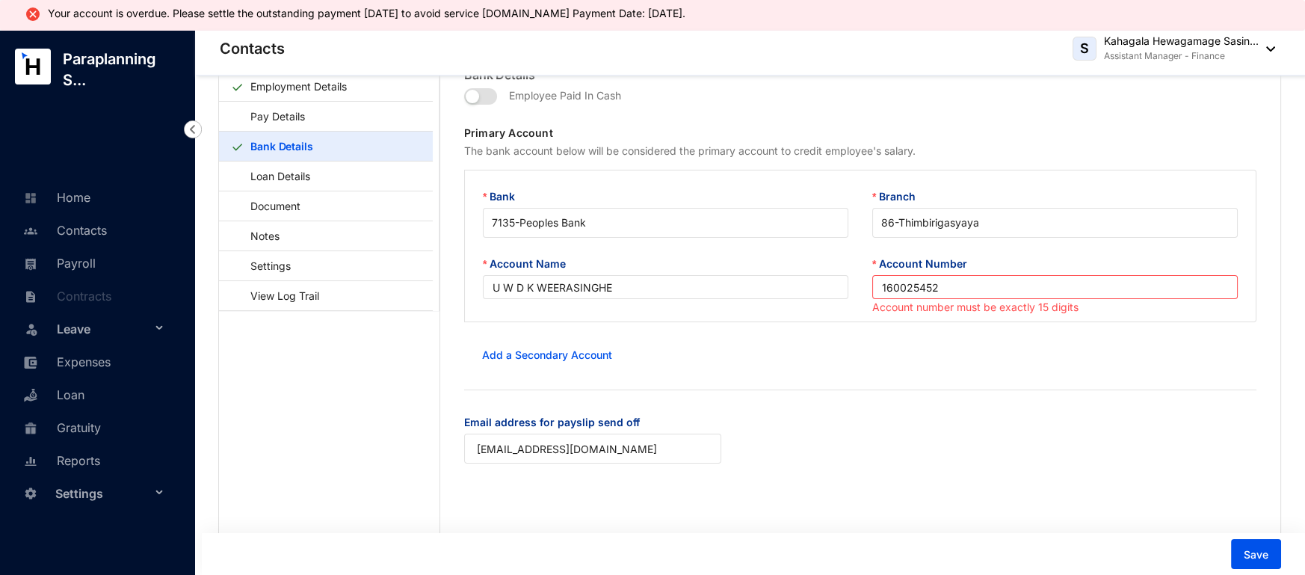
click at [953, 412] on form "Employee Paid In Cash Primary Account The bank account below will be considered…" at bounding box center [860, 283] width 792 height 398
click at [875, 289] on input "160025452" at bounding box center [1054, 287] width 365 height 24
click at [971, 286] on input "86200160025452" at bounding box center [1054, 287] width 365 height 24
click at [880, 291] on input "86200160025452" at bounding box center [1054, 287] width 365 height 24
click at [999, 378] on form "Employee Paid In Cash Primary Account The bank account below will be considered…" at bounding box center [860, 283] width 792 height 398
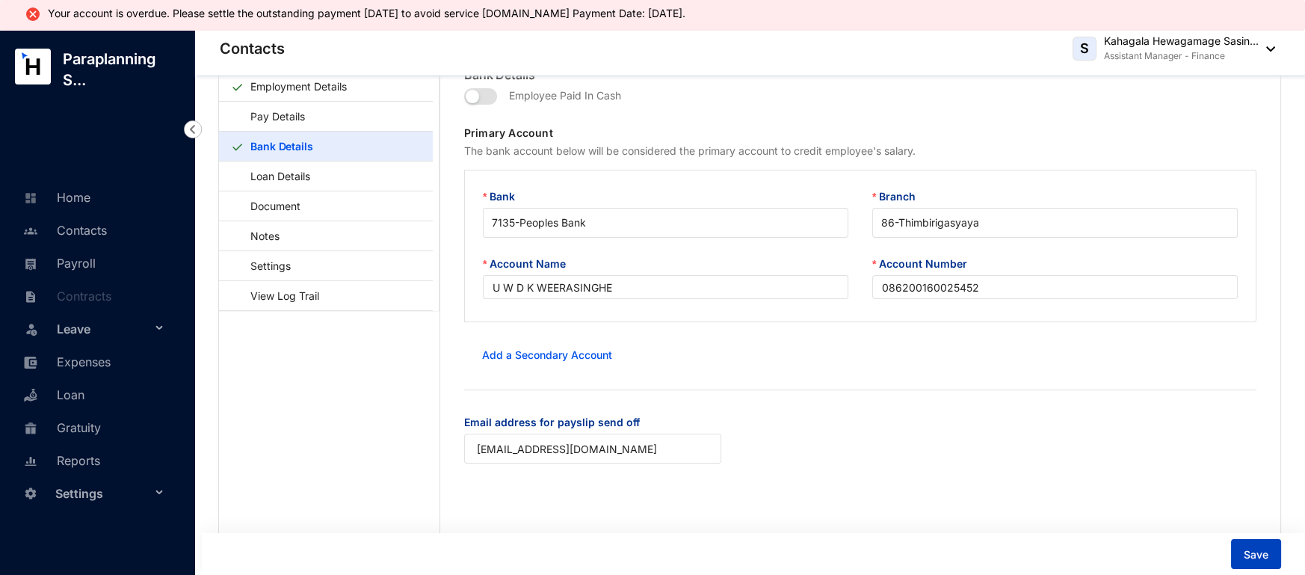
click at [1249, 552] on span "Save" at bounding box center [1255, 554] width 25 height 15
type input "86200160025452"
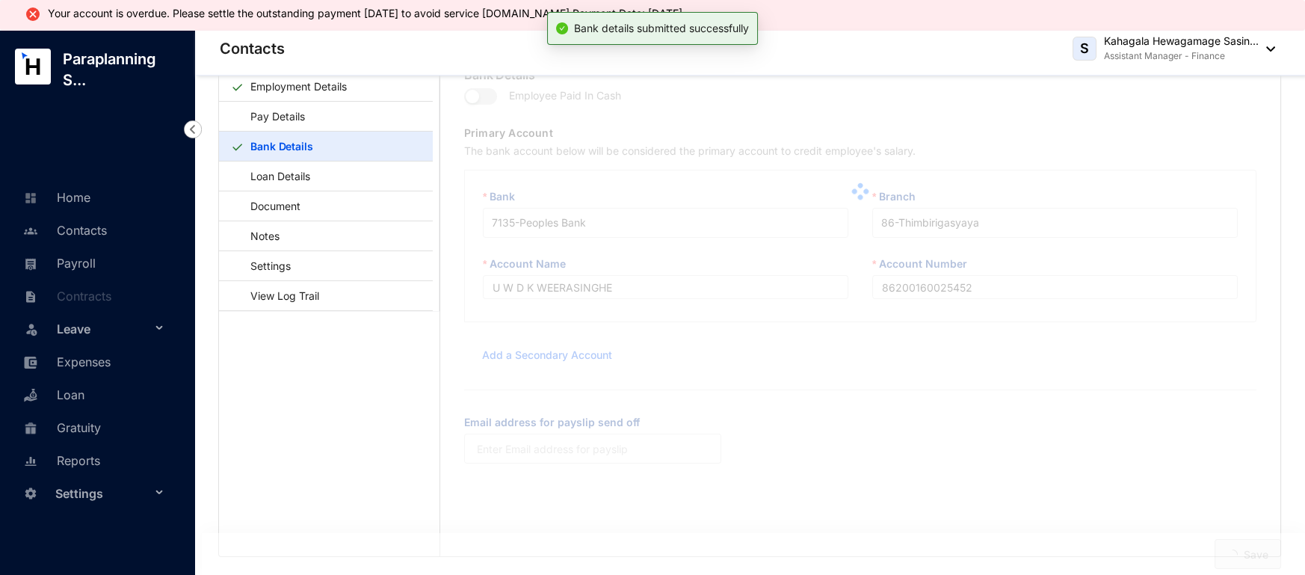
type input "086200160025452"
type input "[EMAIL_ADDRESS][DOMAIN_NAME]"
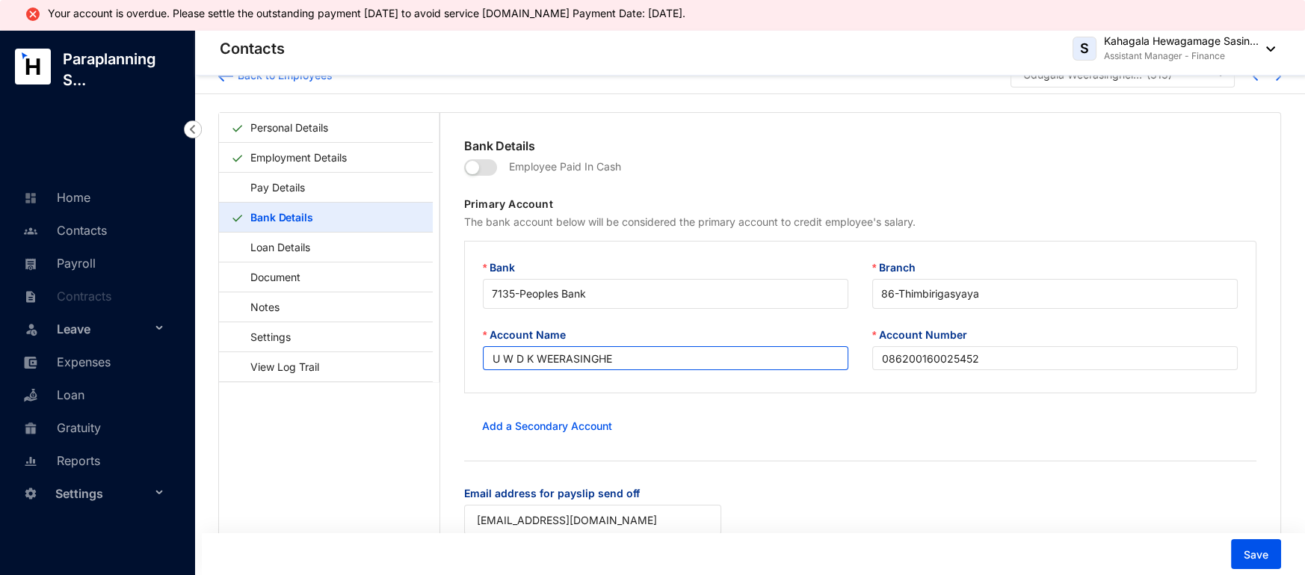
scroll to position [37, 0]
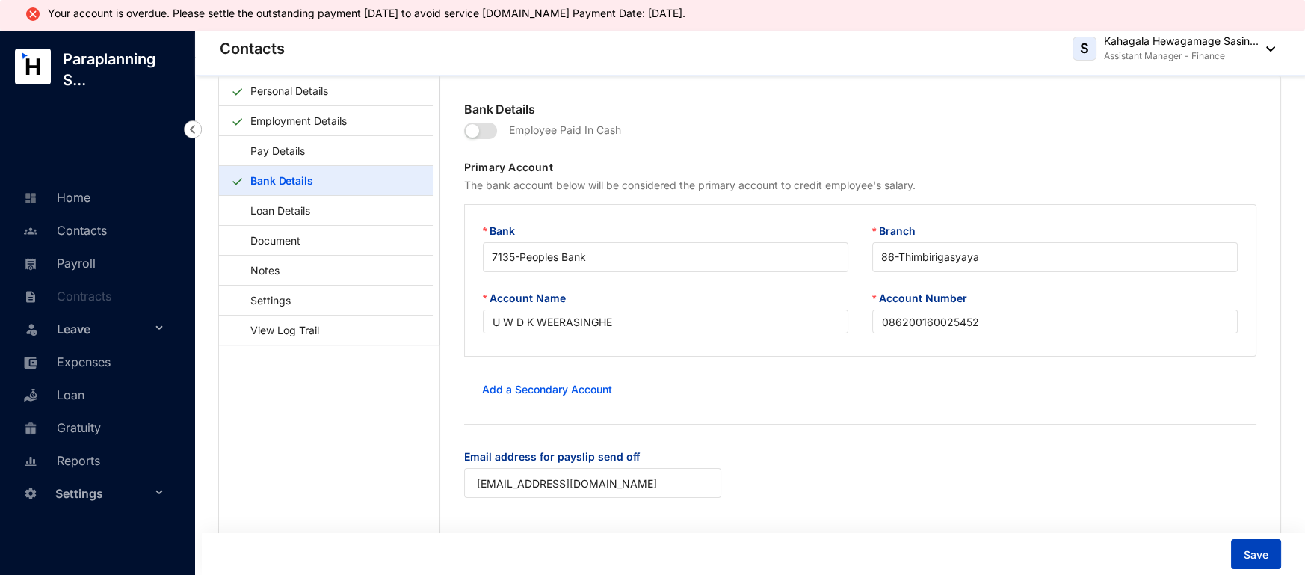
click at [1257, 543] on button "Save" at bounding box center [1256, 554] width 50 height 30
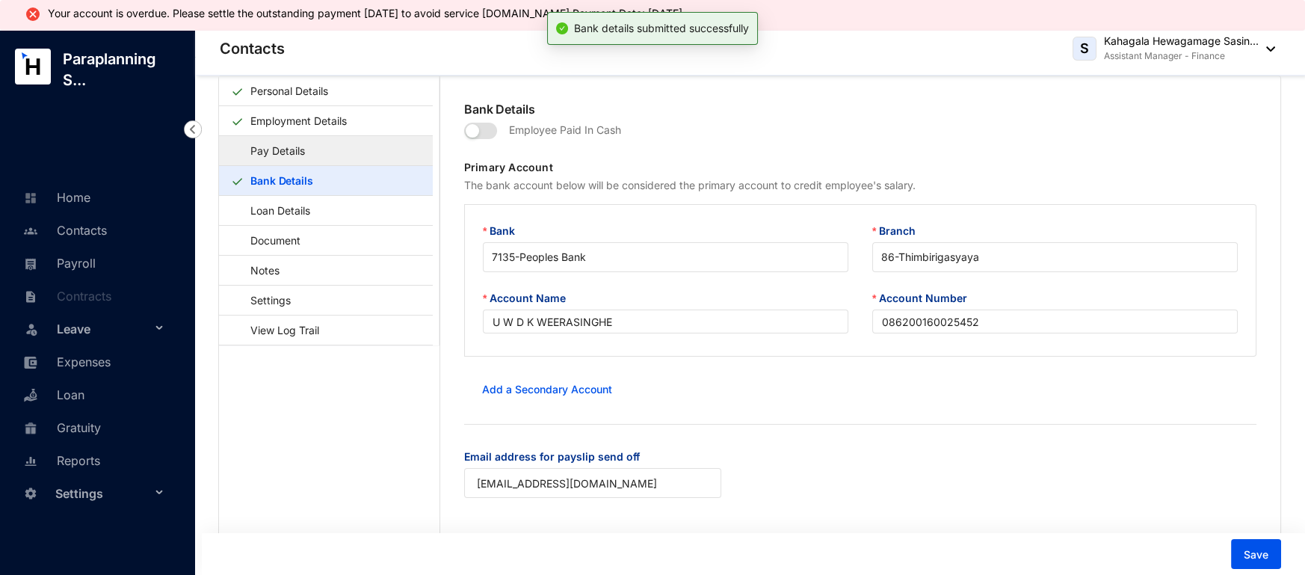
scroll to position [0, 0]
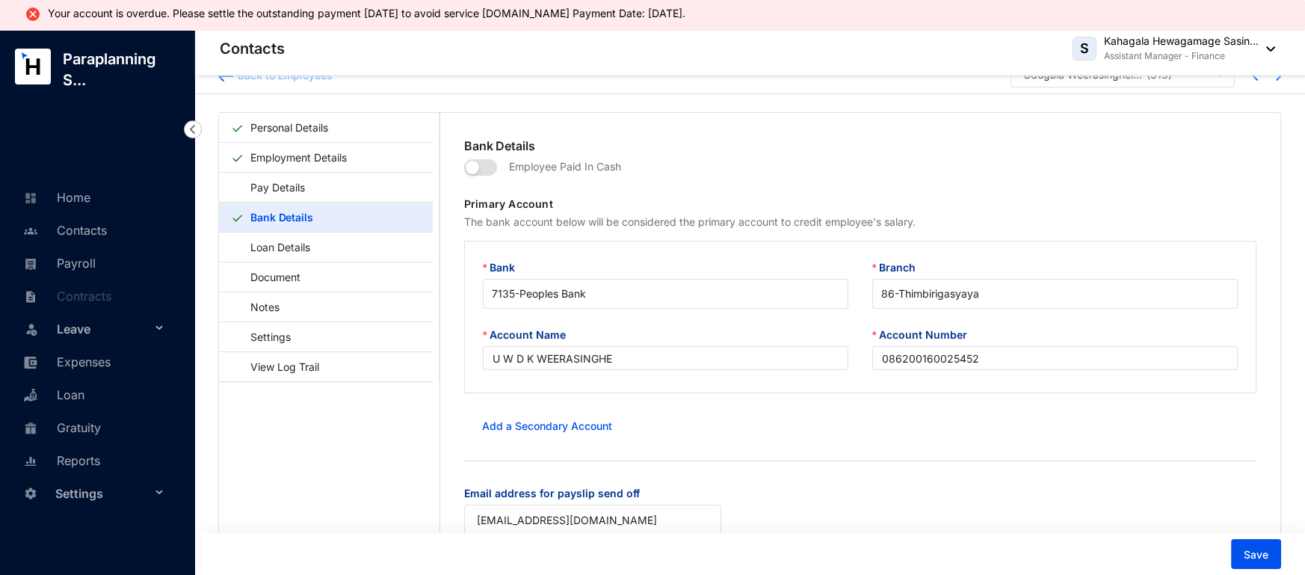
click at [226, 81] on div at bounding box center [225, 75] width 15 height 15
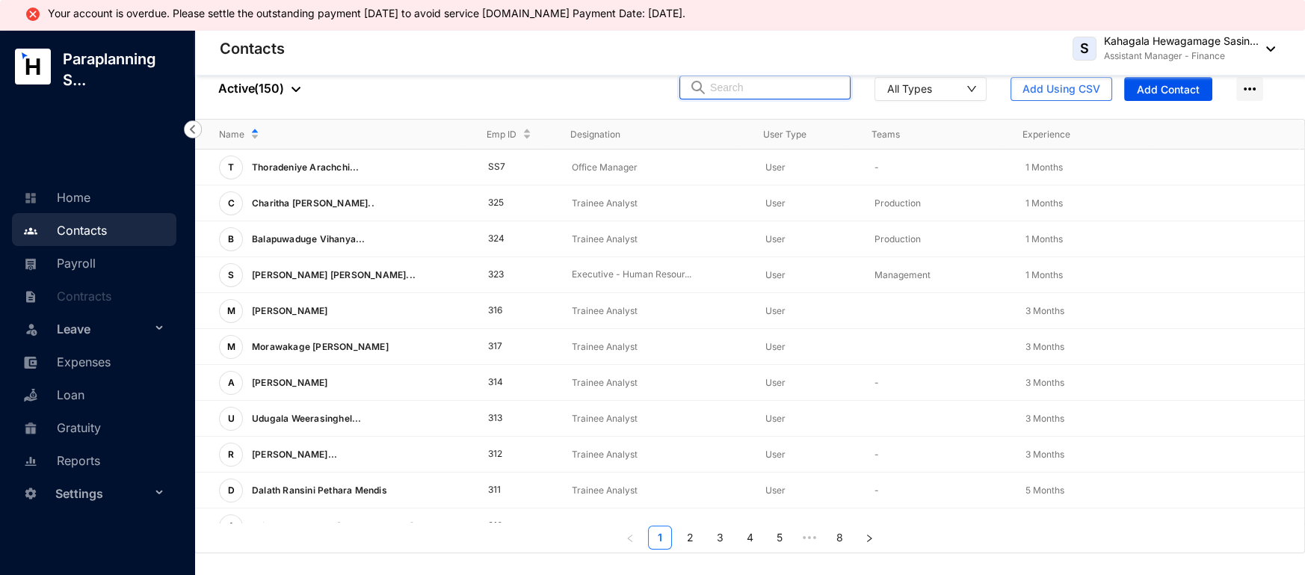
click at [758, 83] on input "text" at bounding box center [775, 87] width 131 height 22
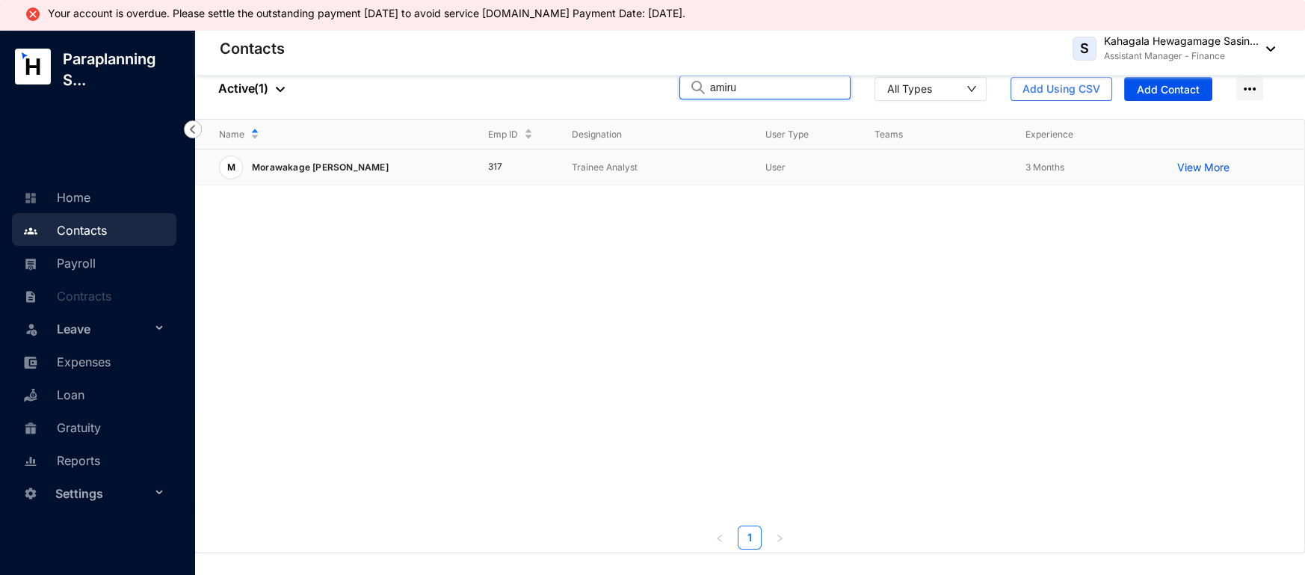
type input "amiru"
click at [449, 163] on div "M Morawakage [PERSON_NAME]" at bounding box center [341, 167] width 245 height 24
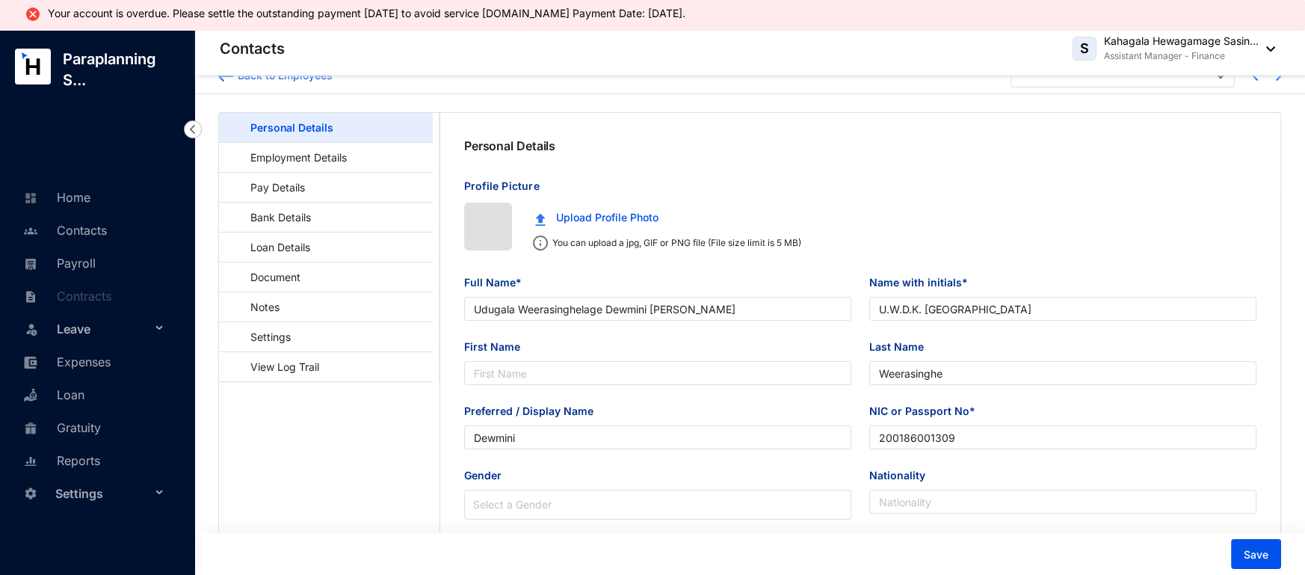
type input "[DATE]"
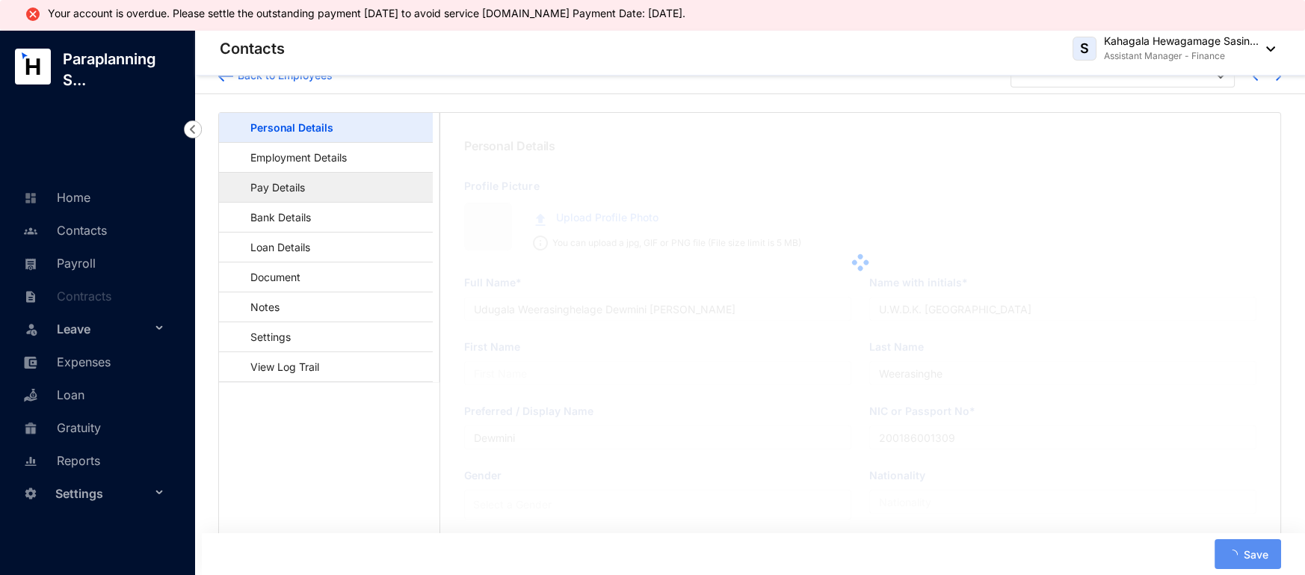
click at [301, 173] on link "Pay Details" at bounding box center [270, 187] width 79 height 31
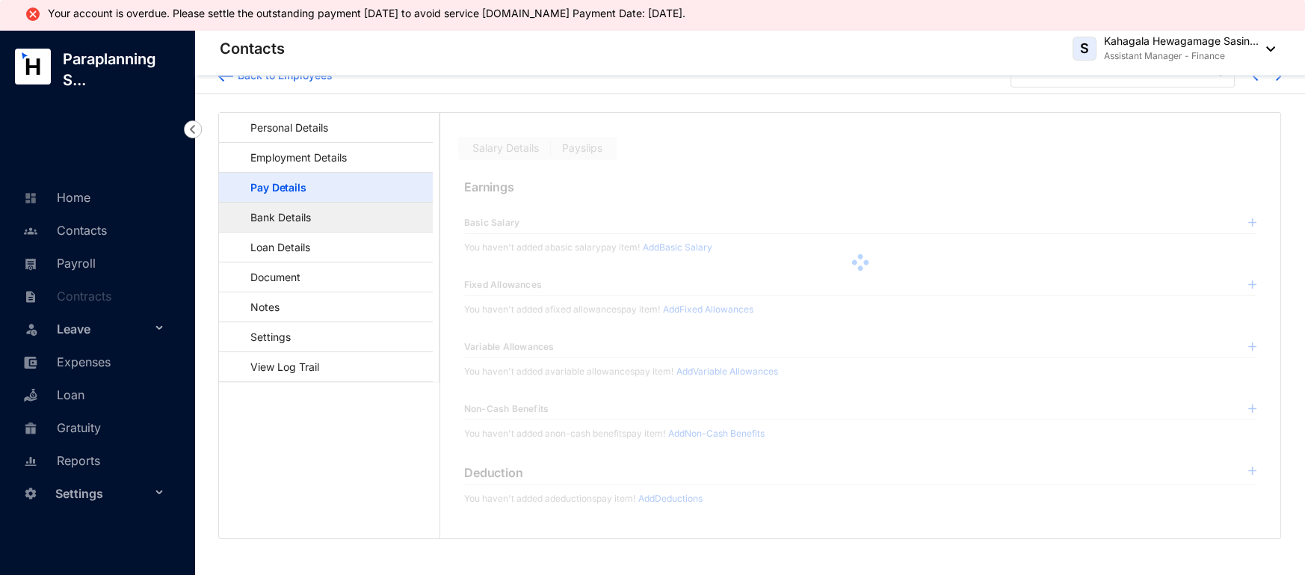
click at [298, 204] on link "Bank Details" at bounding box center [273, 217] width 85 height 31
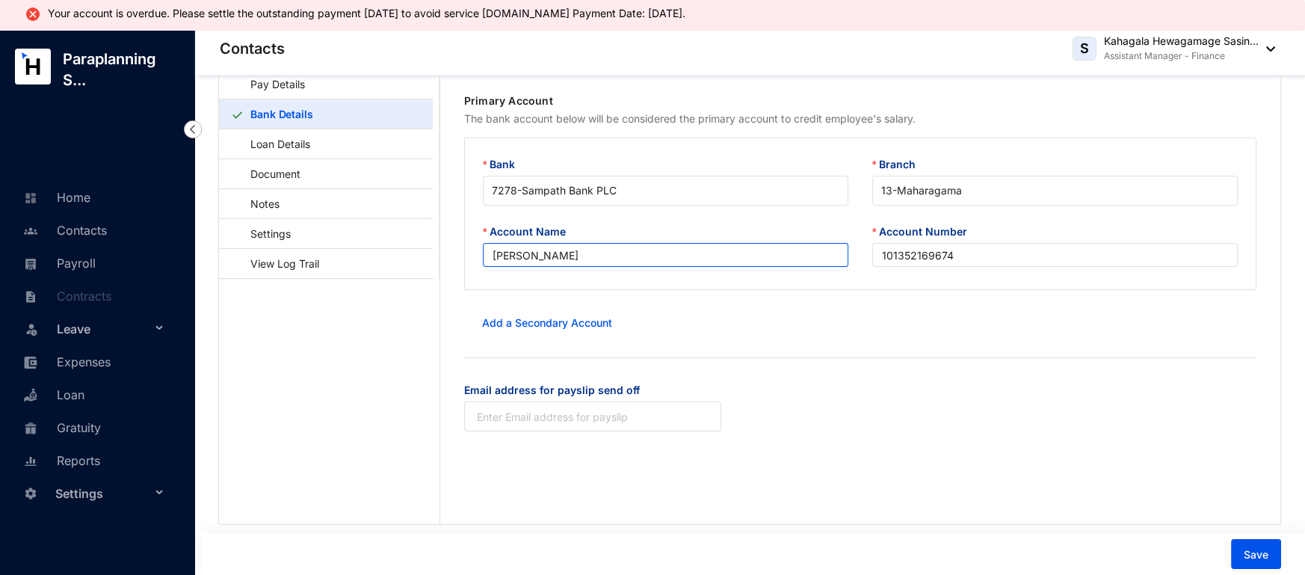
scroll to position [84, 0]
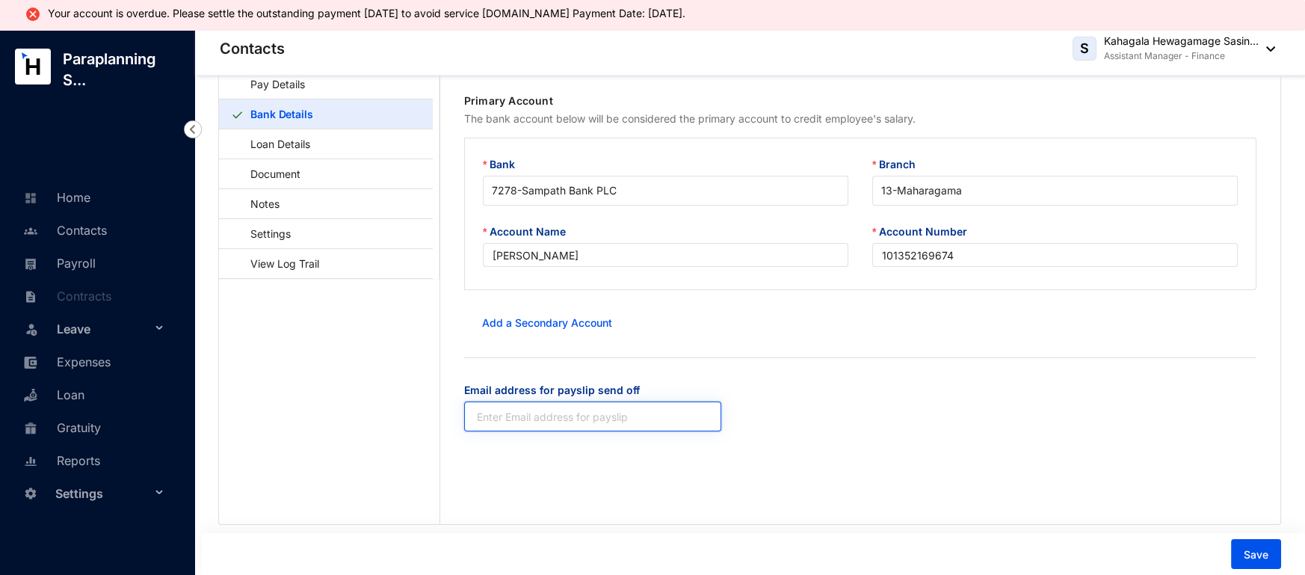
click at [539, 416] on input "Email address for payslip send off" at bounding box center [592, 416] width 257 height 30
paste input "[EMAIL_ADDRESS][DOMAIN_NAME]"
type input "[EMAIL_ADDRESS][DOMAIN_NAME]"
click at [1242, 538] on div "Save" at bounding box center [753, 554] width 1103 height 42
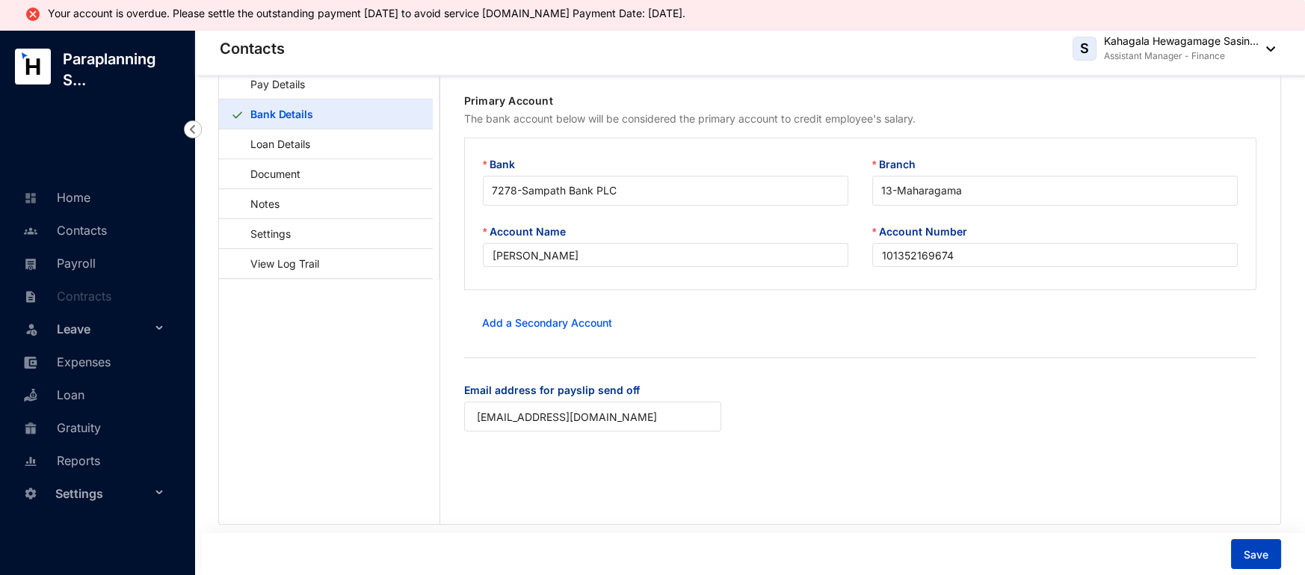
click at [1246, 547] on button "Save" at bounding box center [1256, 554] width 50 height 30
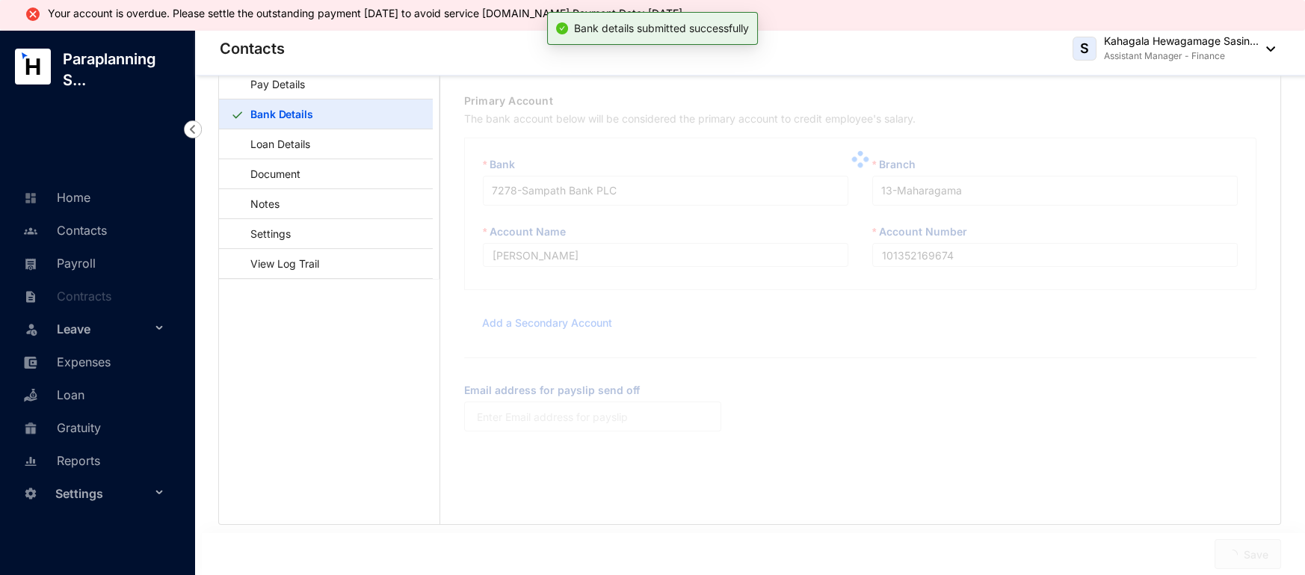
type input "[EMAIL_ADDRESS][DOMAIN_NAME]"
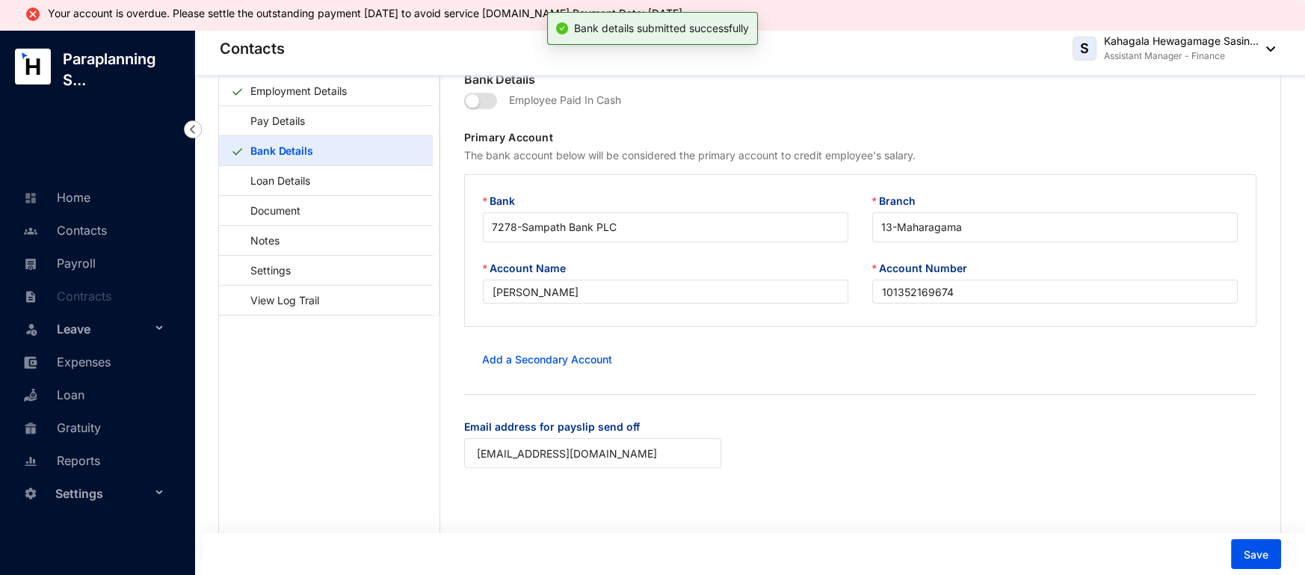
scroll to position [0, 0]
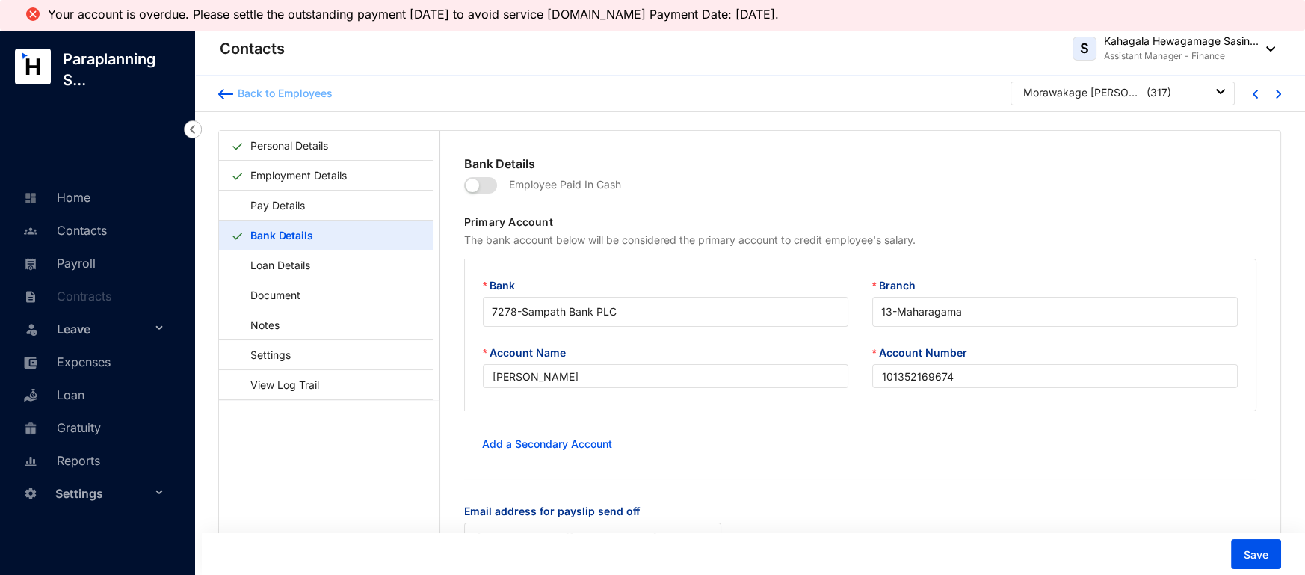
click at [221, 92] on img at bounding box center [225, 94] width 15 height 10
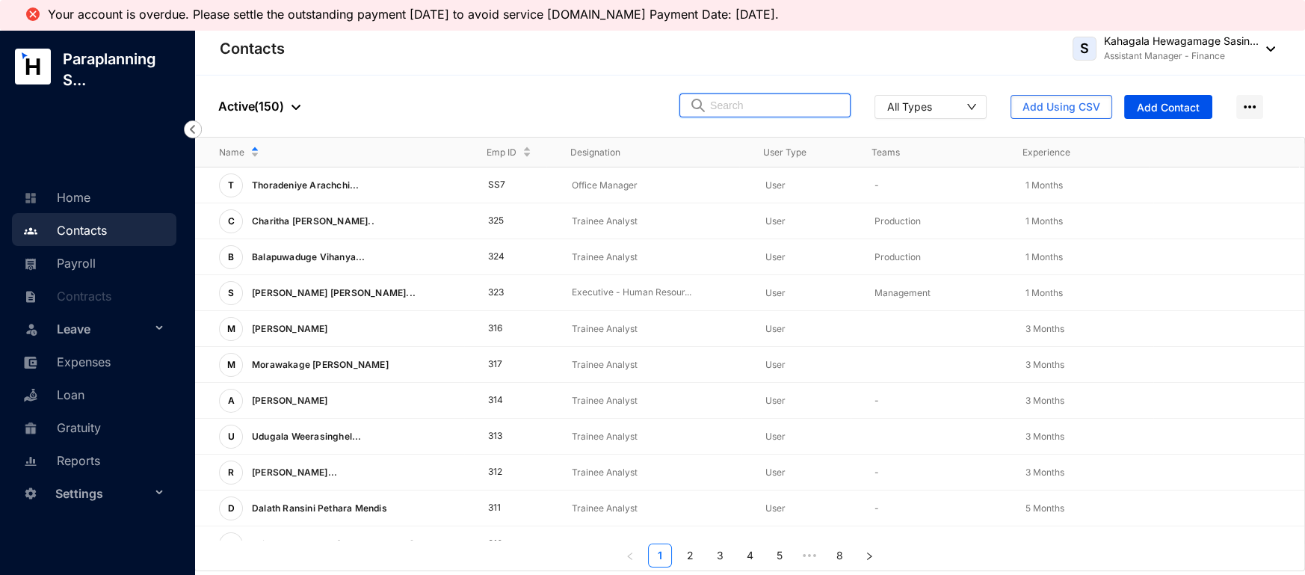
click at [734, 108] on input "text" at bounding box center [775, 105] width 131 height 22
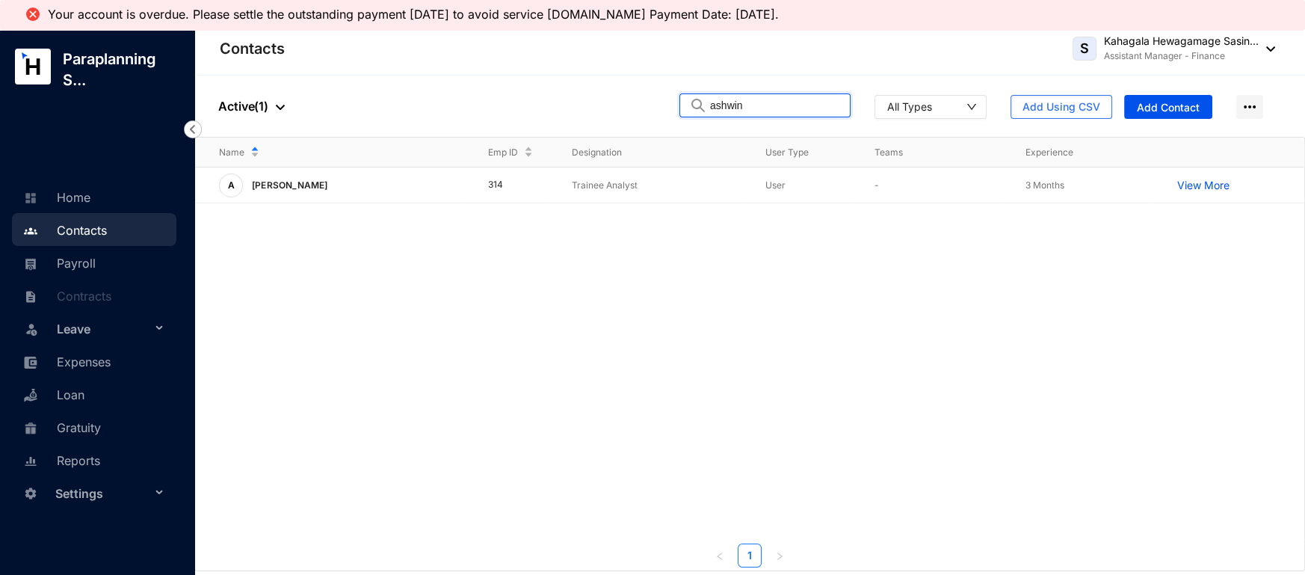
type input "ashwin"
click at [334, 176] on p "[PERSON_NAME]" at bounding box center [288, 185] width 91 height 24
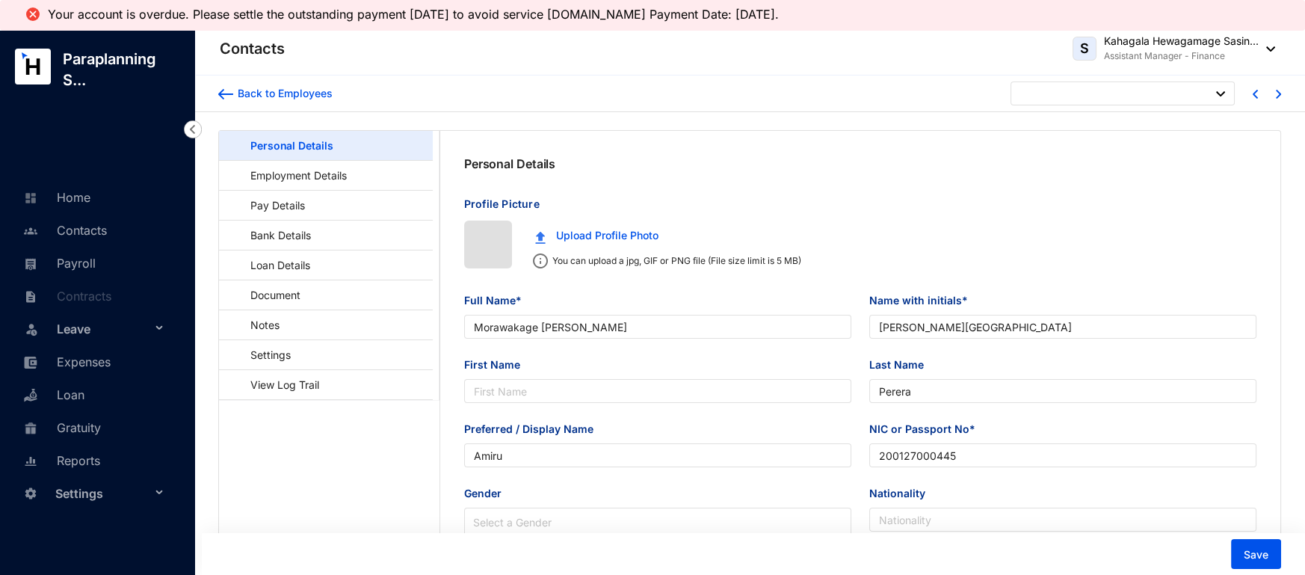
type input "[DATE]"
type input "[PERSON_NAME]"
type input "A.D. [GEOGRAPHIC_DATA]"
type input "Kamalaneson"
type input "Ashwin"
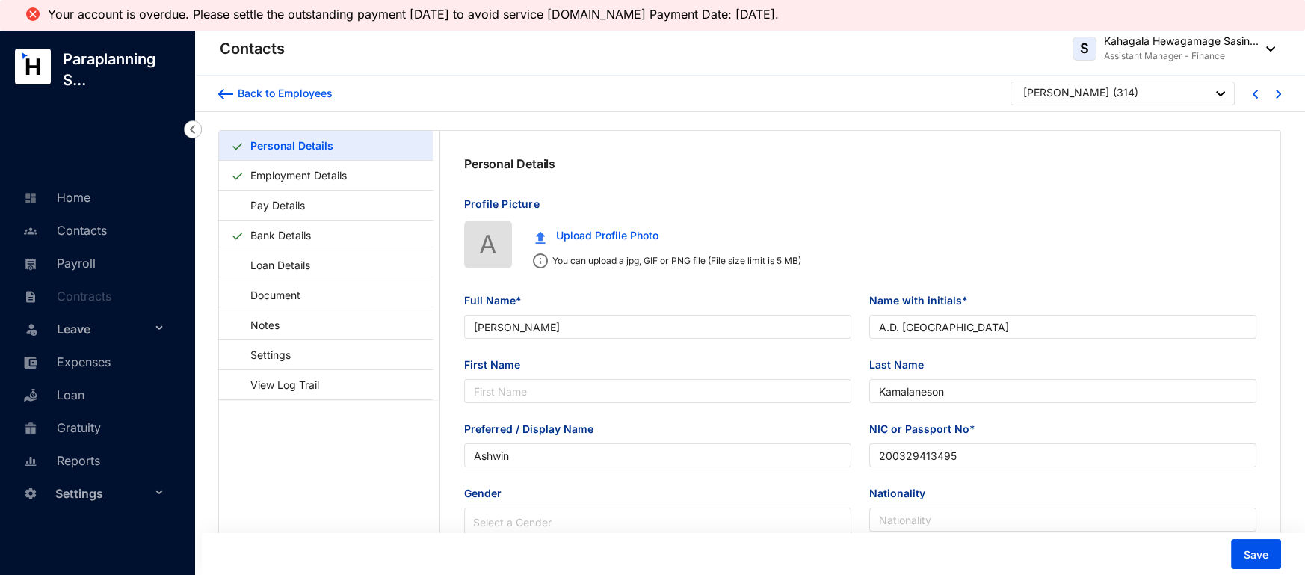
type input "200329413495"
type input "770171643"
type input "[STREET_ADDRESS]"
type input "[DATE]"
click at [262, 235] on link "Bank Details" at bounding box center [280, 235] width 72 height 31
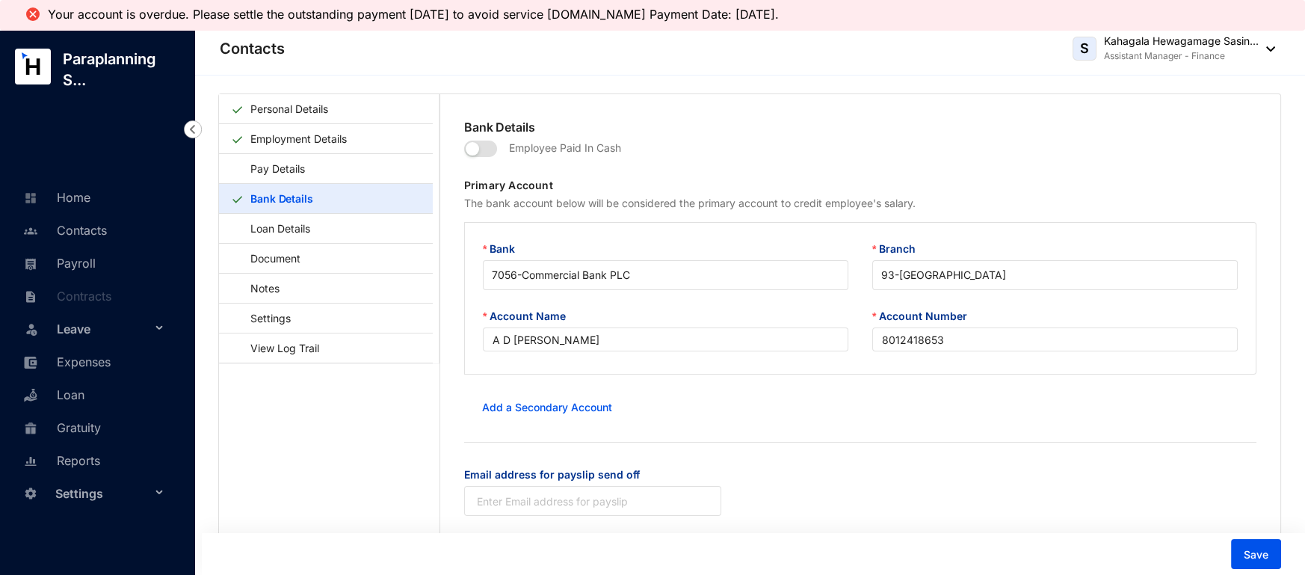
scroll to position [89, 0]
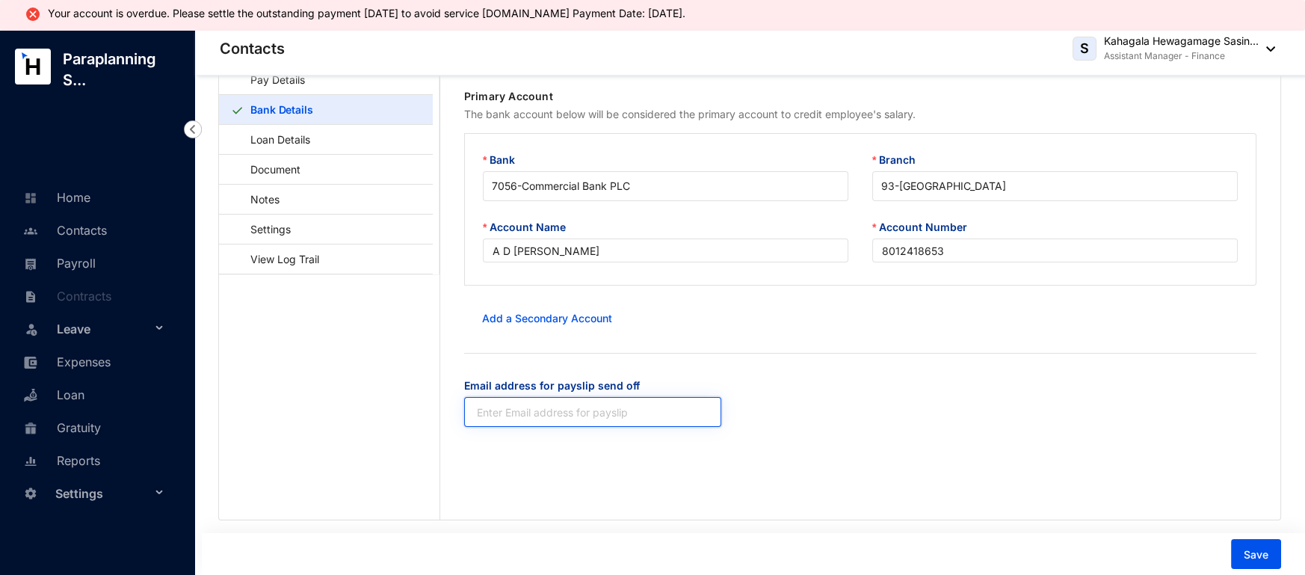
click at [587, 405] on input "Email address for payslip send off" at bounding box center [592, 412] width 257 height 30
paste input "[EMAIL_ADDRESS][DOMAIN_NAME]"
type input "[EMAIL_ADDRESS][DOMAIN_NAME]"
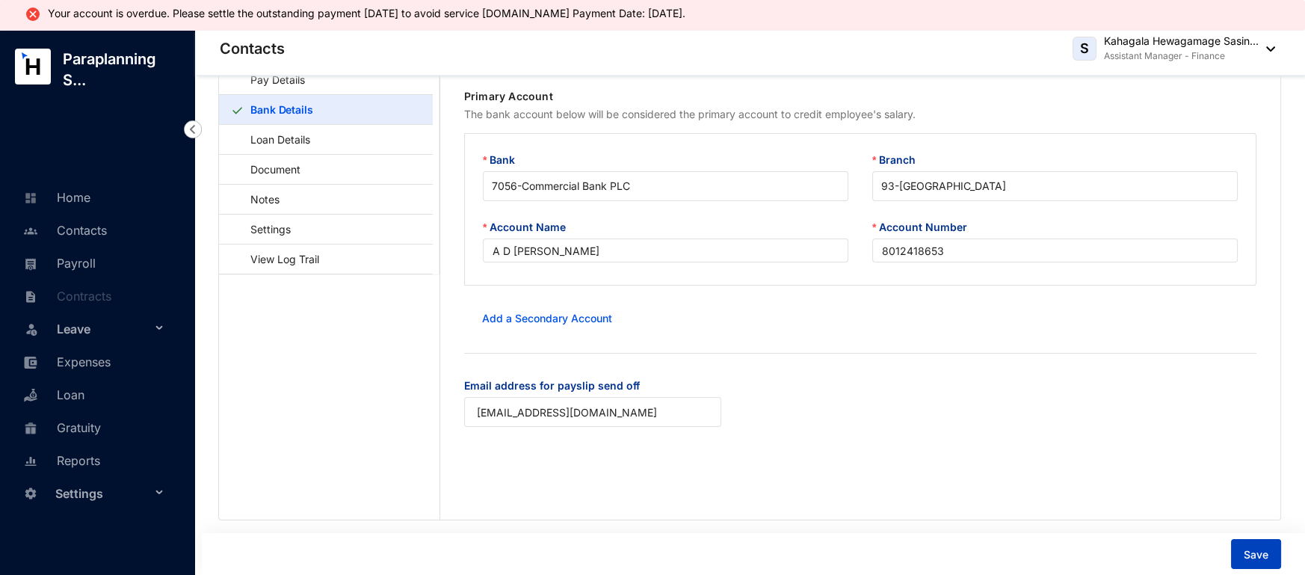
click at [1244, 545] on button "Save" at bounding box center [1256, 554] width 50 height 30
click at [1241, 561] on div "Personal Details Employment Details Pay Details Bank Details Loan Details Docum…" at bounding box center [749, 281] width 1110 height 588
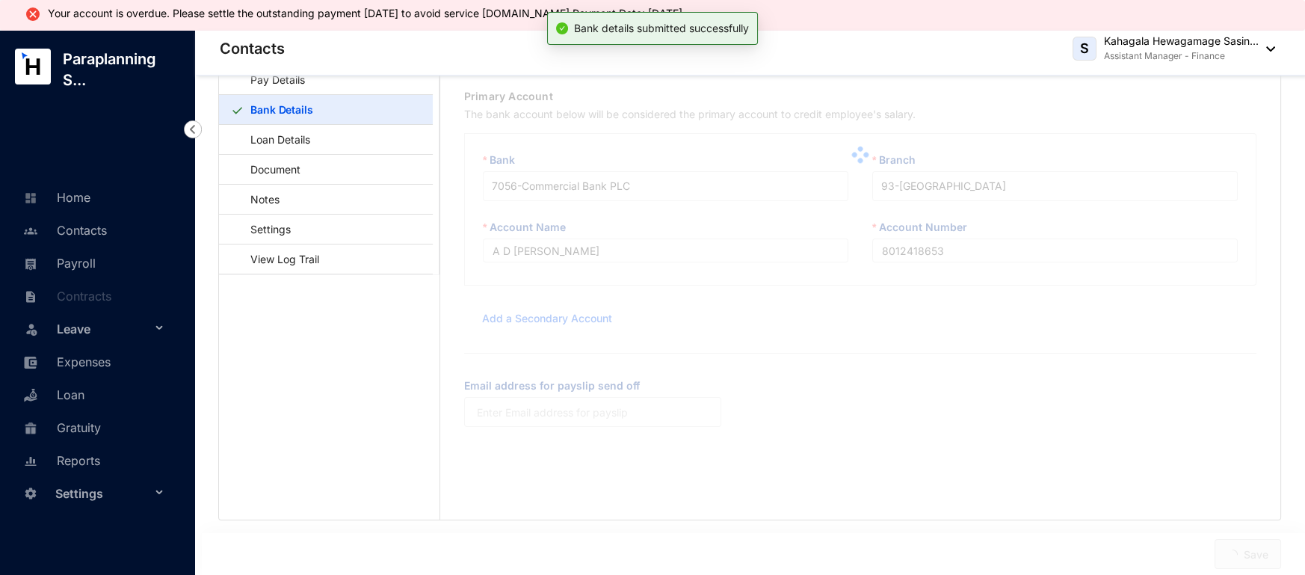
type input "[EMAIL_ADDRESS][DOMAIN_NAME]"
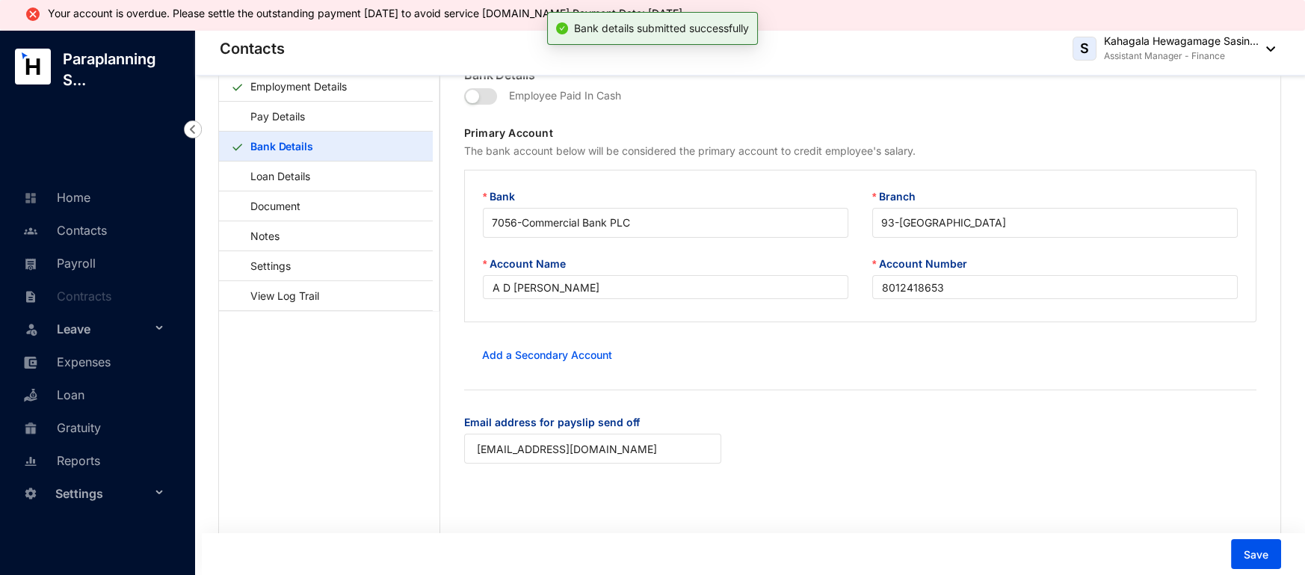
scroll to position [0, 0]
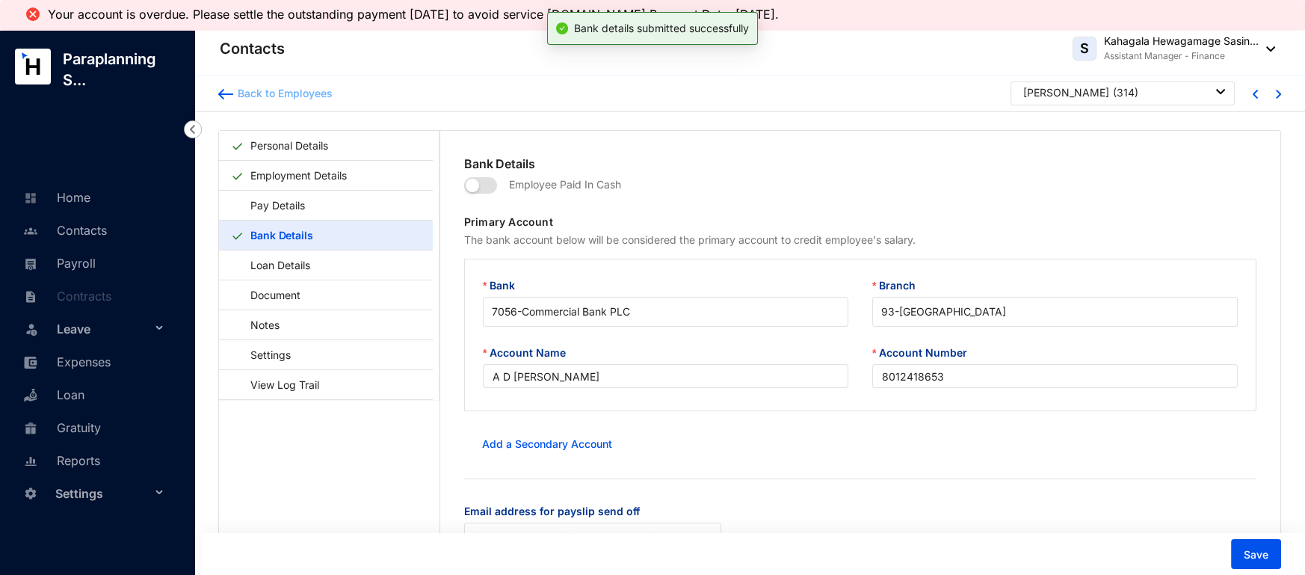
click at [232, 94] on img at bounding box center [225, 94] width 15 height 10
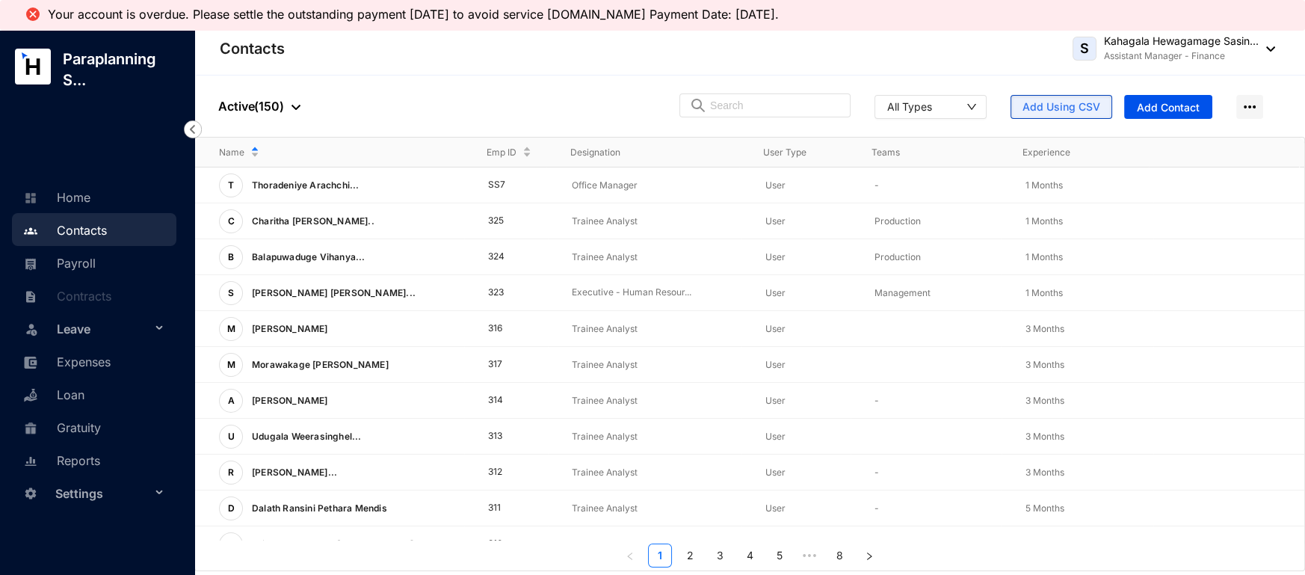
drag, startPoint x: 1027, startPoint y: 112, endPoint x: 1307, endPoint y: 248, distance: 311.5
click at [1029, 109] on span "Add Using CSV" at bounding box center [1061, 106] width 78 height 15
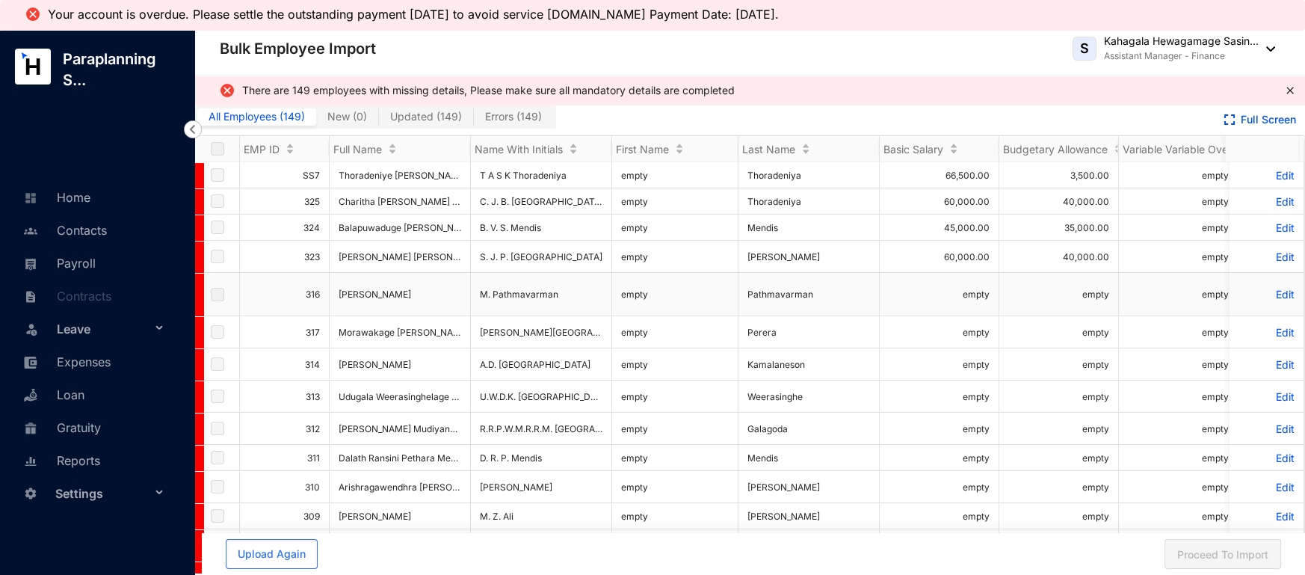
scroll to position [223, 0]
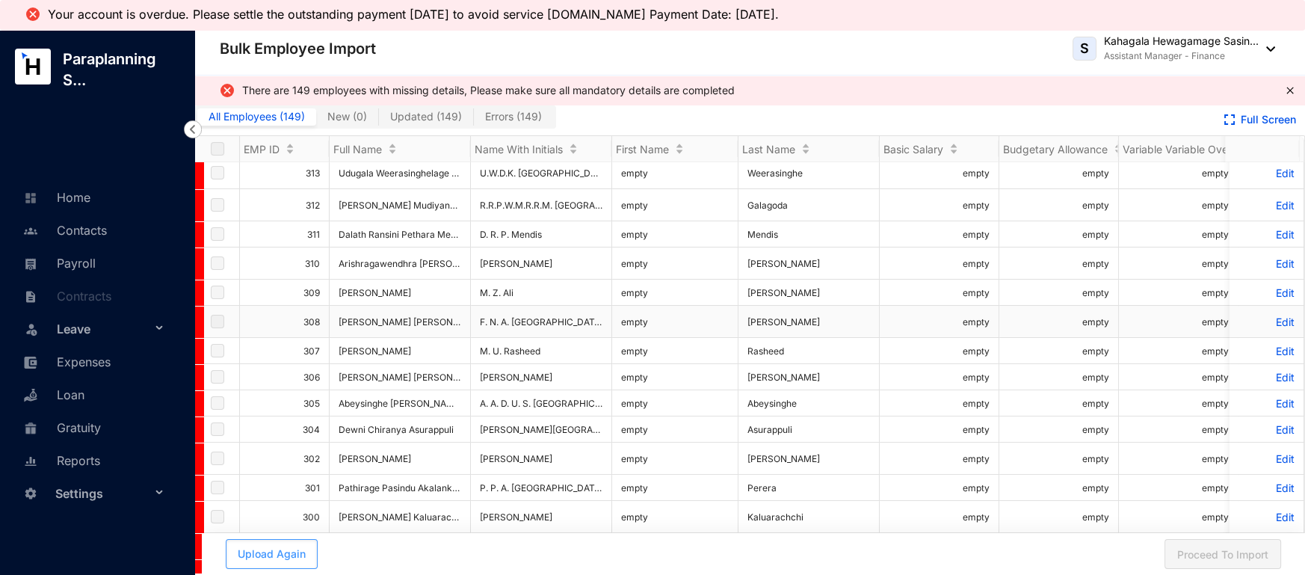
click at [281, 549] on span "Upload Again" at bounding box center [272, 553] width 68 height 15
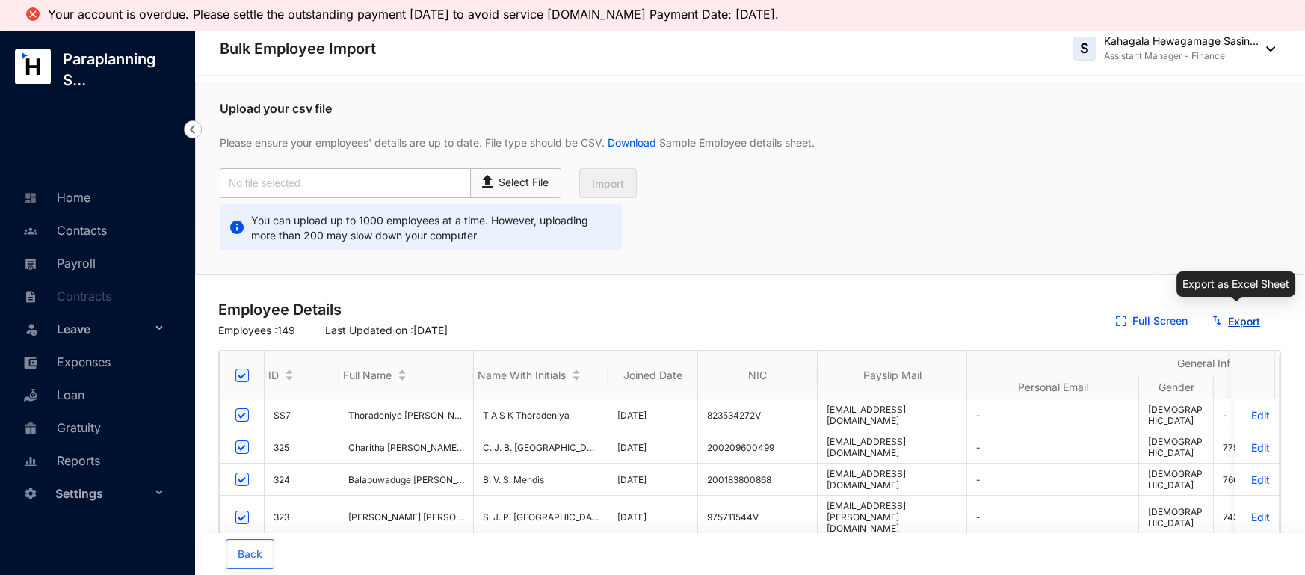
click at [1241, 318] on link "Export" at bounding box center [1244, 321] width 32 height 13
click at [52, 229] on link "Contacts" at bounding box center [62, 230] width 87 height 15
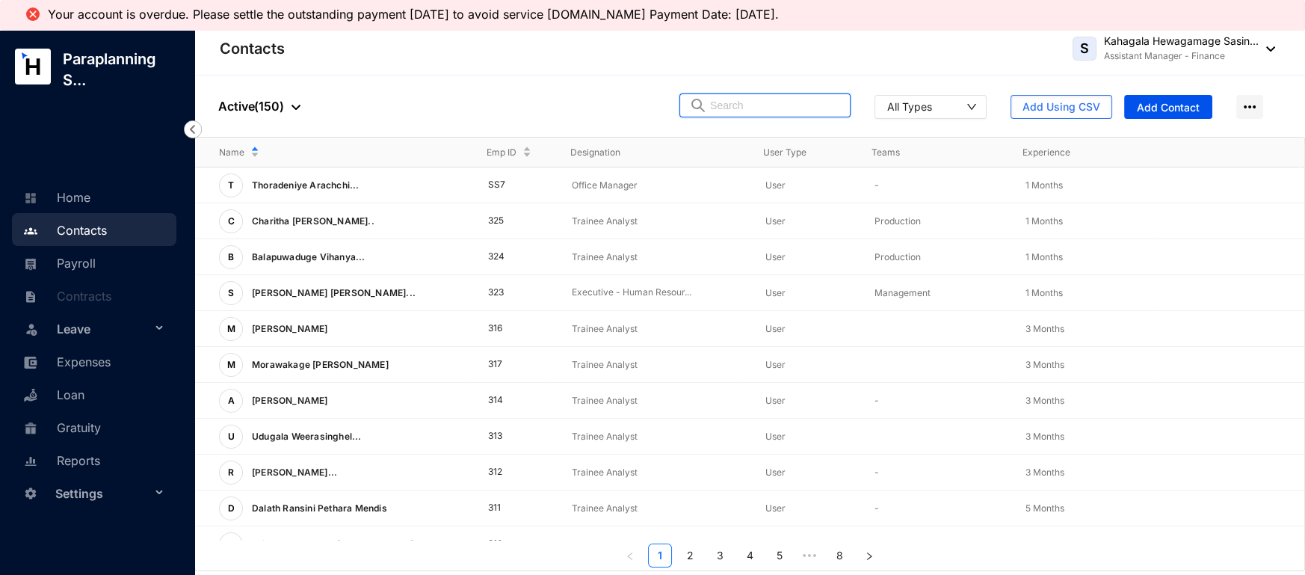
click at [732, 102] on input "text" at bounding box center [775, 105] width 131 height 22
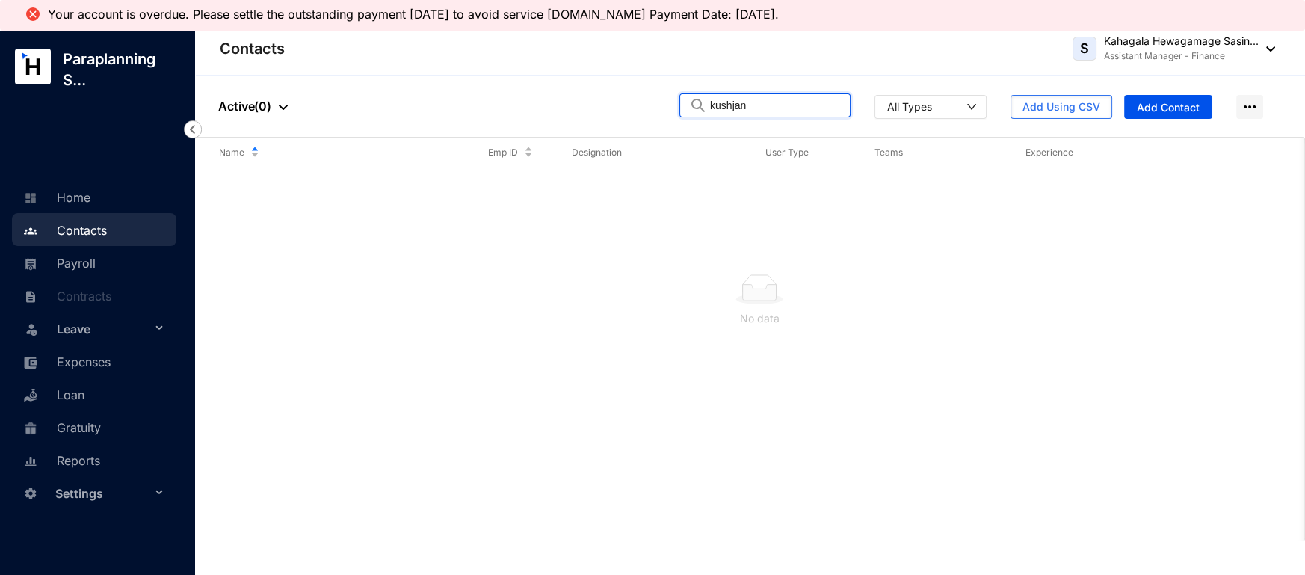
click at [747, 109] on input "kushjan" at bounding box center [775, 105] width 131 height 22
type input "kushan"
click at [453, 188] on div "K Kushan Hasintha Colabage" at bounding box center [341, 185] width 245 height 24
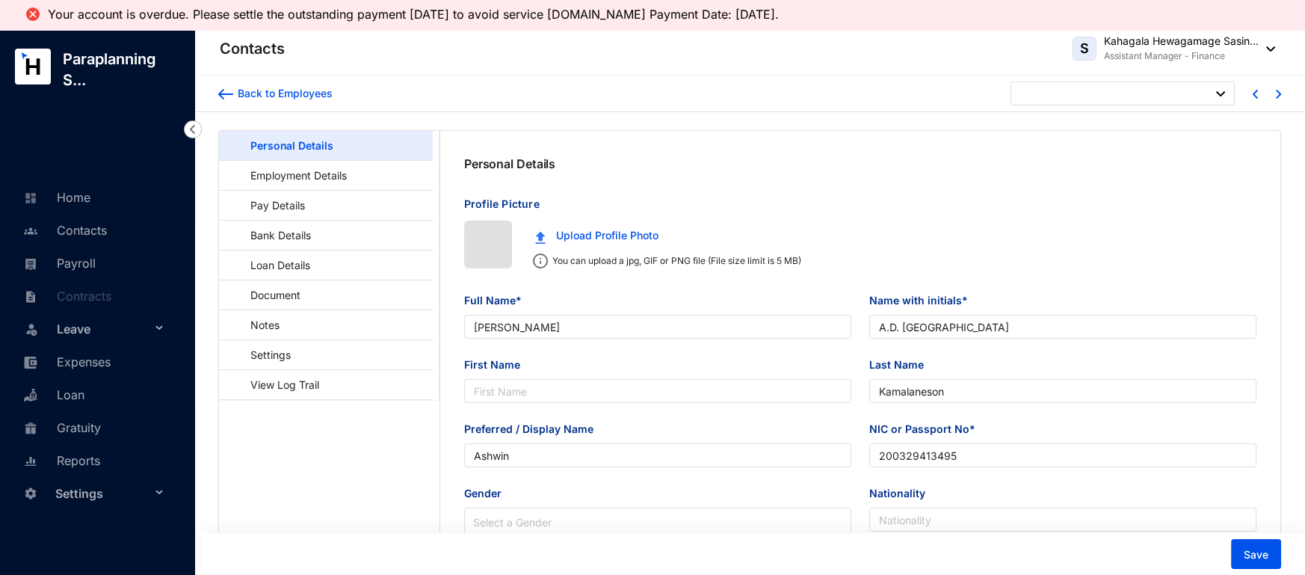
type input "[DATE]"
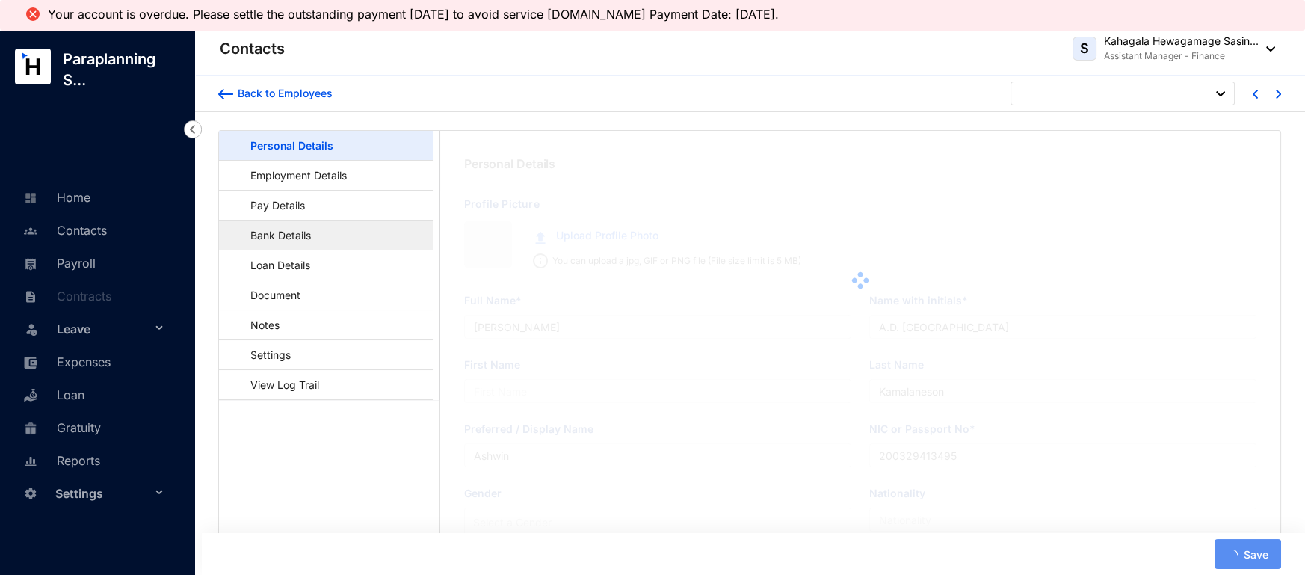
click at [285, 230] on link "Bank Details" at bounding box center [273, 235] width 85 height 31
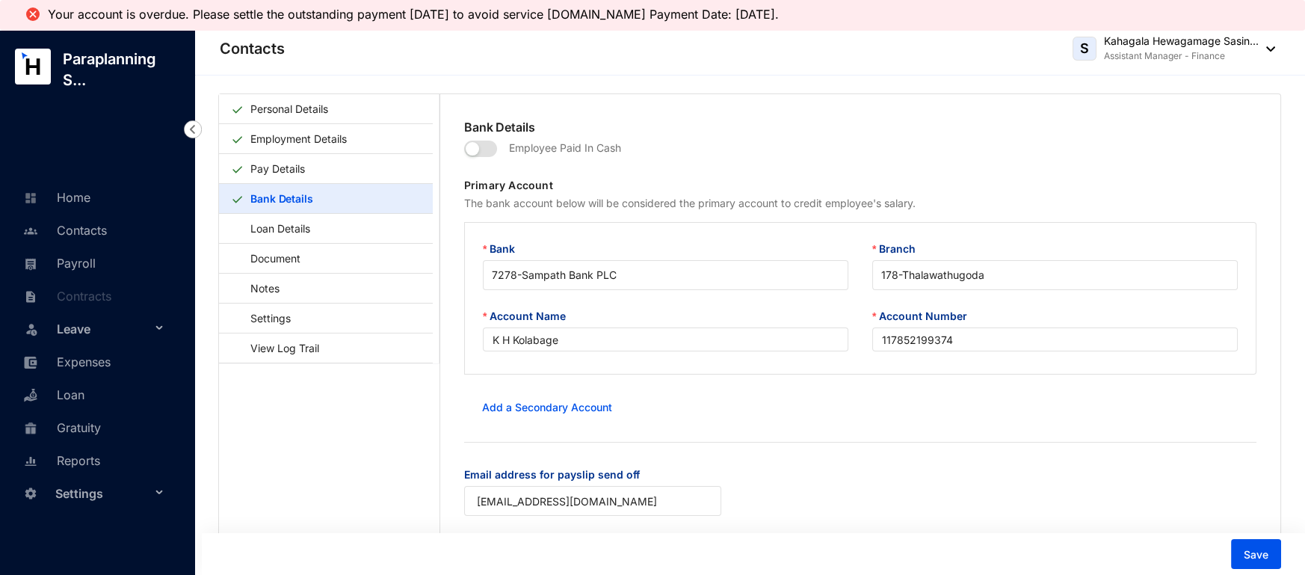
scroll to position [89, 0]
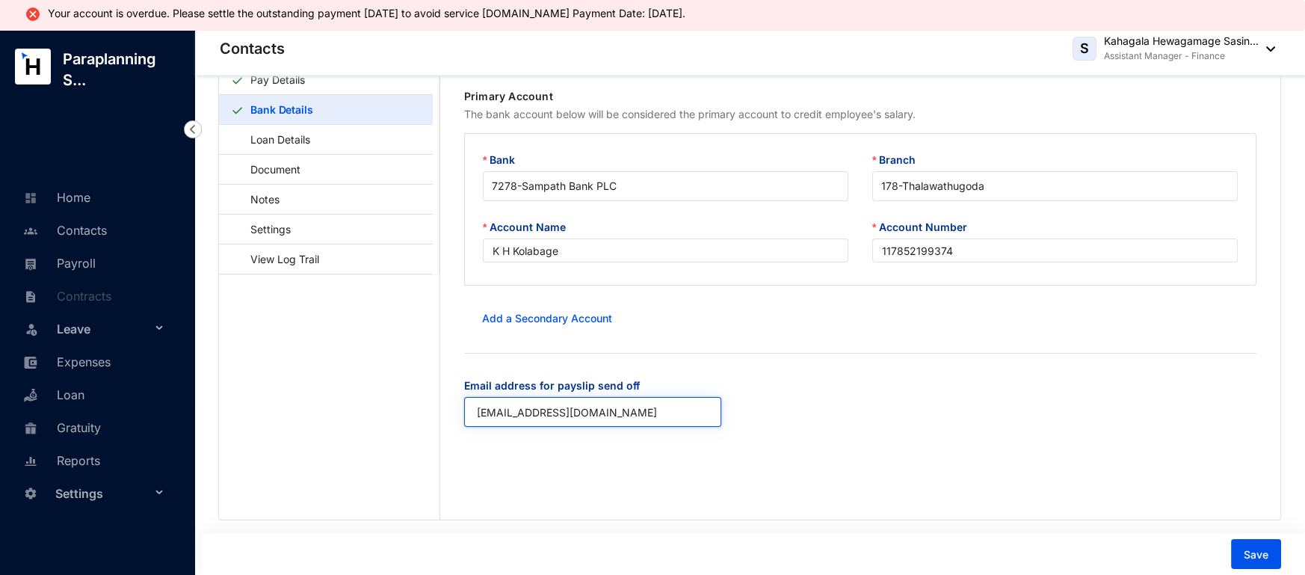
click at [634, 423] on input "[EMAIL_ADDRESS][DOMAIN_NAME]" at bounding box center [592, 412] width 257 height 30
paste input "[EMAIL_ADDRESS][DOMAIN_NAME]"
click at [1182, 463] on div "Bank Details Employee Paid In Cash Primary Account The bank account below will …" at bounding box center [860, 262] width 840 height 514
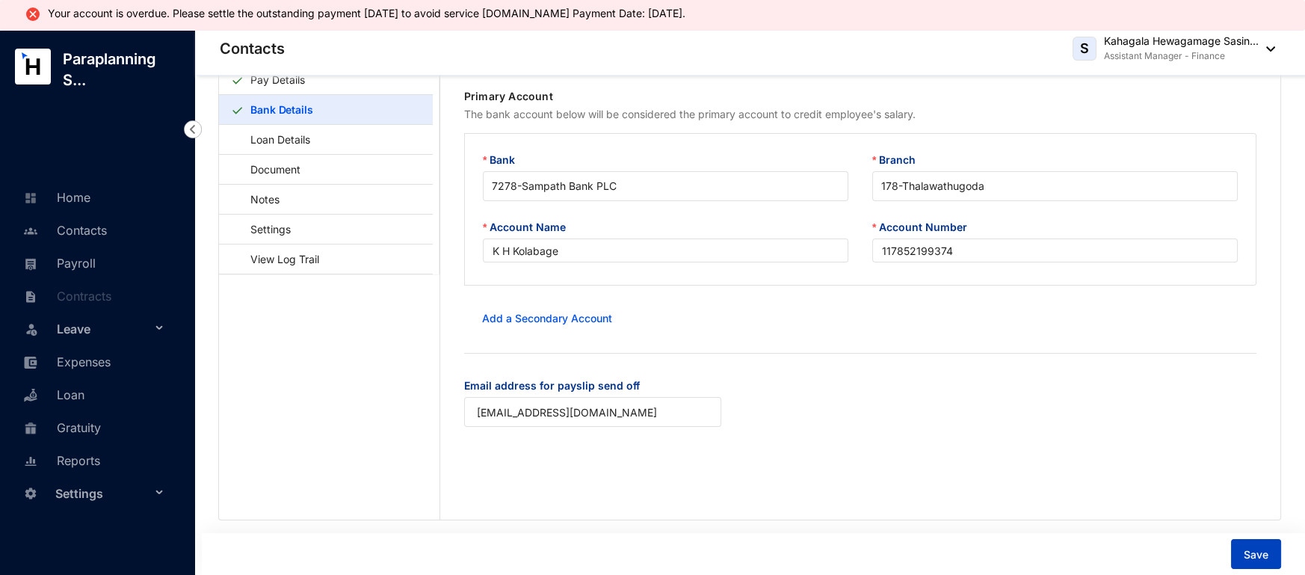
click at [1241, 548] on button "Save" at bounding box center [1256, 554] width 50 height 30
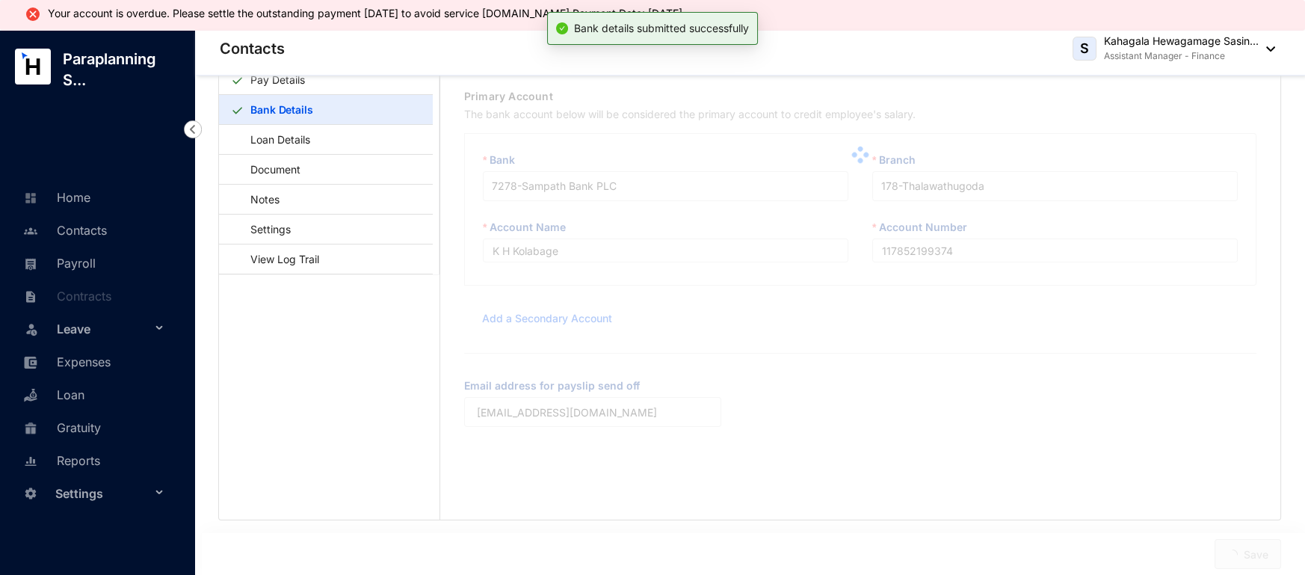
type input "[EMAIL_ADDRESS][DOMAIN_NAME]"
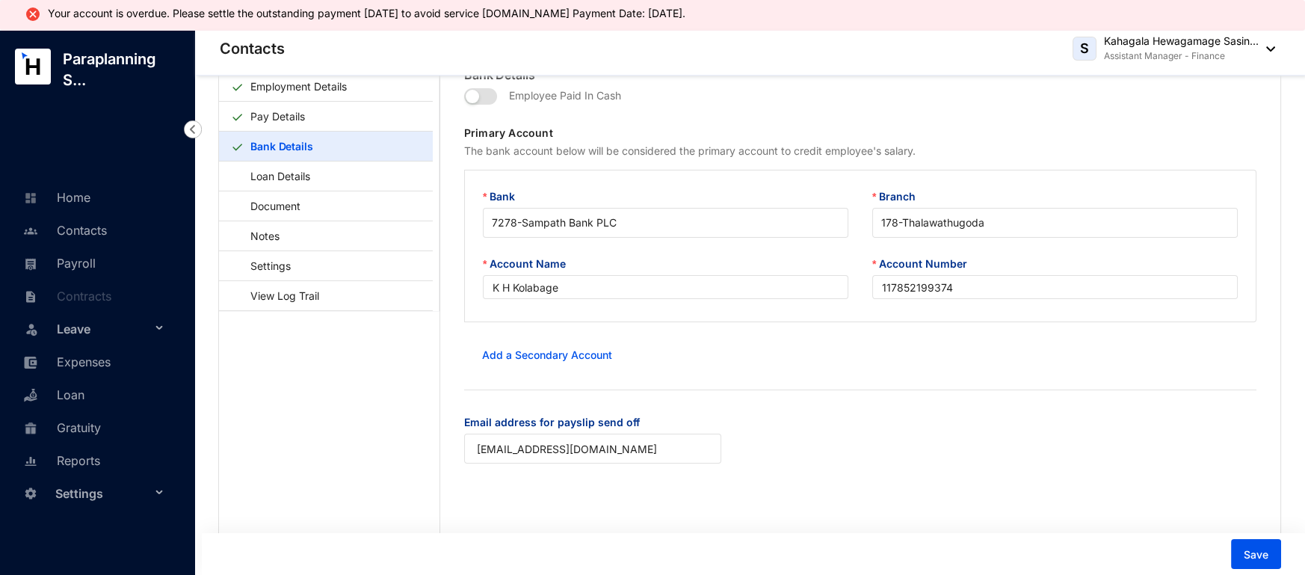
scroll to position [0, 0]
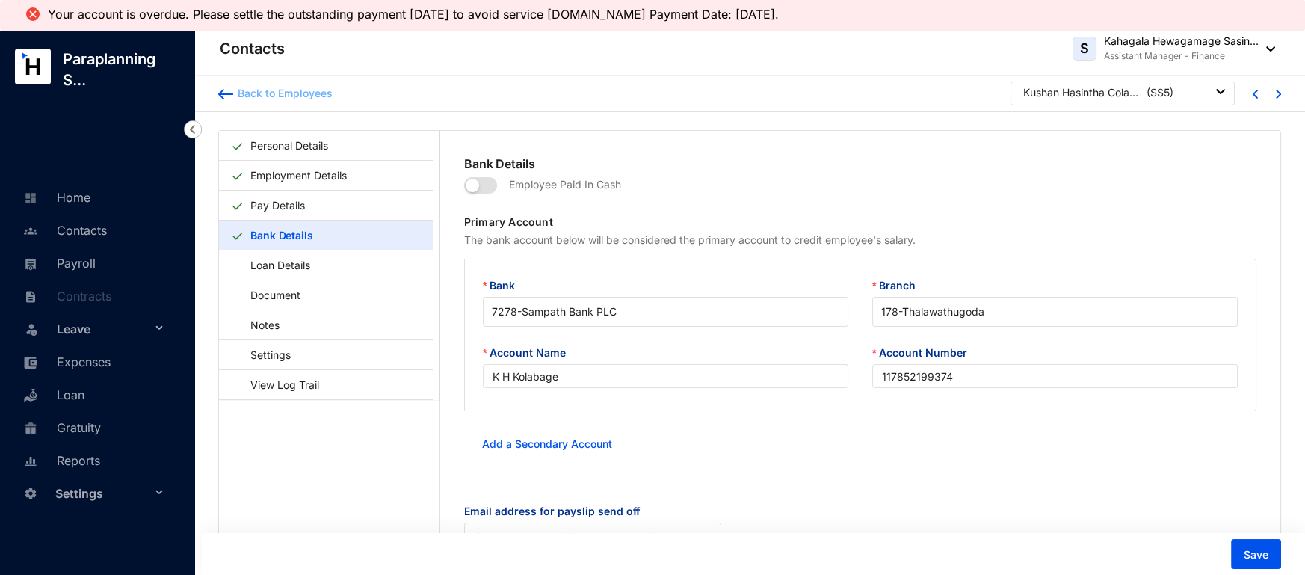
click at [218, 96] on img at bounding box center [225, 94] width 15 height 10
